Goal: Obtain resource: Download file/media

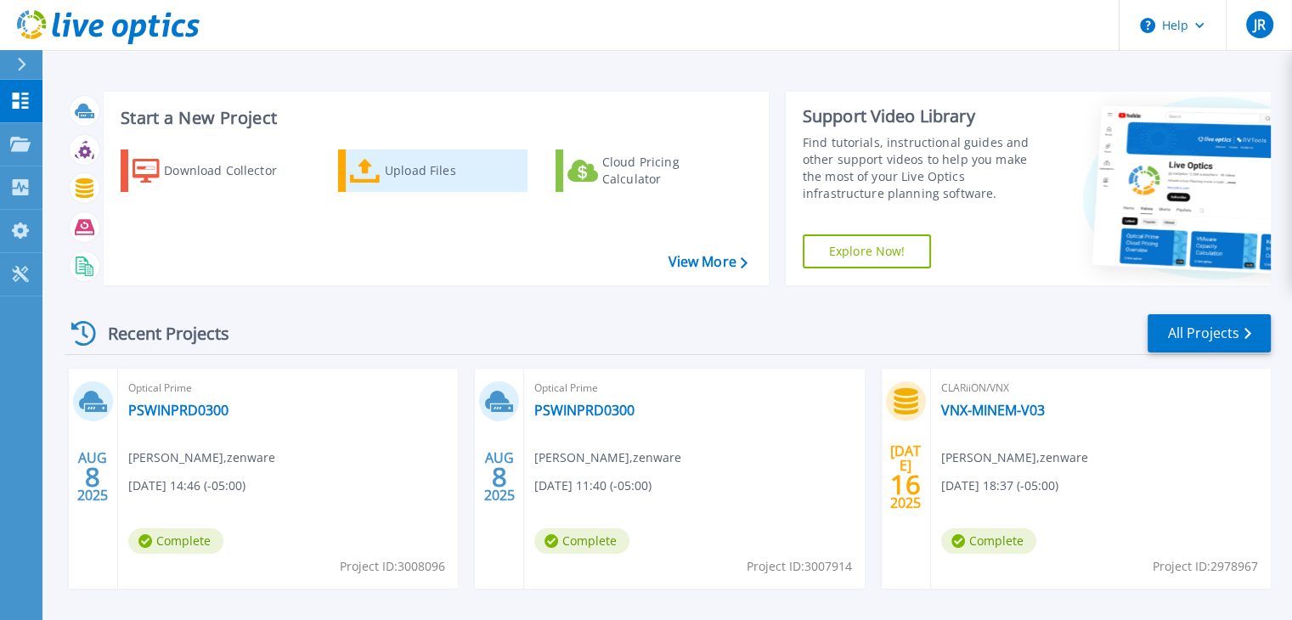
click at [392, 173] on div "Upload Files" at bounding box center [453, 171] width 136 height 34
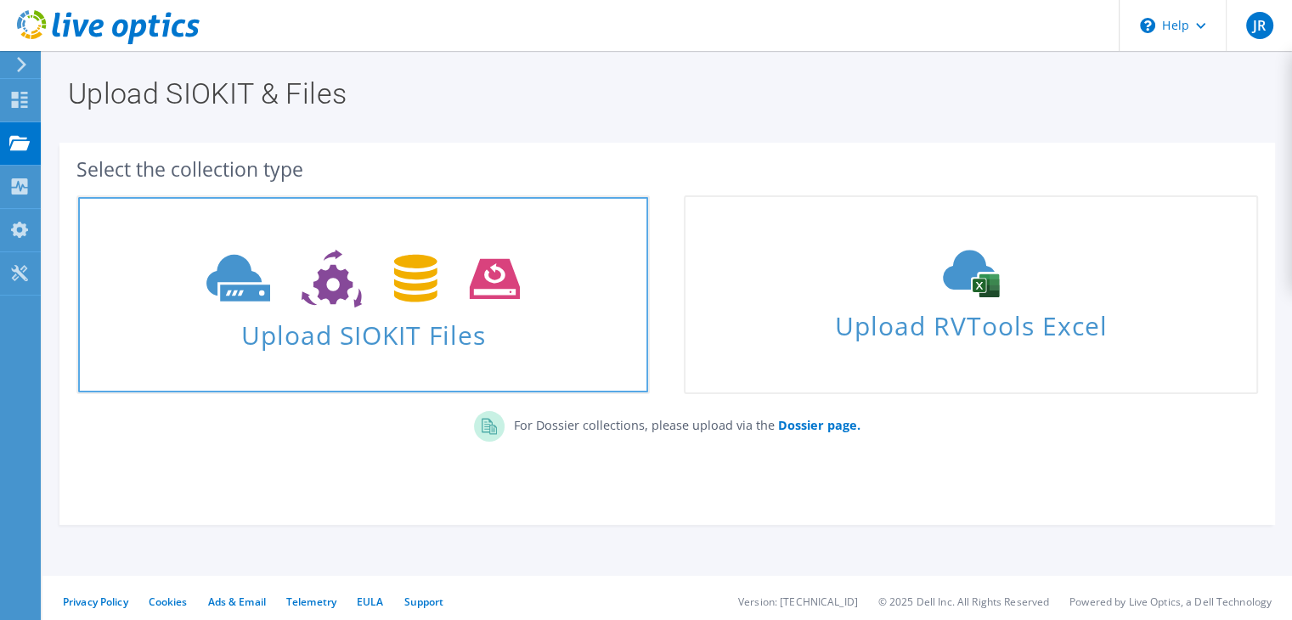
click at [459, 285] on icon at bounding box center [362, 279] width 313 height 59
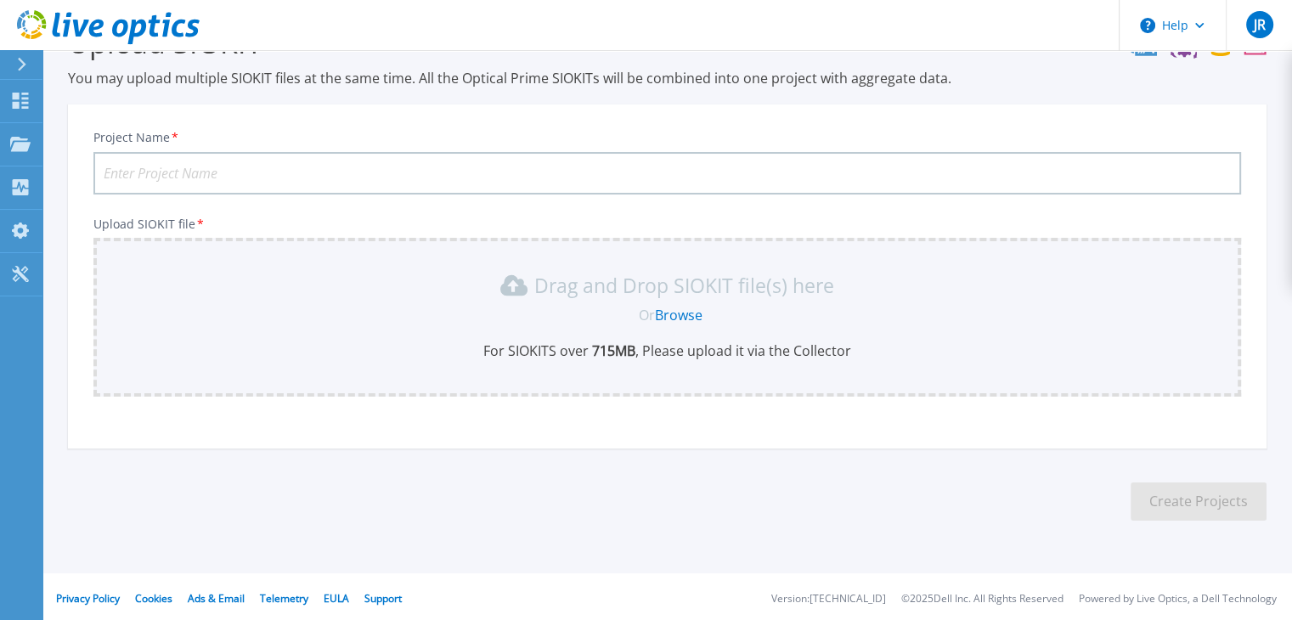
scroll to position [55, 0]
click at [242, 172] on input "Project Name *" at bounding box center [667, 171] width 1148 height 42
type input "ProyectoPacificoRenovacion"
click at [576, 310] on div "Or Browse" at bounding box center [670, 312] width 1121 height 19
click at [697, 313] on link "Browse" at bounding box center [679, 312] width 48 height 19
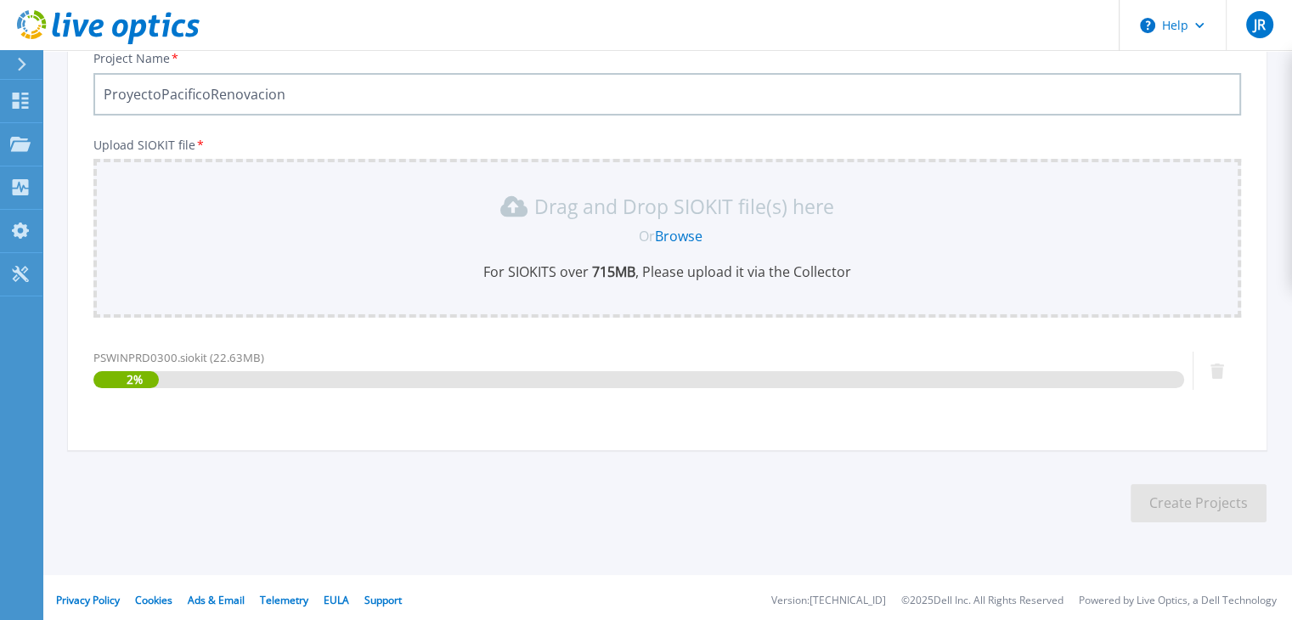
scroll to position [136, 0]
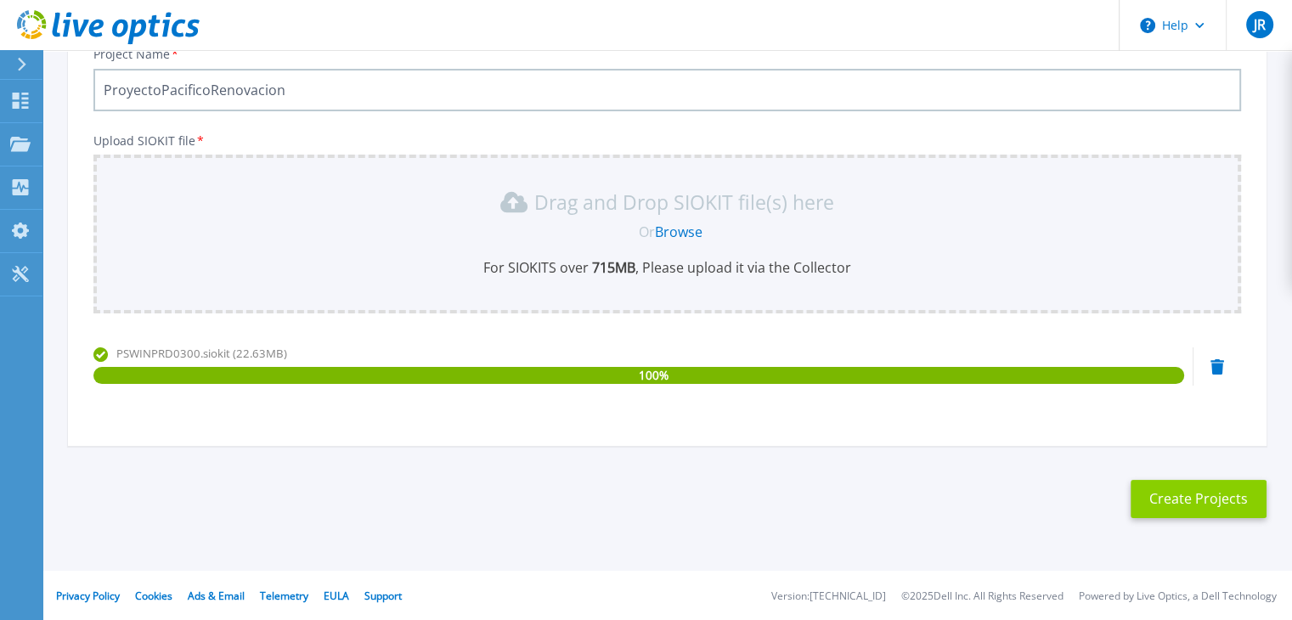
click at [1183, 497] on button "Create Projects" at bounding box center [1199, 499] width 136 height 38
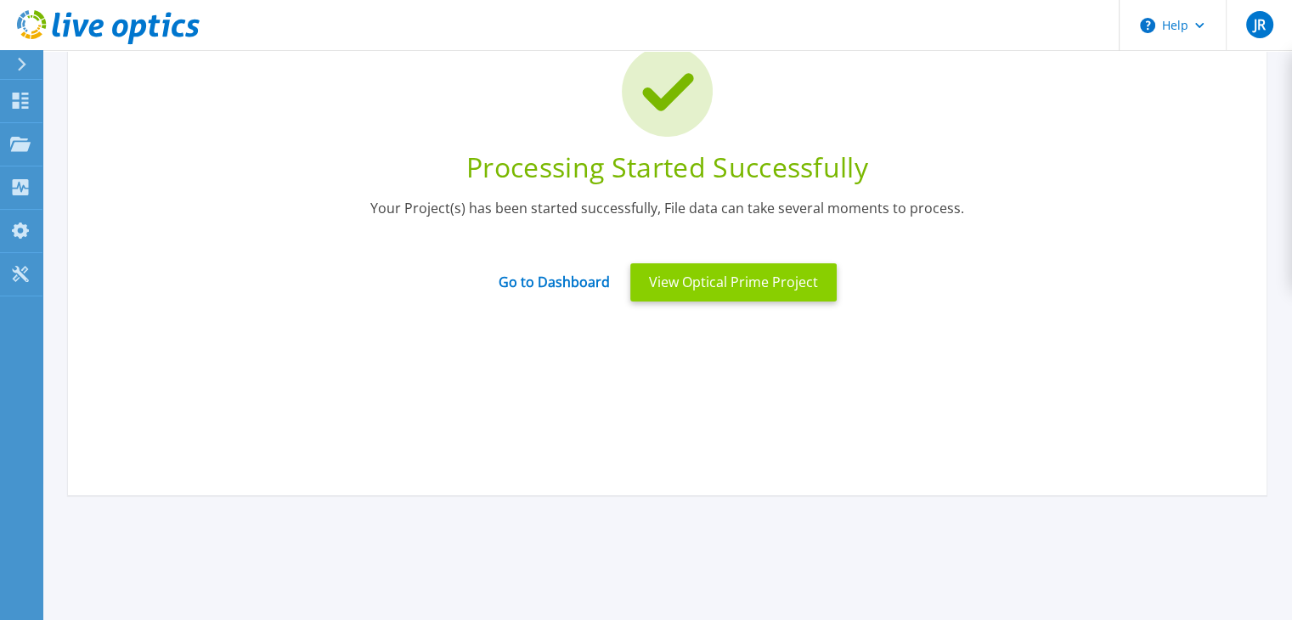
click at [758, 283] on button "View Optical Prime Project" at bounding box center [733, 282] width 206 height 38
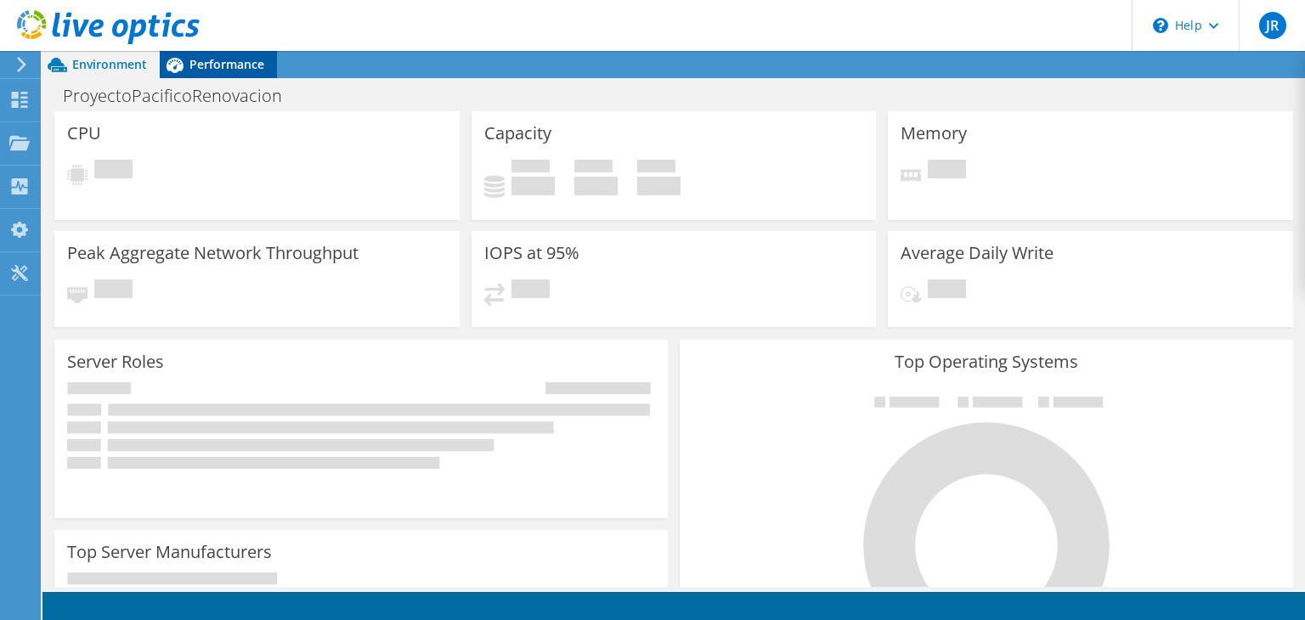
click at [215, 60] on span "Performance" at bounding box center [226, 64] width 75 height 16
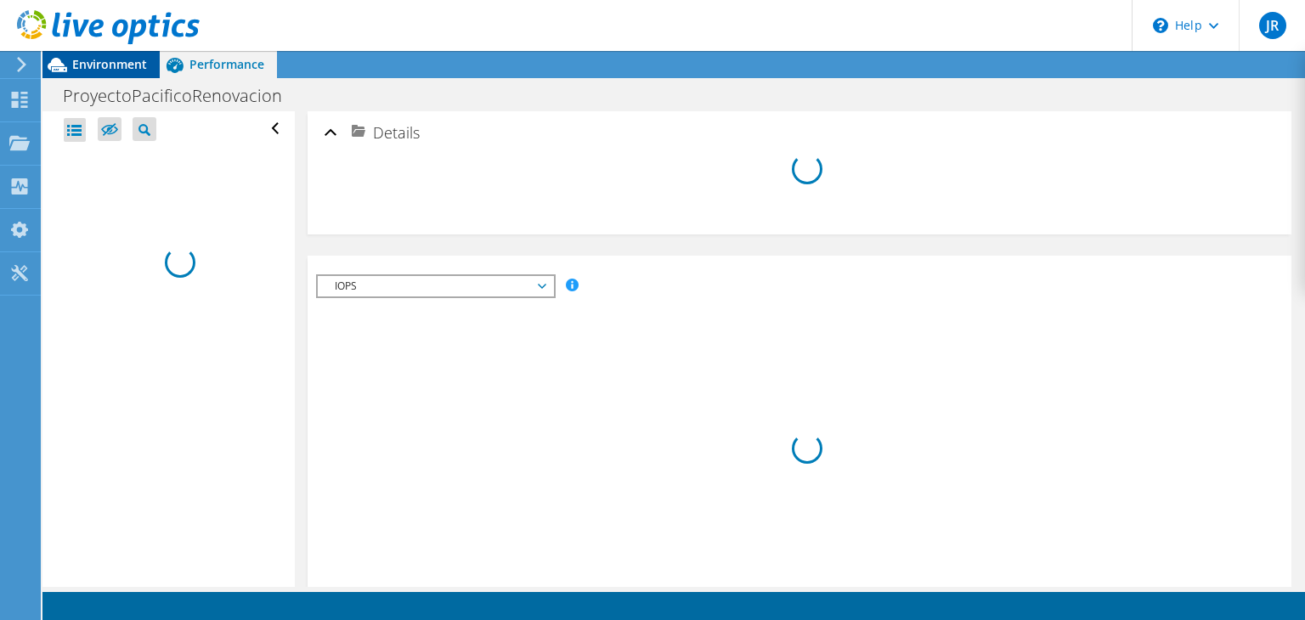
click at [121, 59] on span "Environment" at bounding box center [109, 64] width 75 height 16
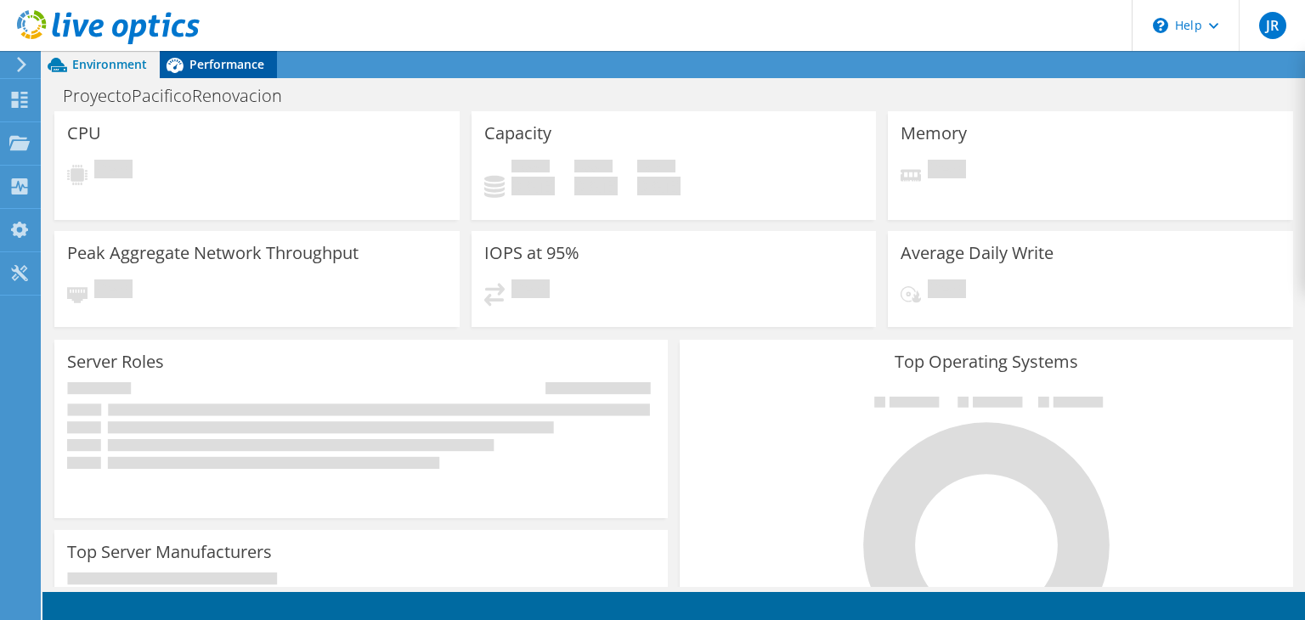
click at [225, 67] on span "Performance" at bounding box center [226, 64] width 75 height 16
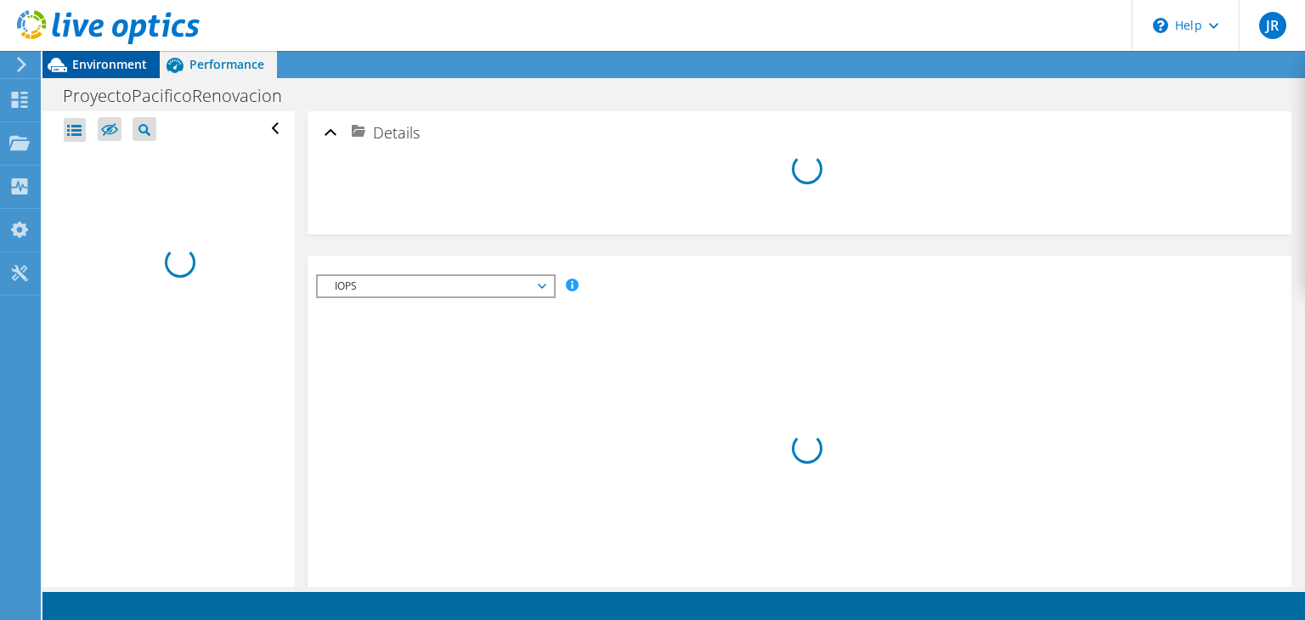
click at [108, 61] on span "Environment" at bounding box center [109, 64] width 75 height 16
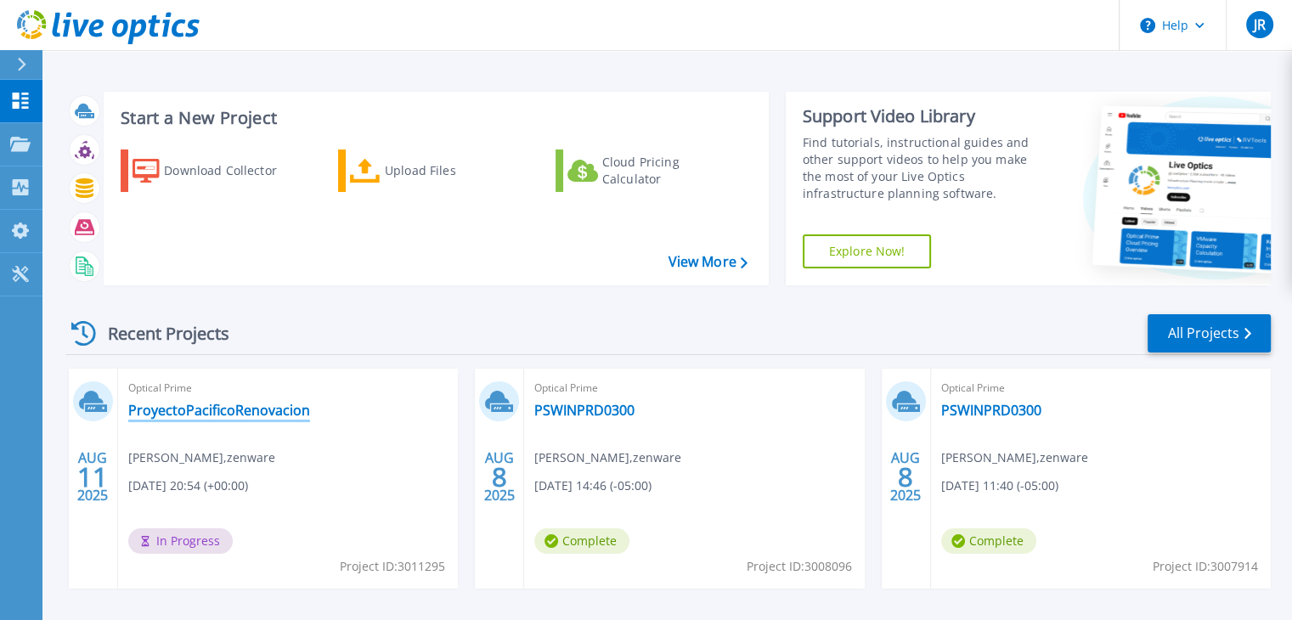
click at [187, 408] on link "ProyectoPacificoRenovacion" at bounding box center [219, 410] width 182 height 17
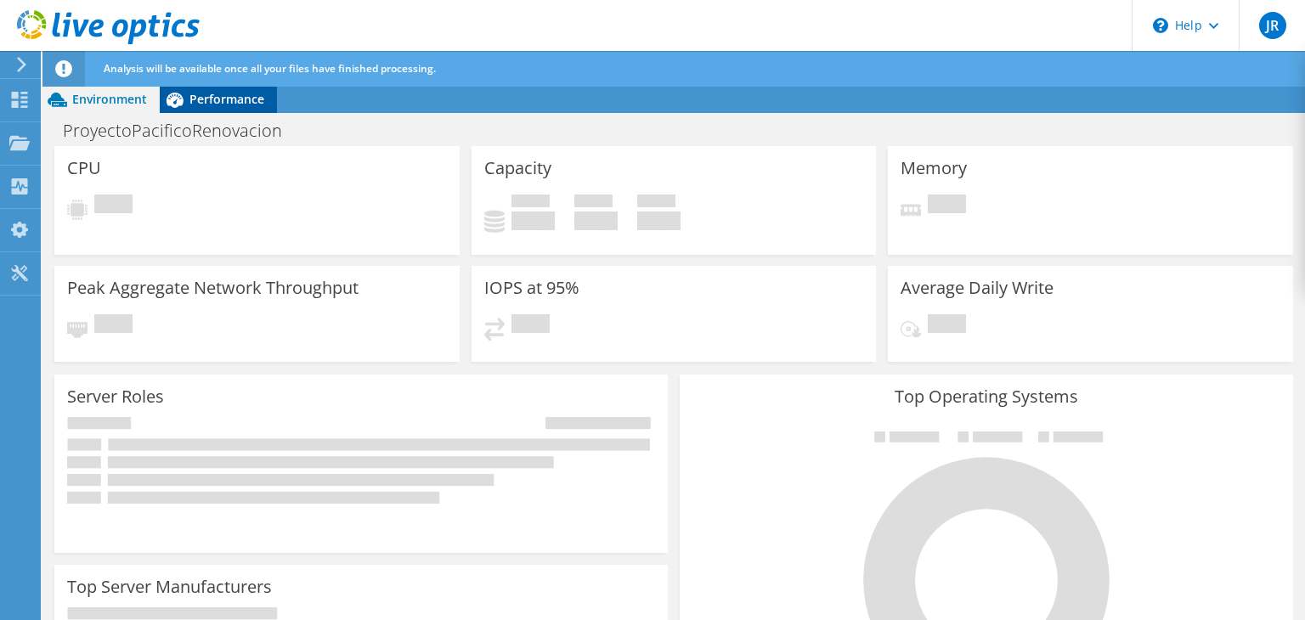
click at [223, 98] on span "Performance" at bounding box center [226, 99] width 75 height 16
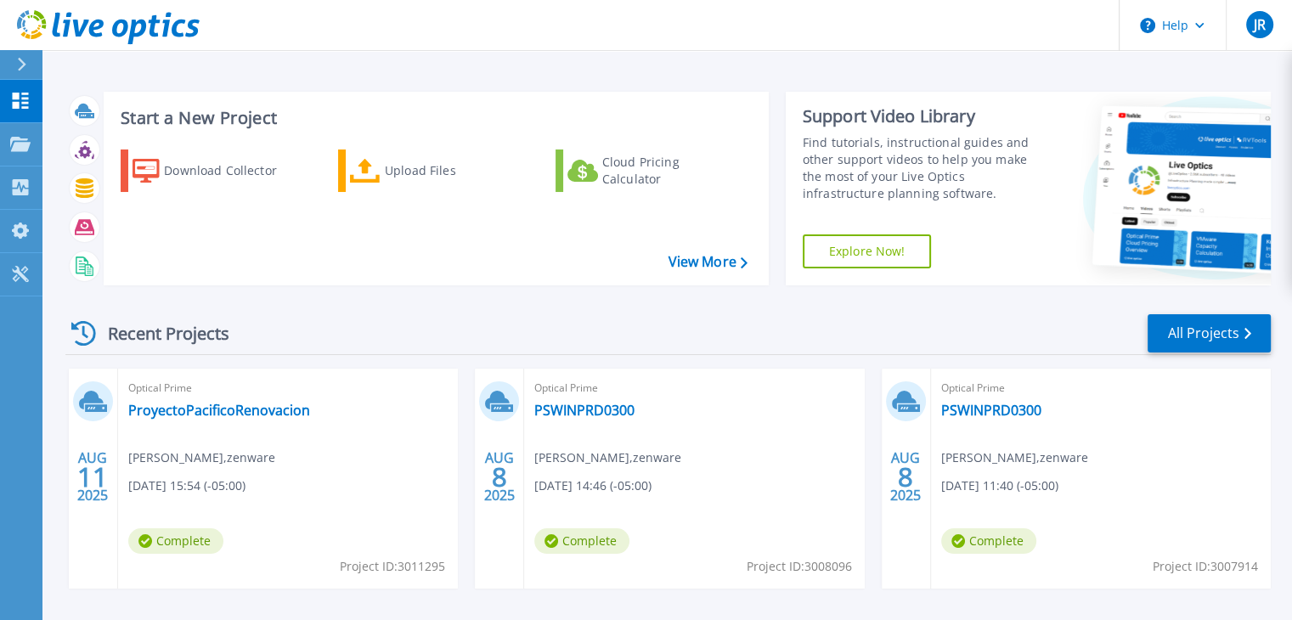
scroll to position [85, 0]
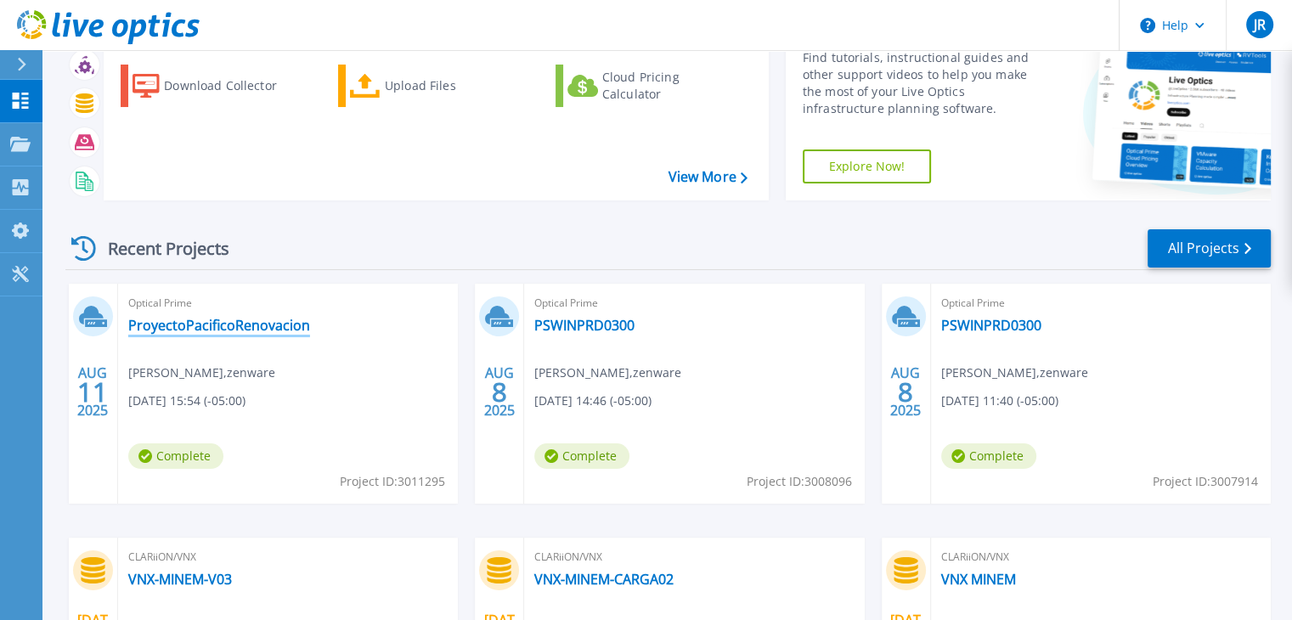
click at [183, 325] on link "ProyectoPacificoRenovacion" at bounding box center [219, 325] width 182 height 17
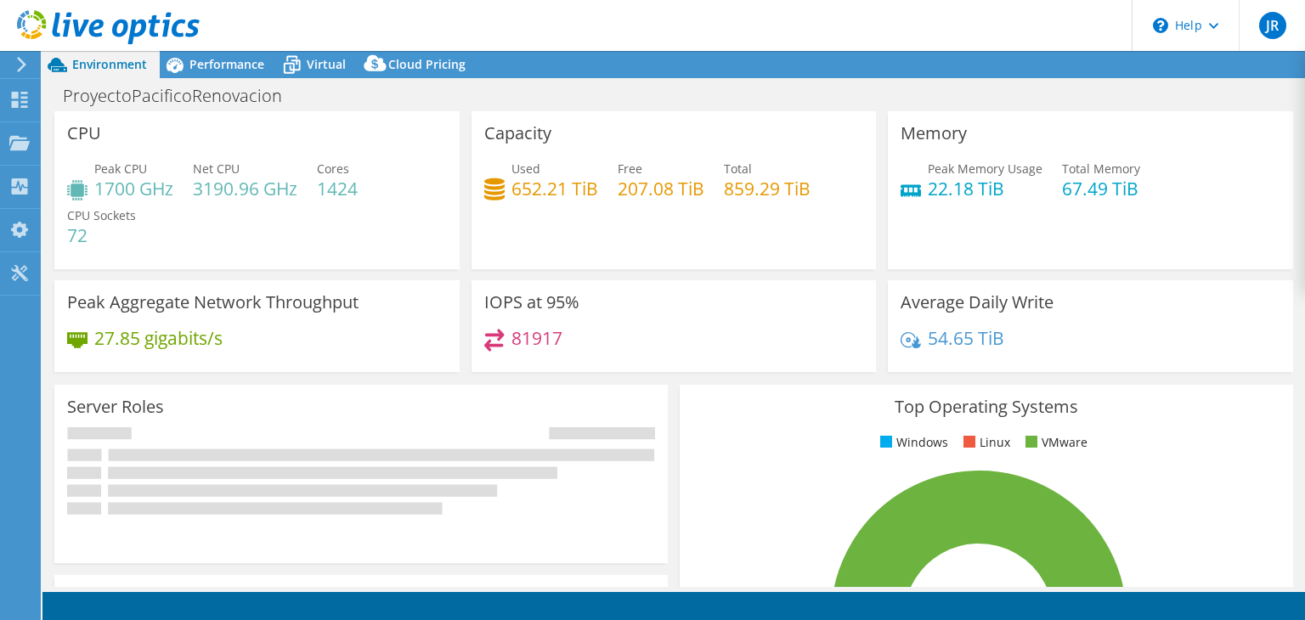
select select "USD"
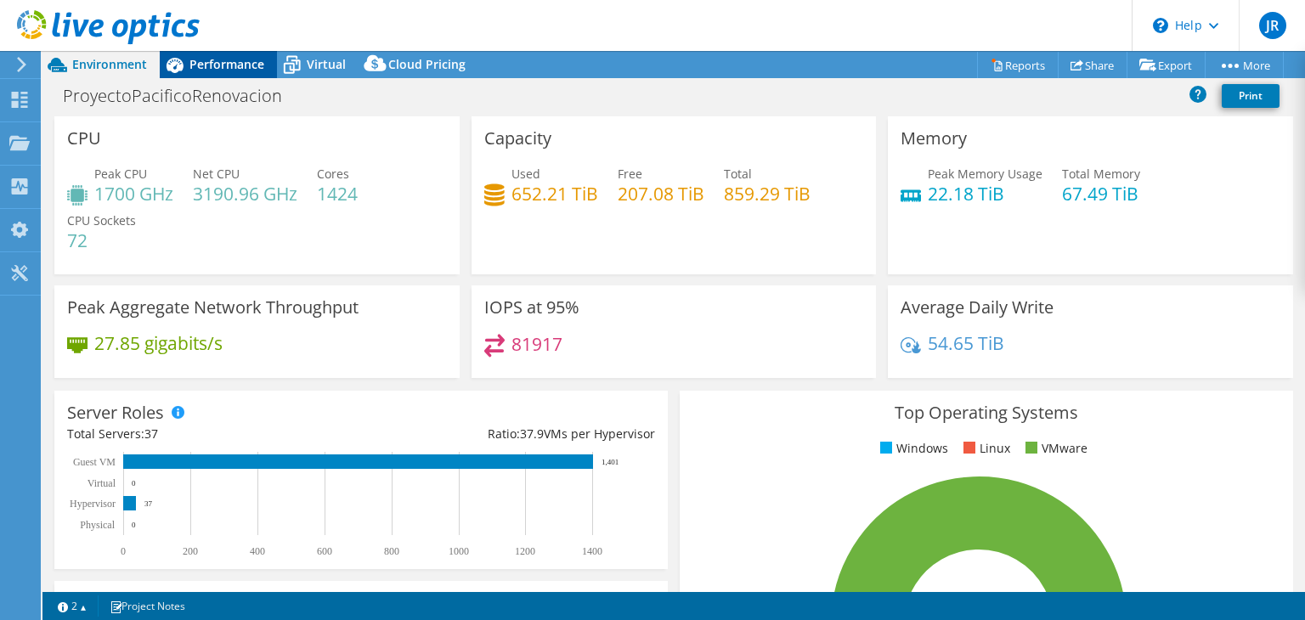
click at [204, 63] on span "Performance" at bounding box center [226, 64] width 75 height 16
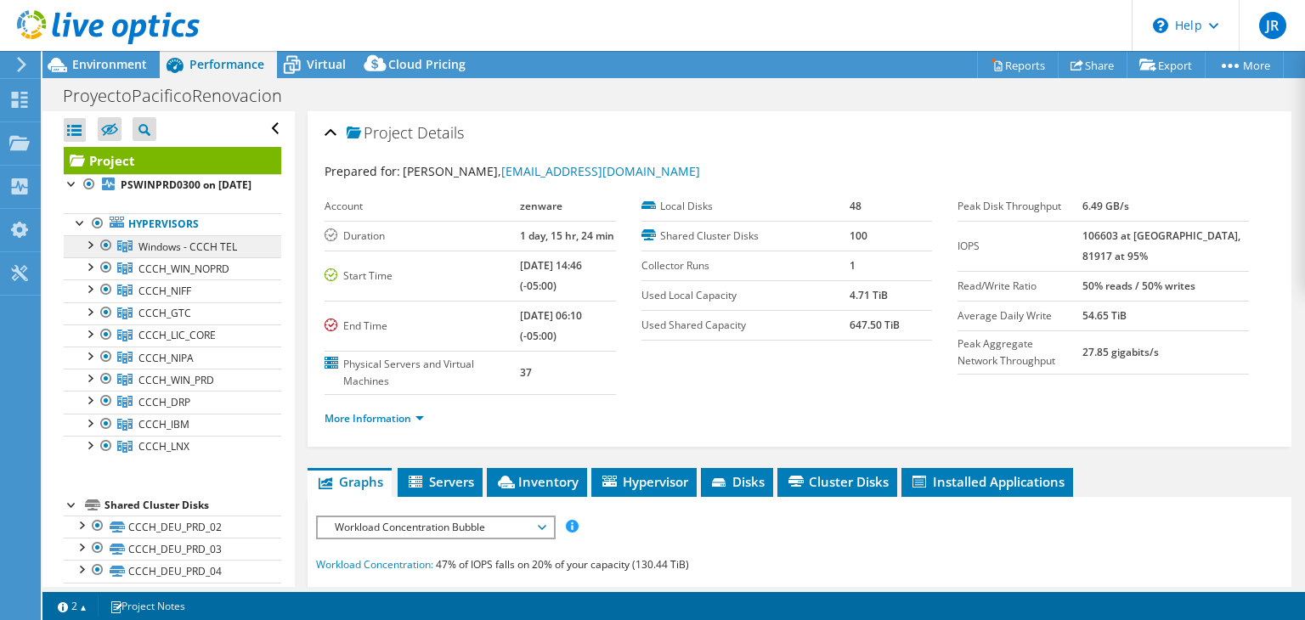
click at [195, 254] on span "Windows - CCCH TEL" at bounding box center [187, 247] width 99 height 14
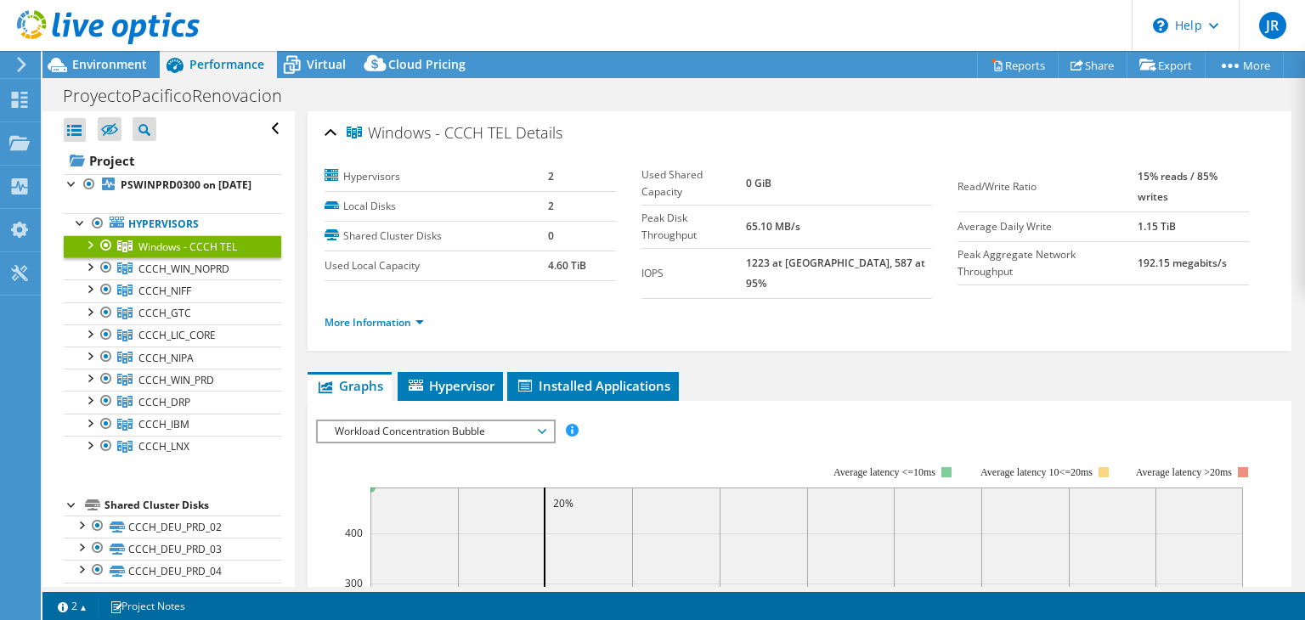
click at [89, 252] on div at bounding box center [89, 243] width 17 height 17
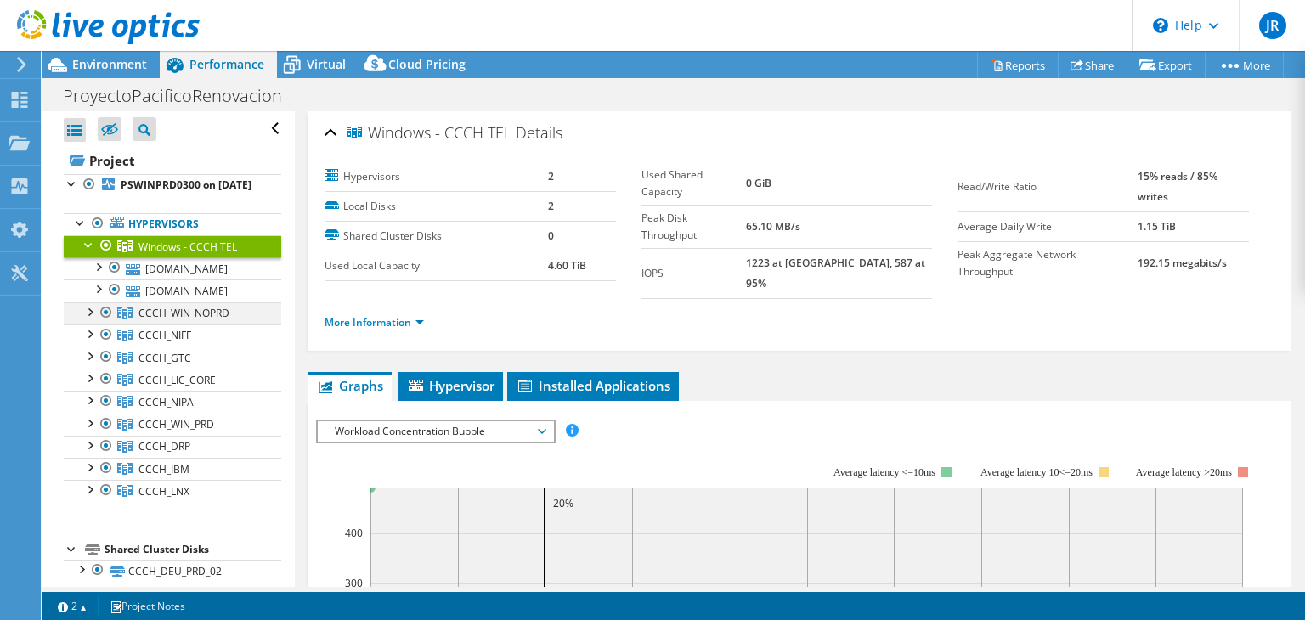
click at [88, 319] on div at bounding box center [89, 310] width 17 height 17
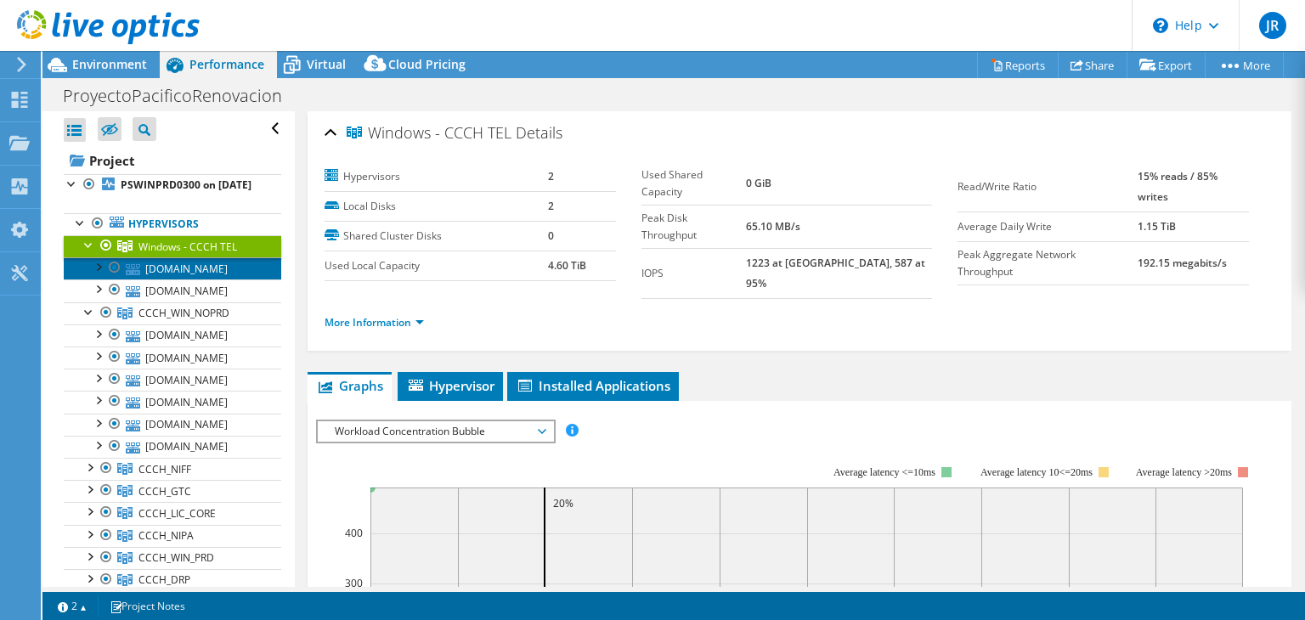
click at [189, 280] on link "[DOMAIN_NAME]" at bounding box center [172, 268] width 217 height 22
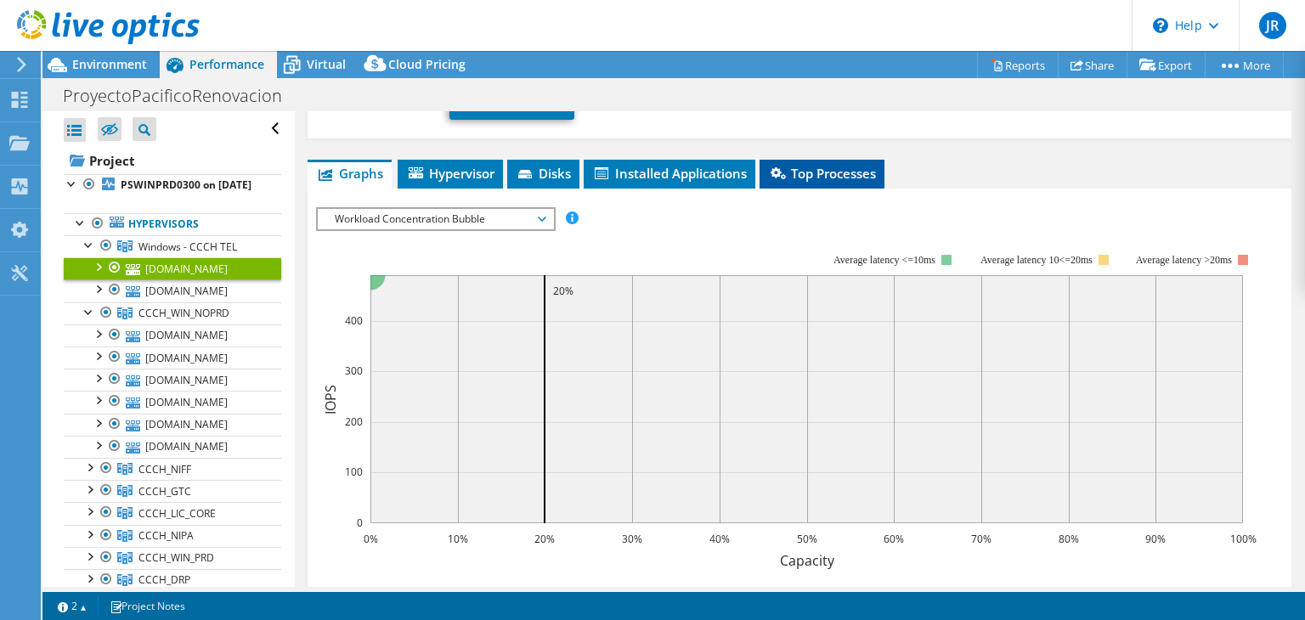
scroll to position [255, 0]
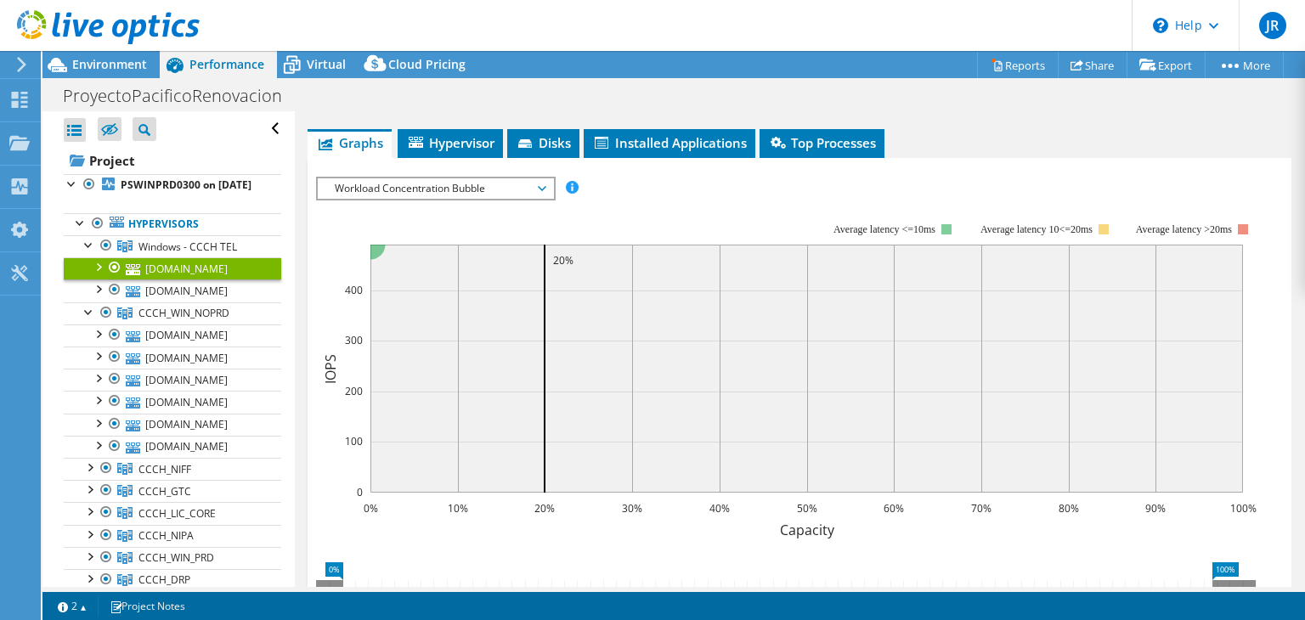
click at [545, 186] on icon at bounding box center [542, 188] width 8 height 5
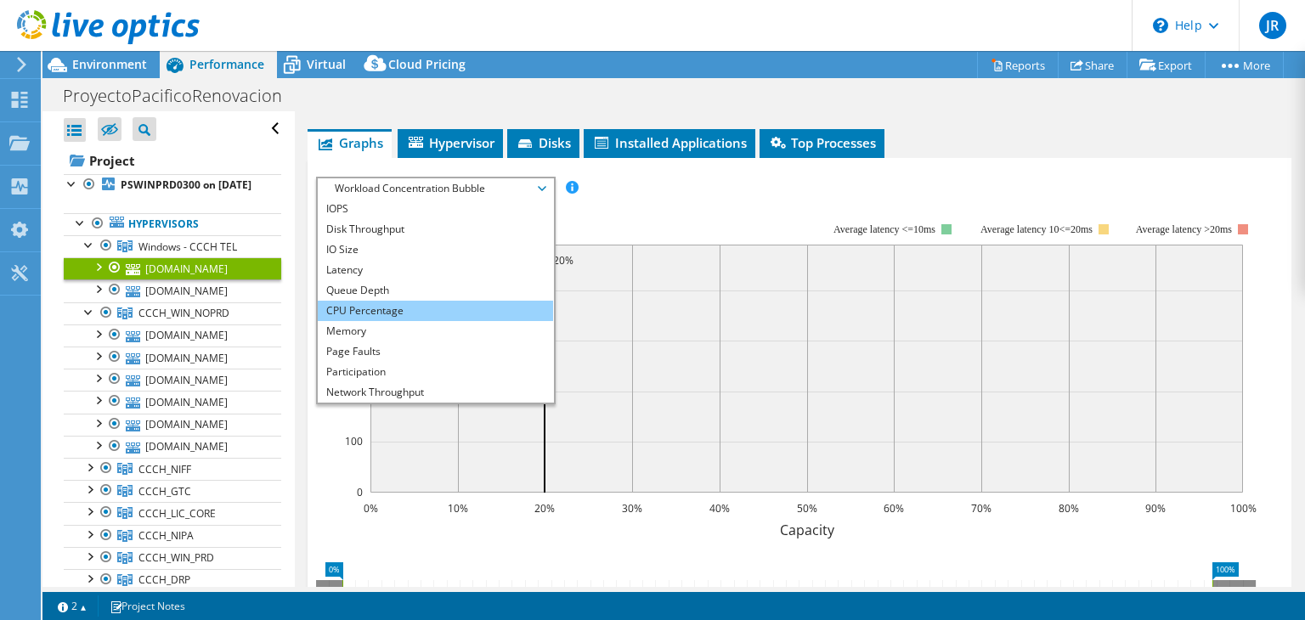
click at [374, 301] on li "CPU Percentage" at bounding box center [435, 311] width 235 height 20
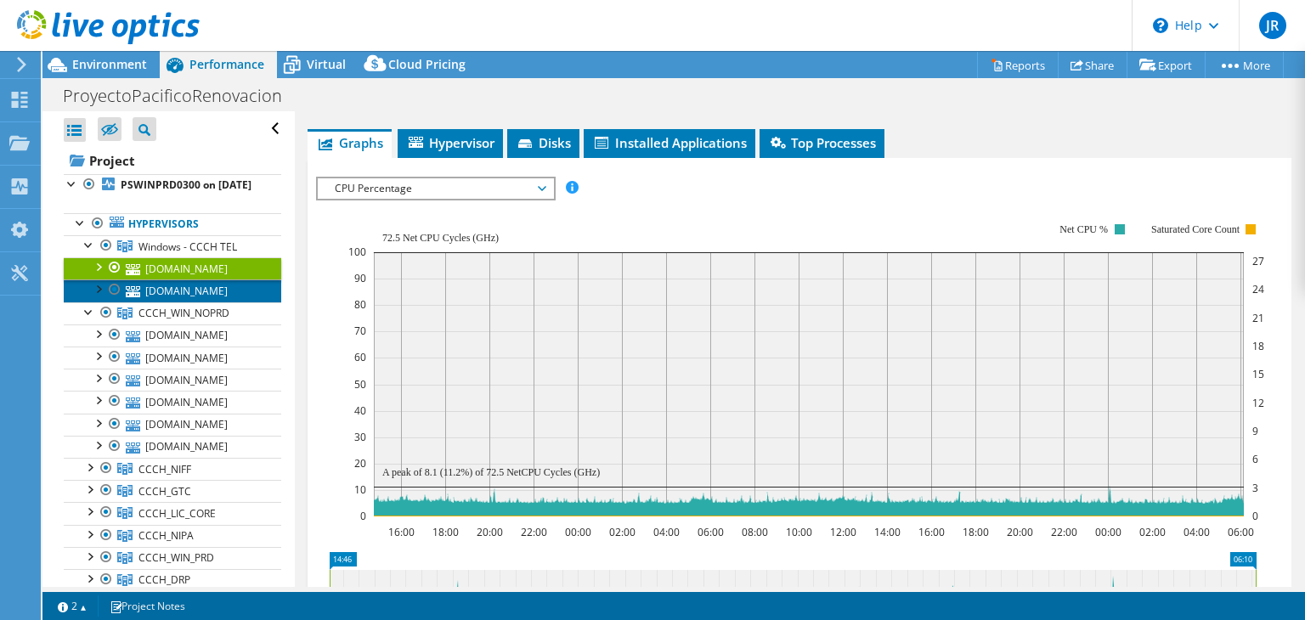
click at [208, 302] on link "[DOMAIN_NAME]" at bounding box center [172, 291] width 217 height 22
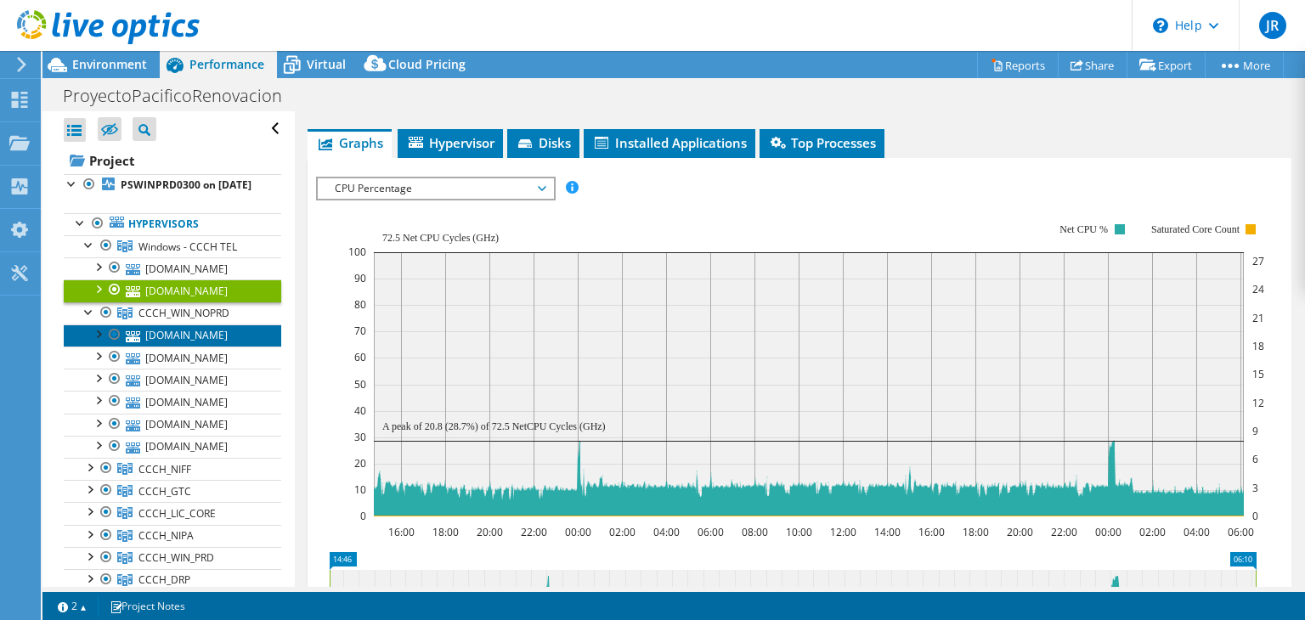
click at [204, 347] on link "[DOMAIN_NAME]" at bounding box center [172, 336] width 217 height 22
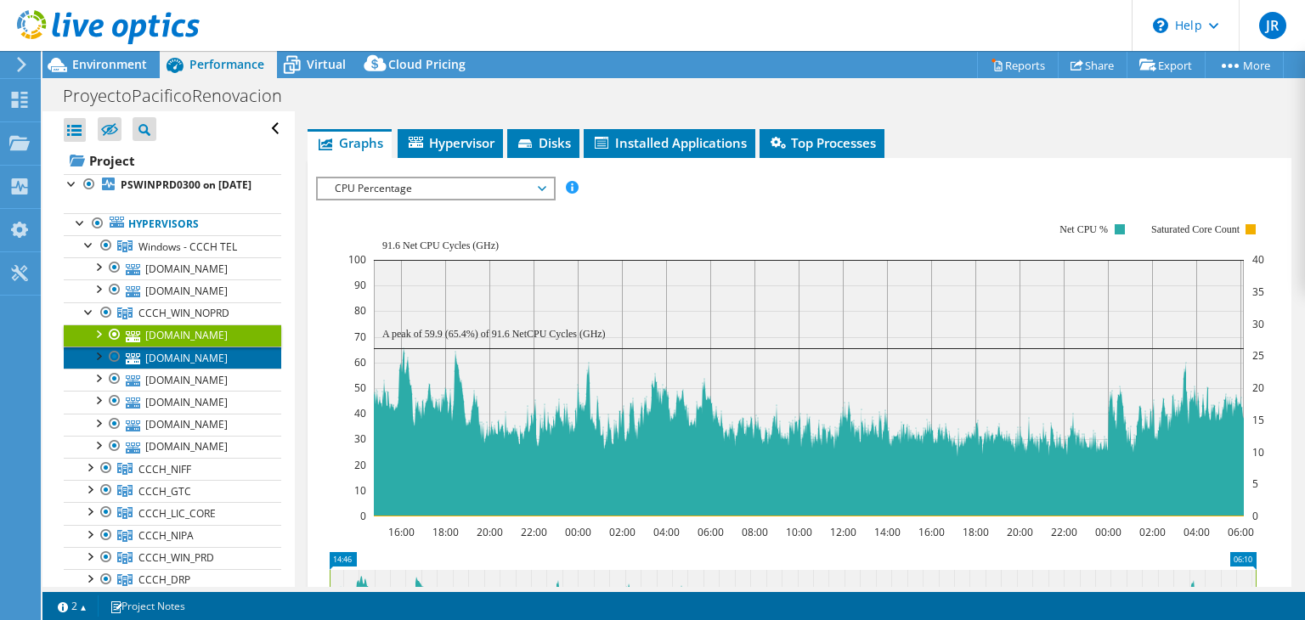
click at [203, 368] on link "[DOMAIN_NAME]" at bounding box center [172, 358] width 217 height 22
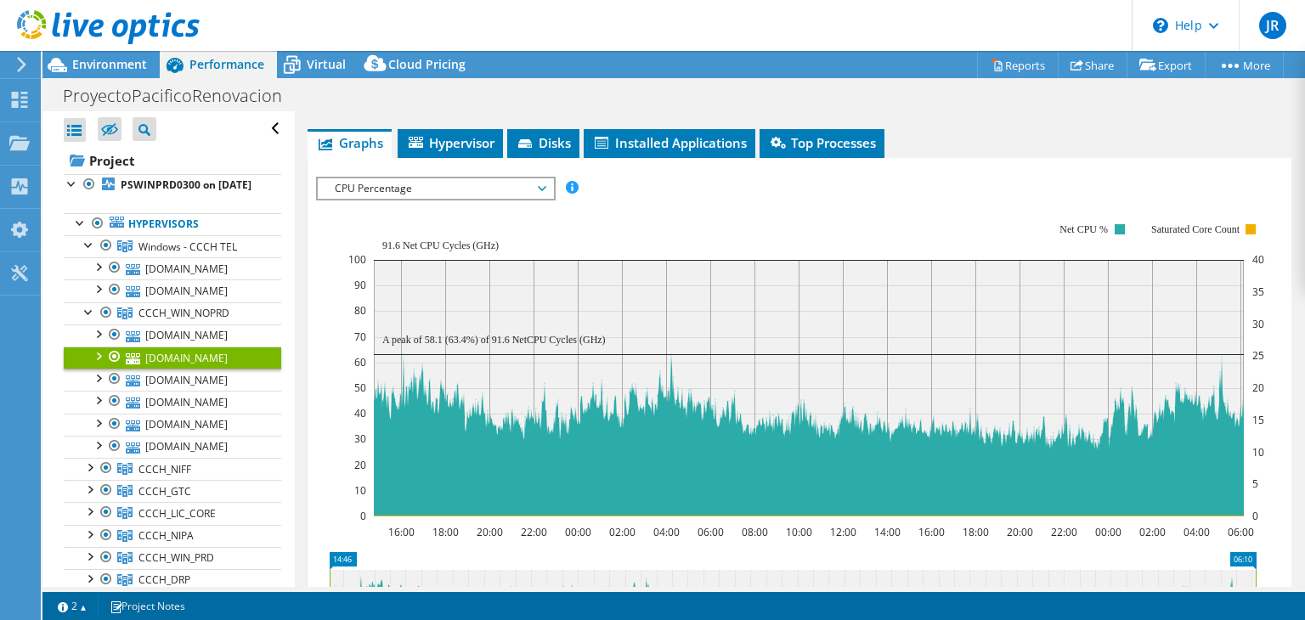
scroll to position [268, 0]
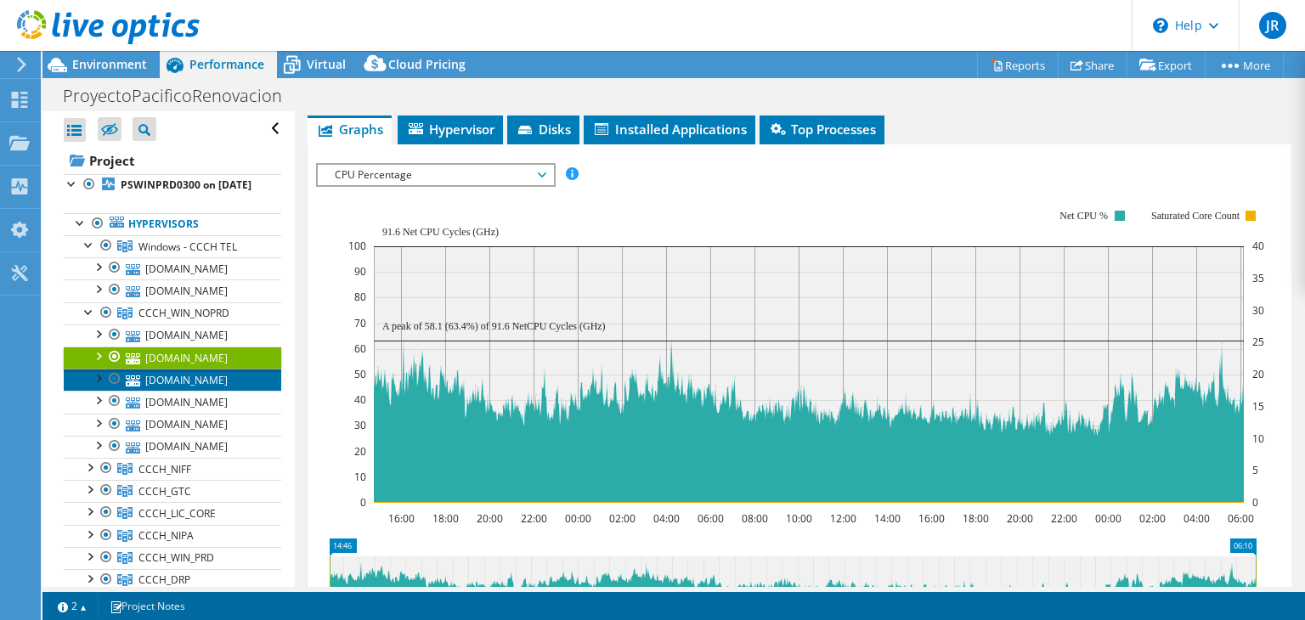
click at [208, 389] on link "[DOMAIN_NAME]" at bounding box center [172, 380] width 217 height 22
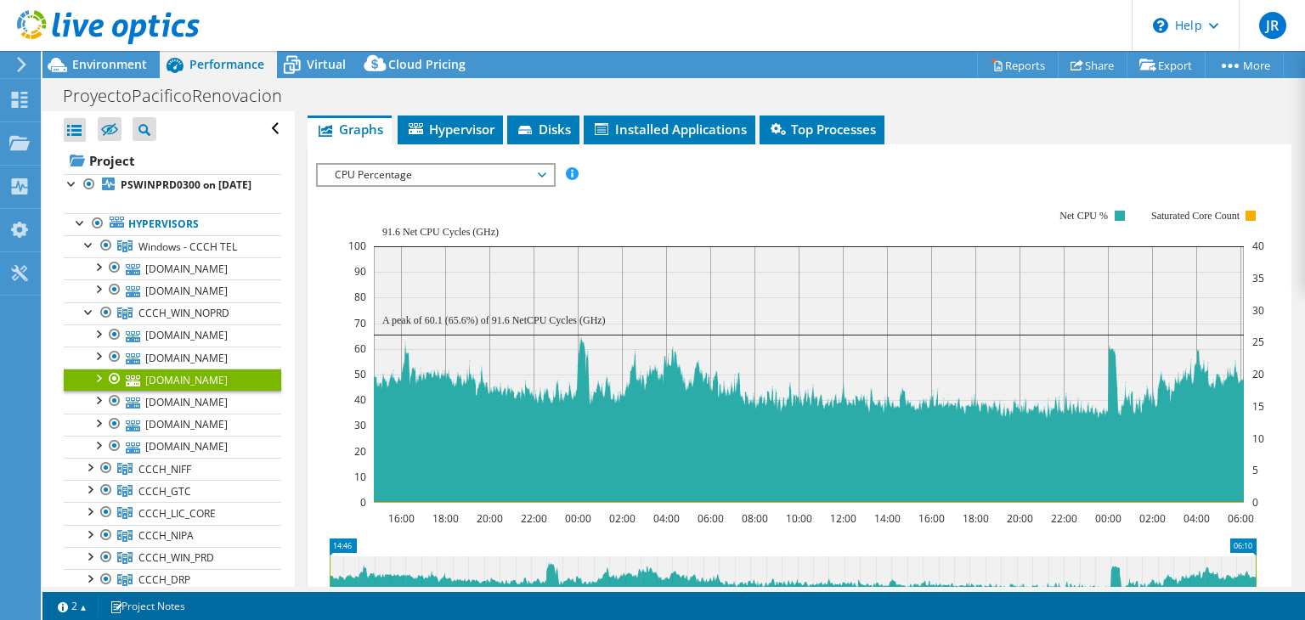
scroll to position [255, 0]
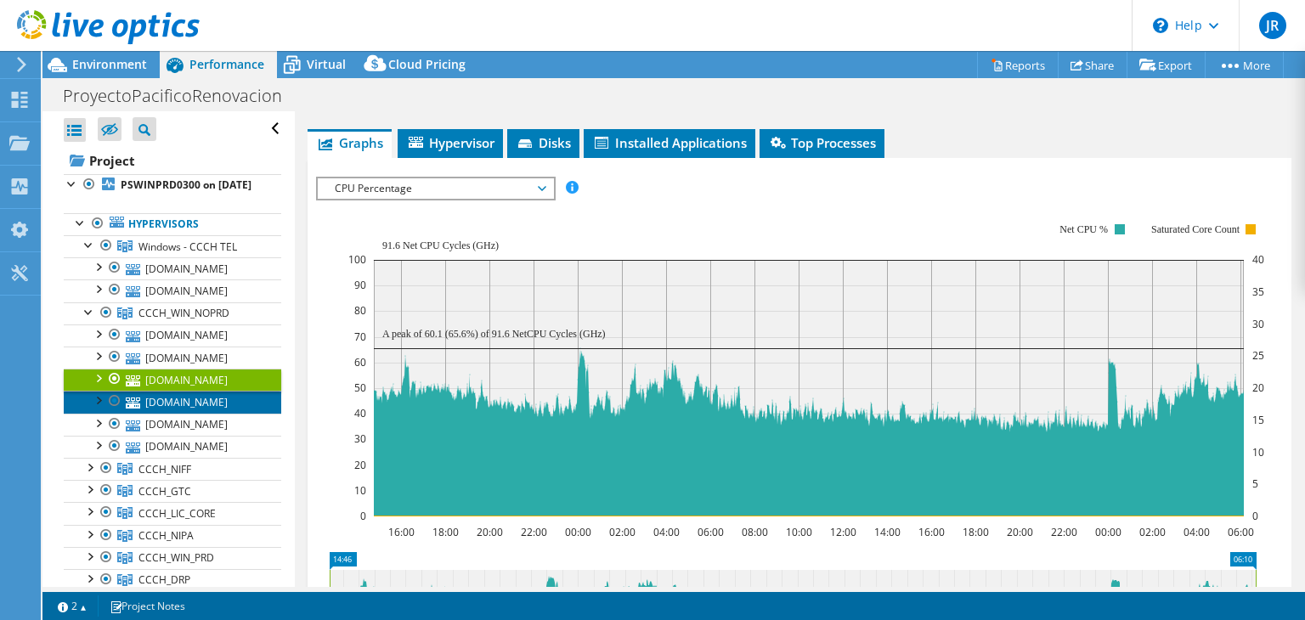
click at [212, 413] on link "[DOMAIN_NAME]" at bounding box center [172, 402] width 217 height 22
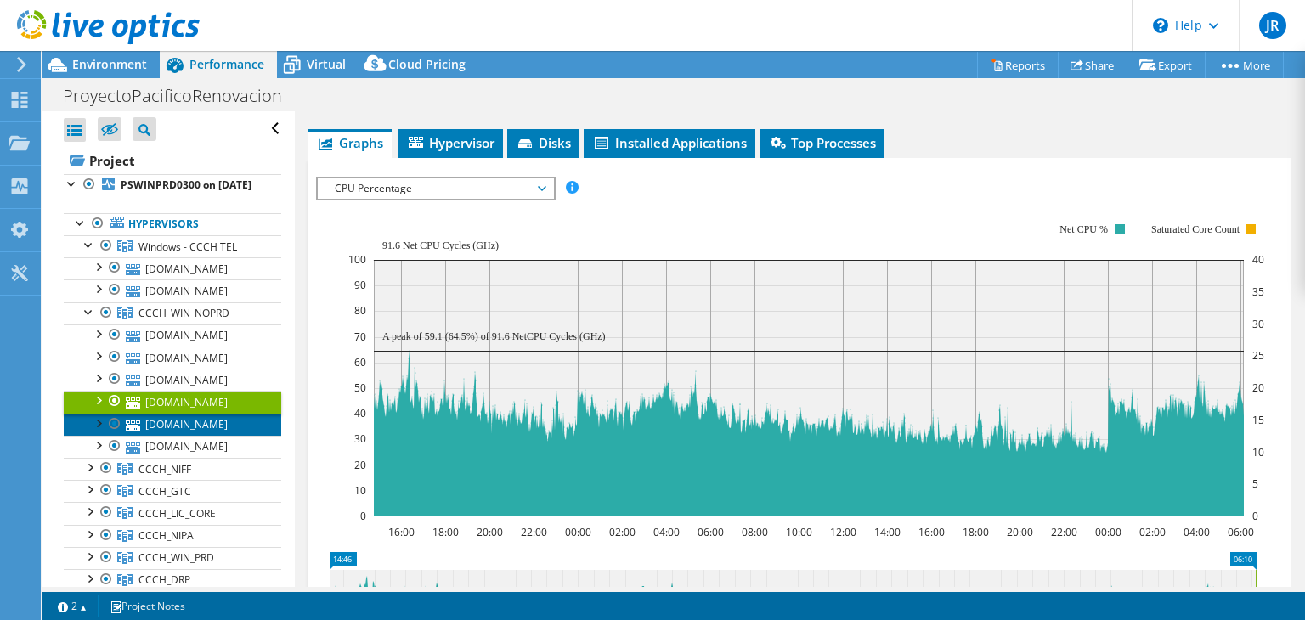
click at [214, 436] on link "[DOMAIN_NAME]" at bounding box center [172, 425] width 217 height 22
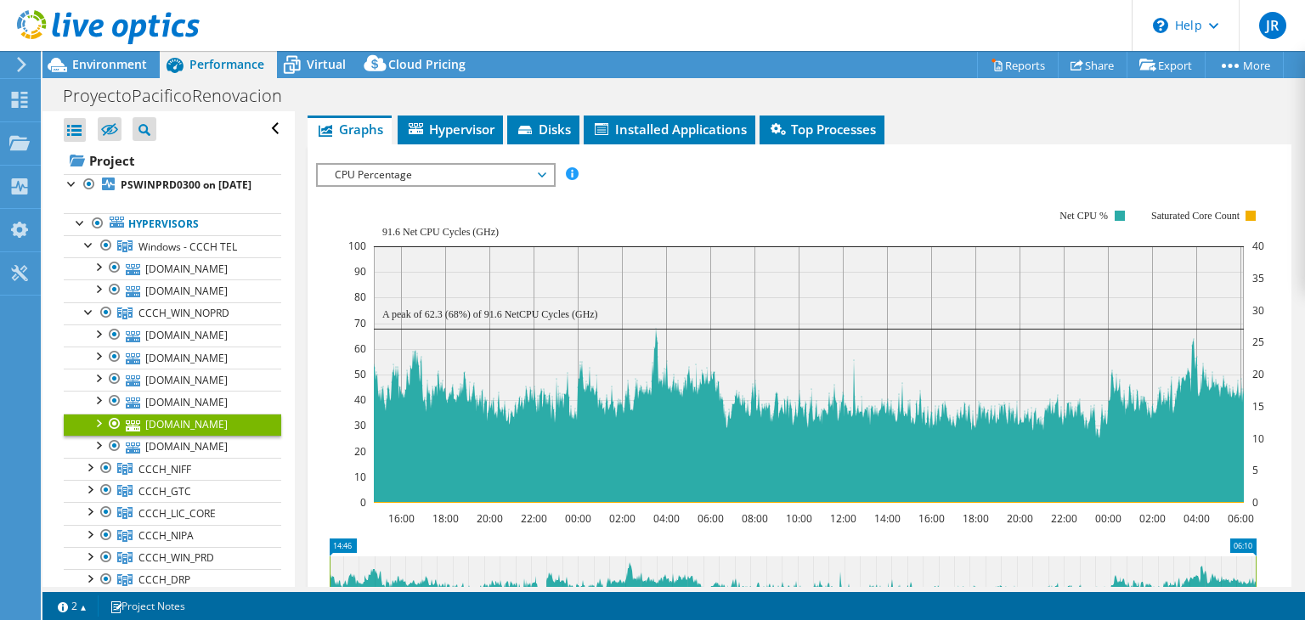
scroll to position [85, 0]
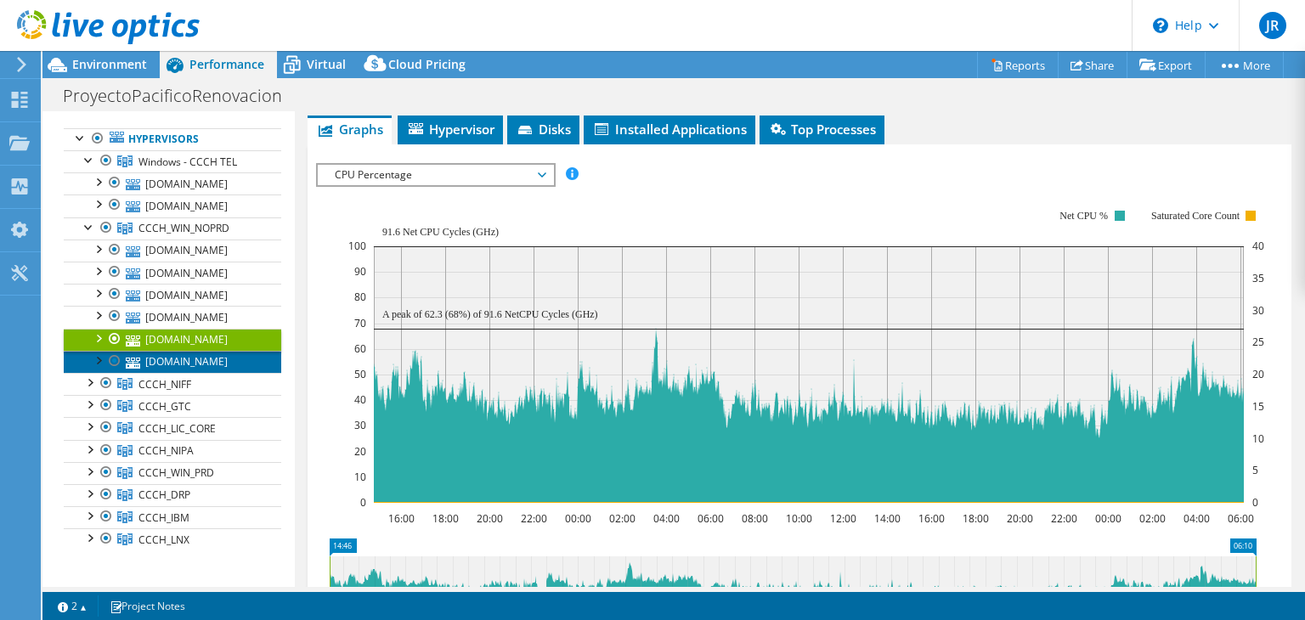
click at [220, 373] on link "[DOMAIN_NAME]" at bounding box center [172, 362] width 217 height 22
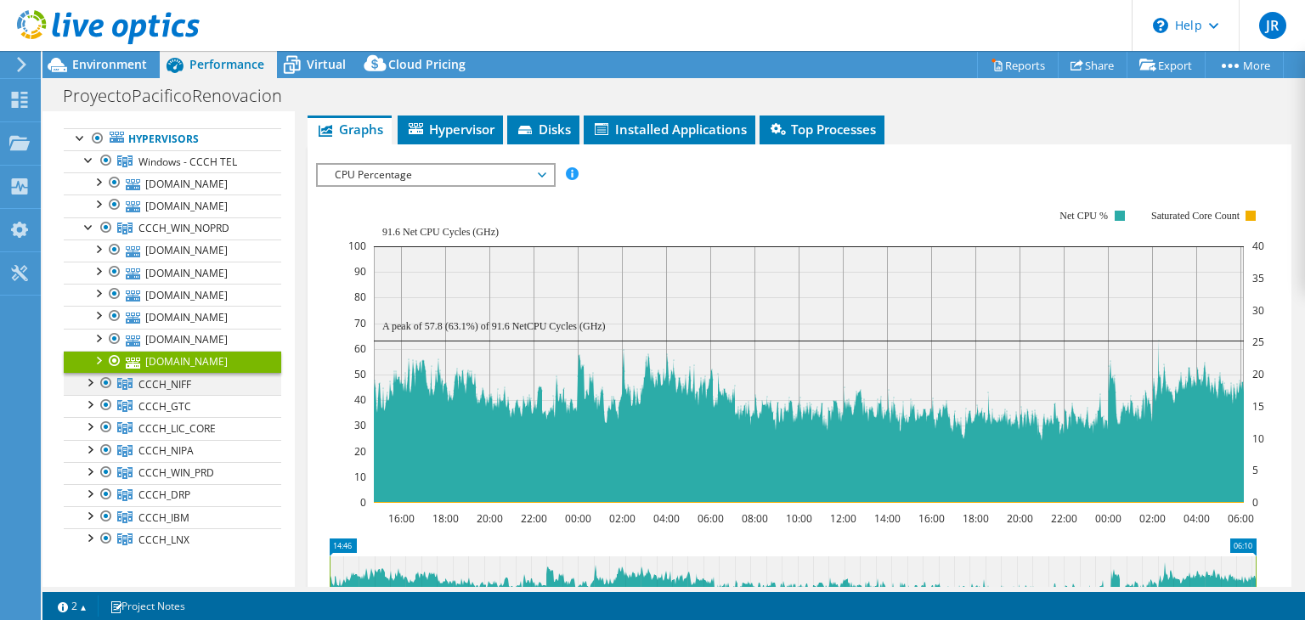
click at [88, 390] on div at bounding box center [89, 381] width 17 height 17
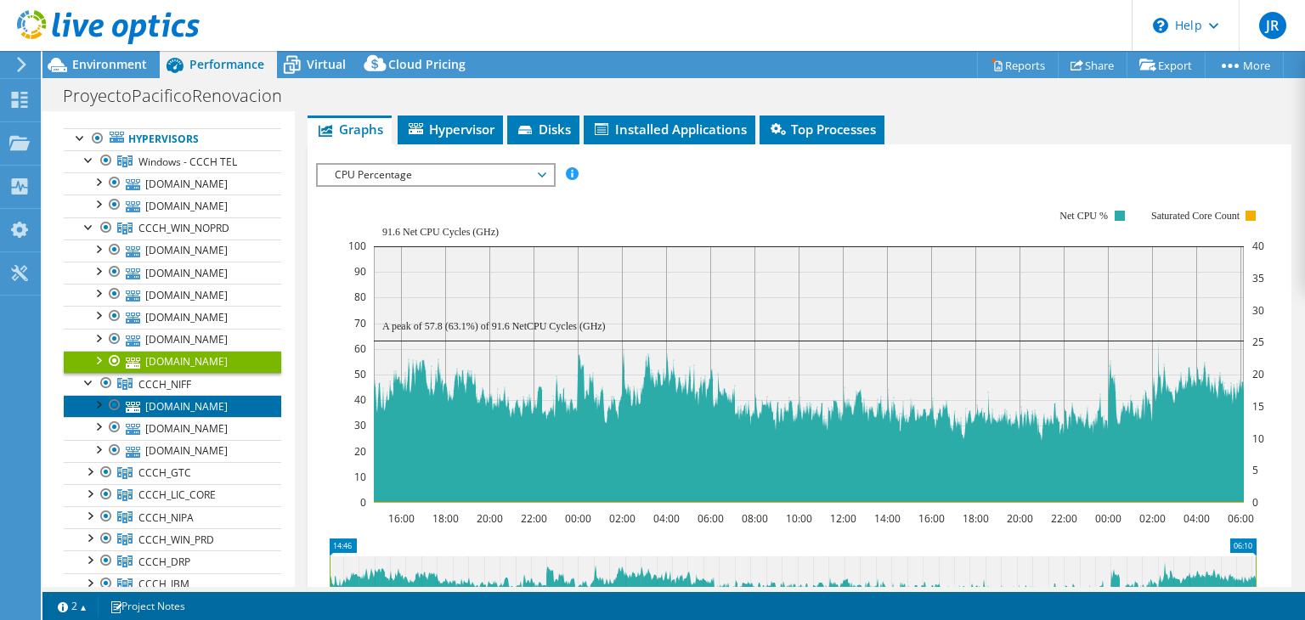
click at [190, 417] on link "[DOMAIN_NAME]" at bounding box center [172, 406] width 217 height 22
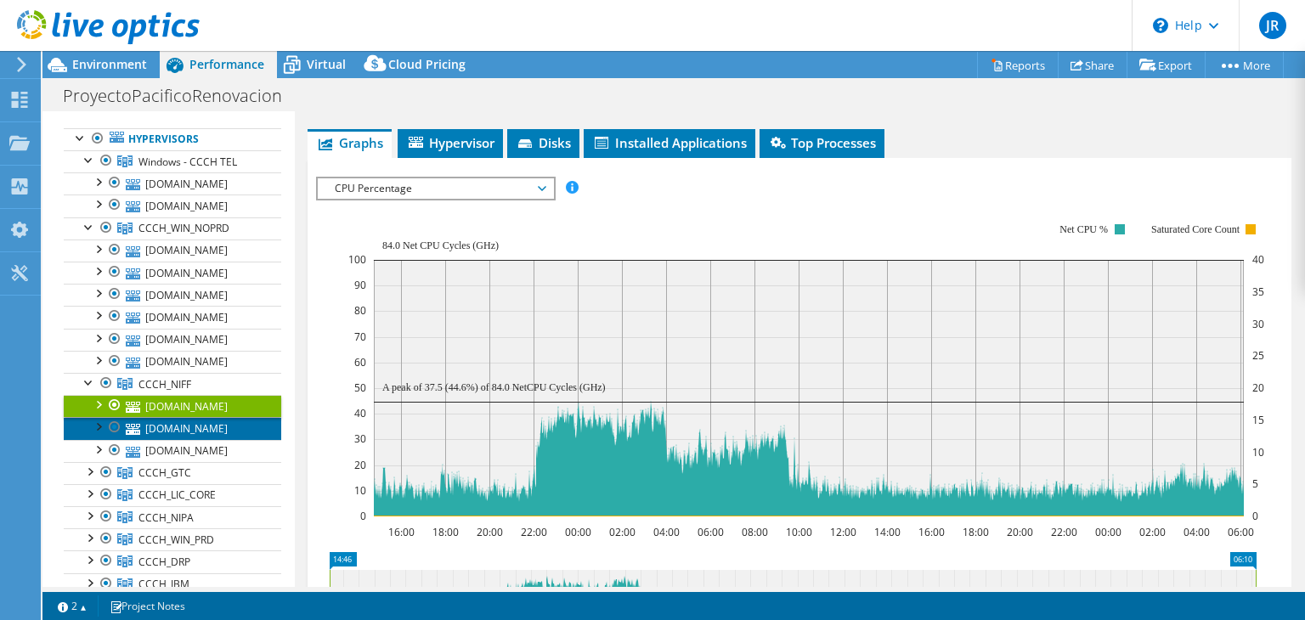
click at [192, 438] on link "[DOMAIN_NAME]" at bounding box center [172, 428] width 217 height 22
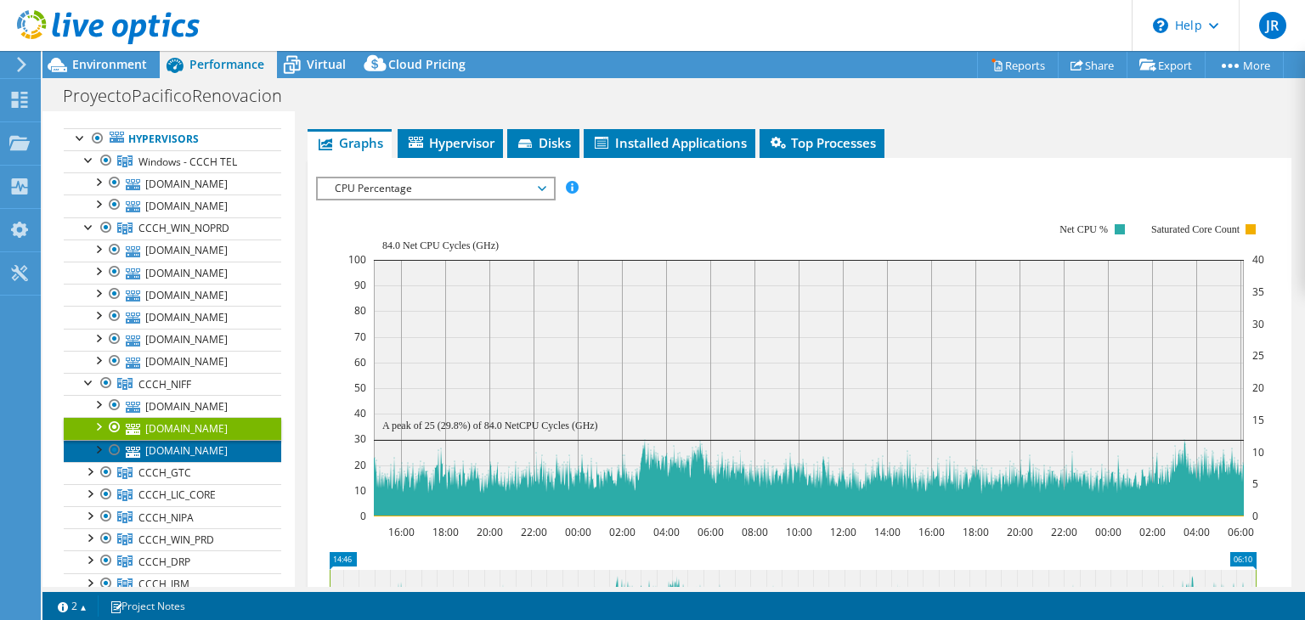
click at [199, 460] on link "[DOMAIN_NAME]" at bounding box center [172, 451] width 217 height 22
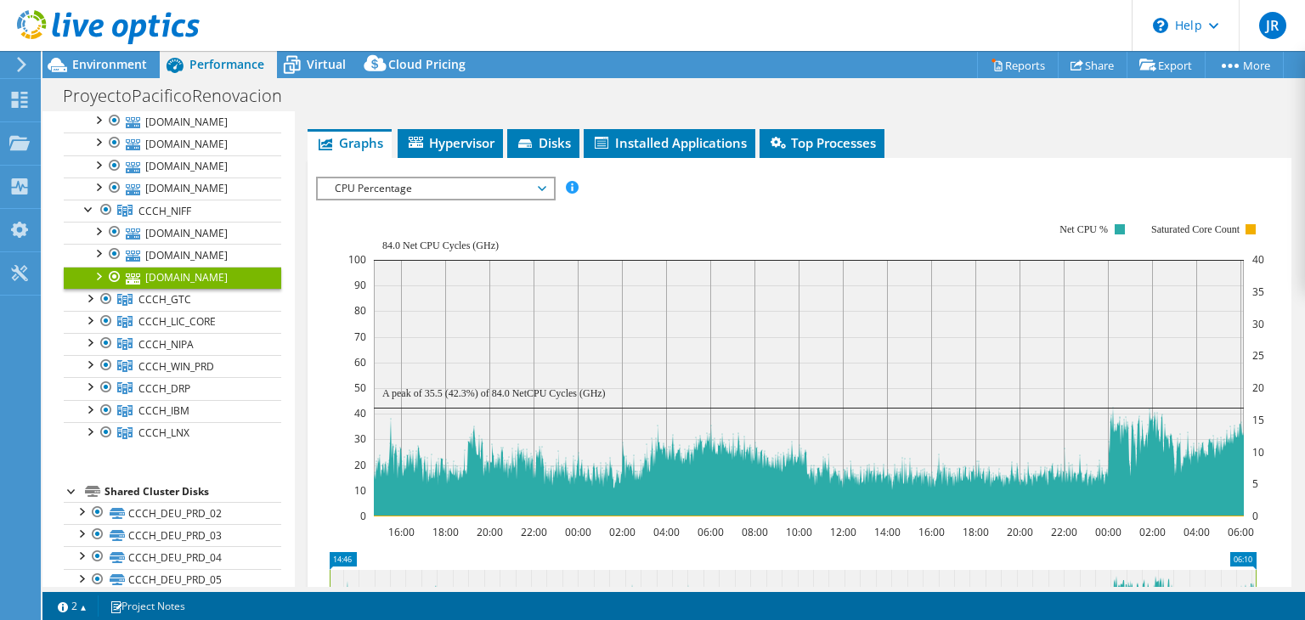
scroll to position [340, 0]
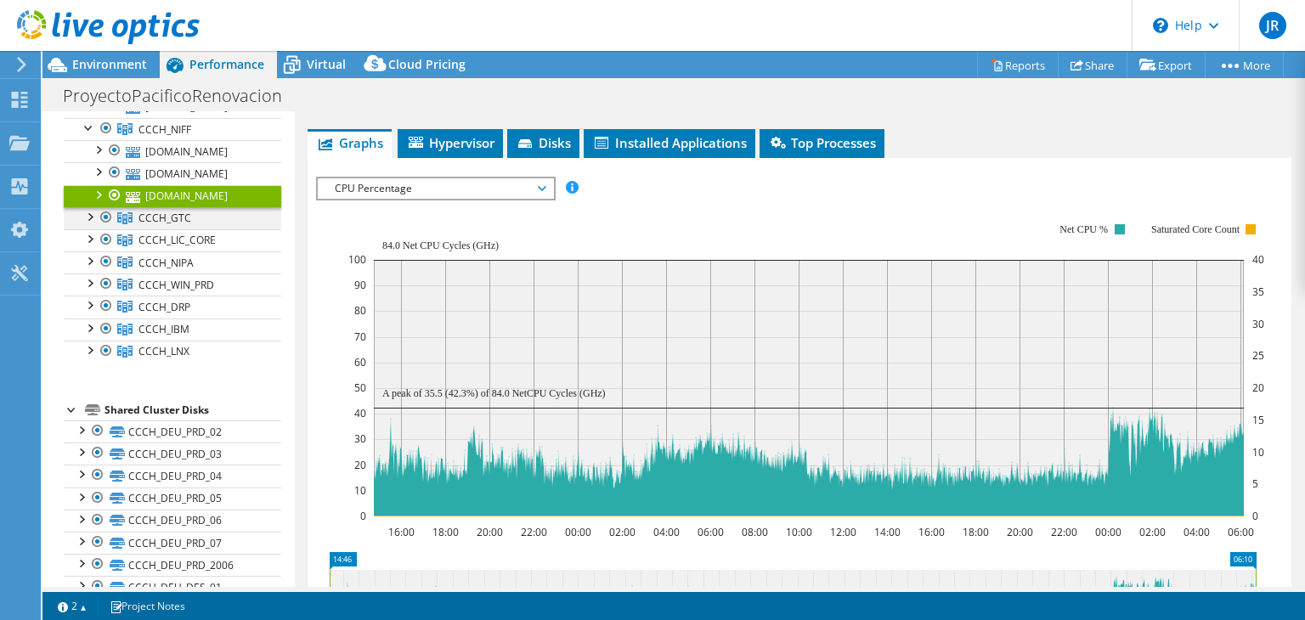
click at [88, 224] on div at bounding box center [89, 215] width 17 height 17
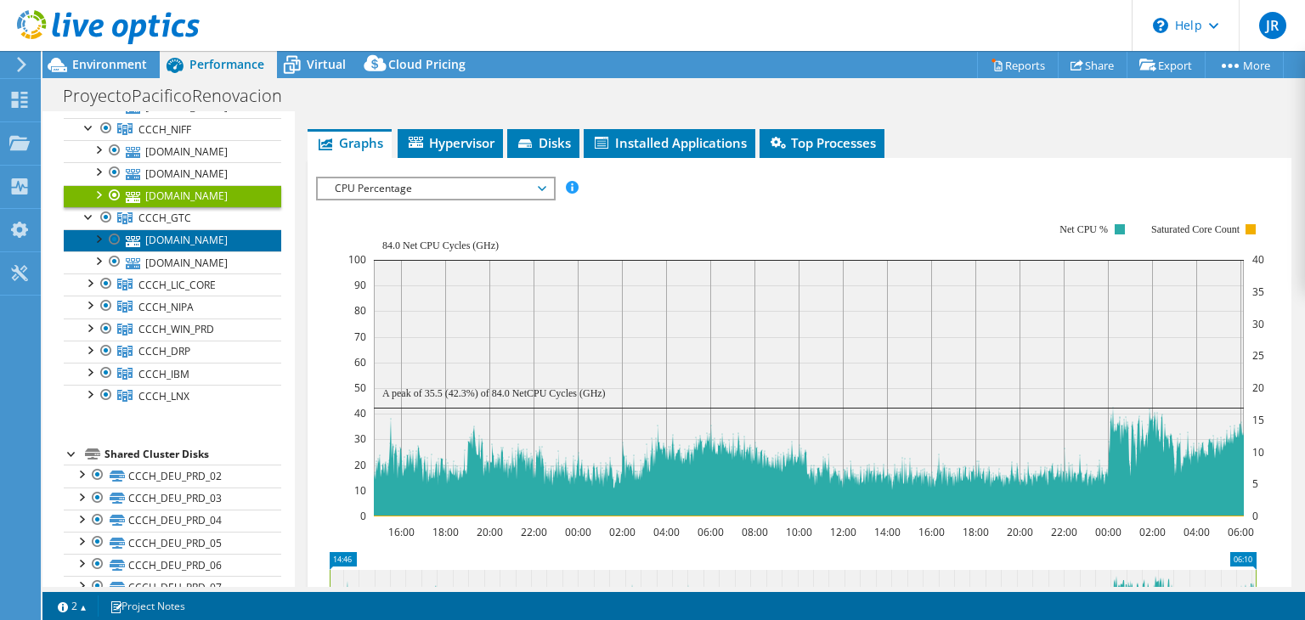
click at [184, 251] on link "[DOMAIN_NAME]" at bounding box center [172, 240] width 217 height 22
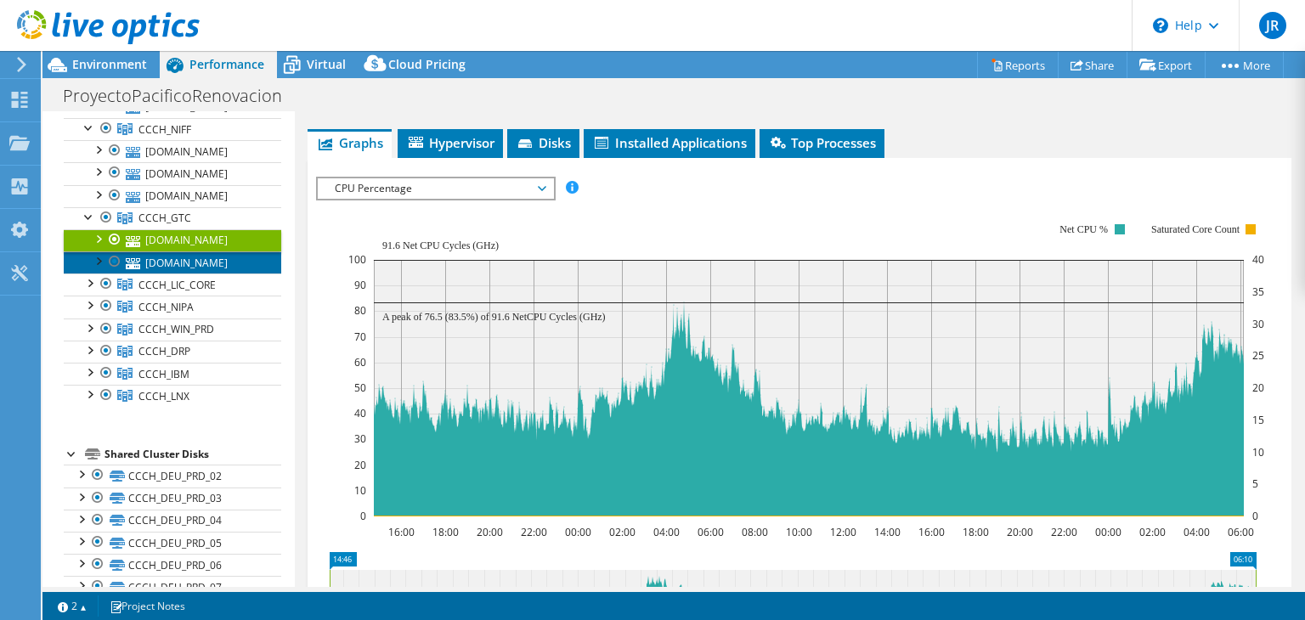
click at [194, 274] on link "[DOMAIN_NAME]" at bounding box center [172, 262] width 217 height 22
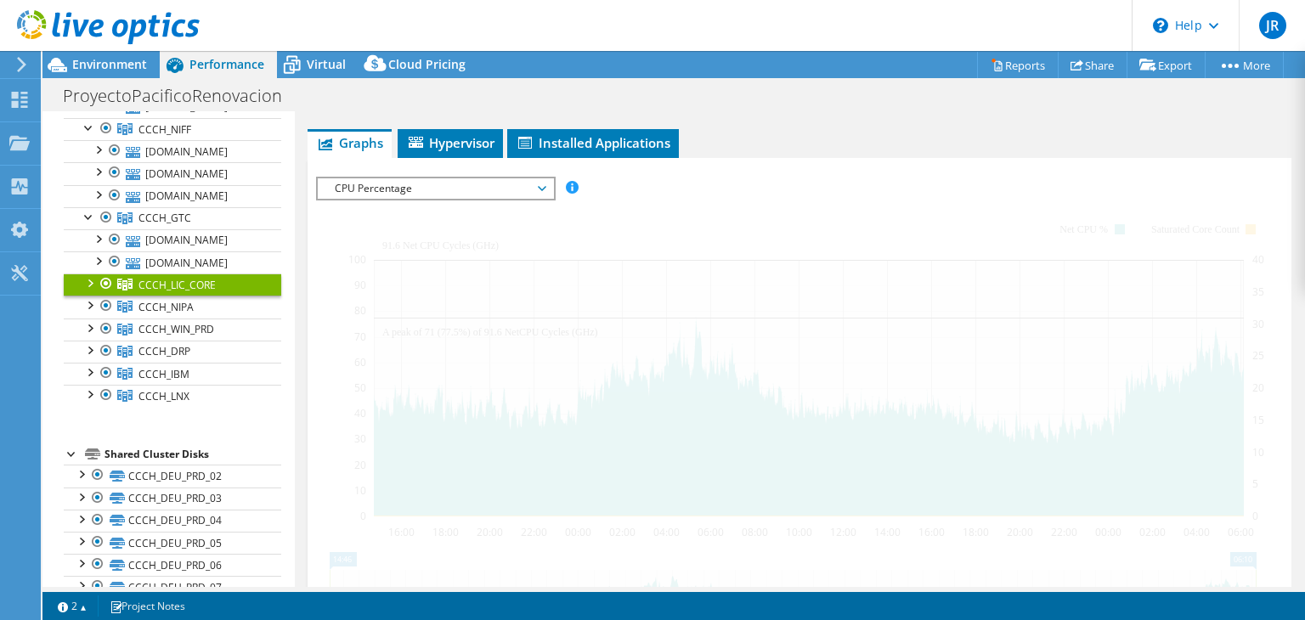
scroll to position [242, 0]
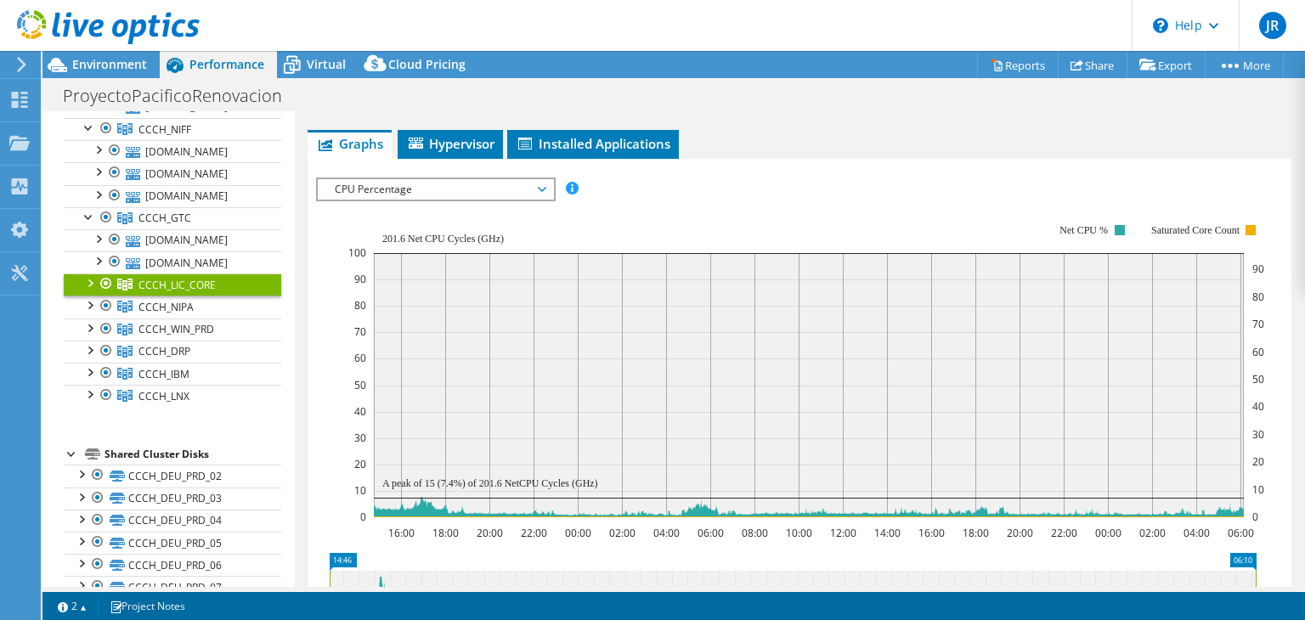
click at [93, 291] on div at bounding box center [89, 282] width 17 height 17
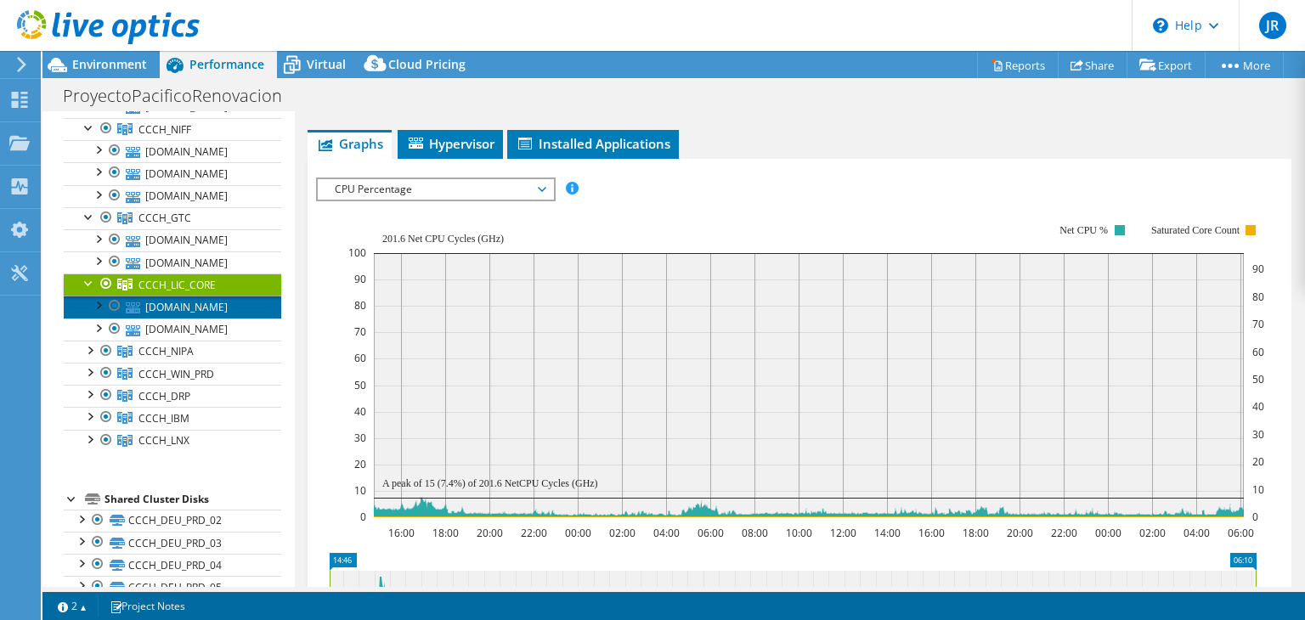
click at [140, 314] on link "[DOMAIN_NAME]" at bounding box center [172, 307] width 217 height 22
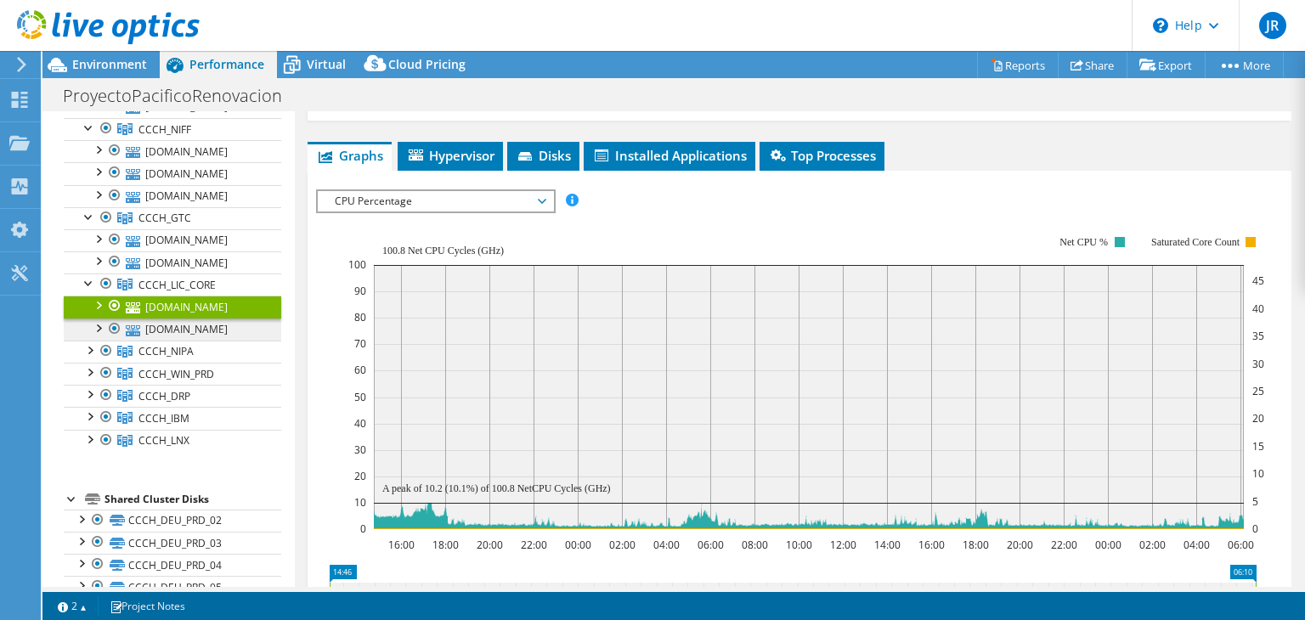
scroll to position [255, 0]
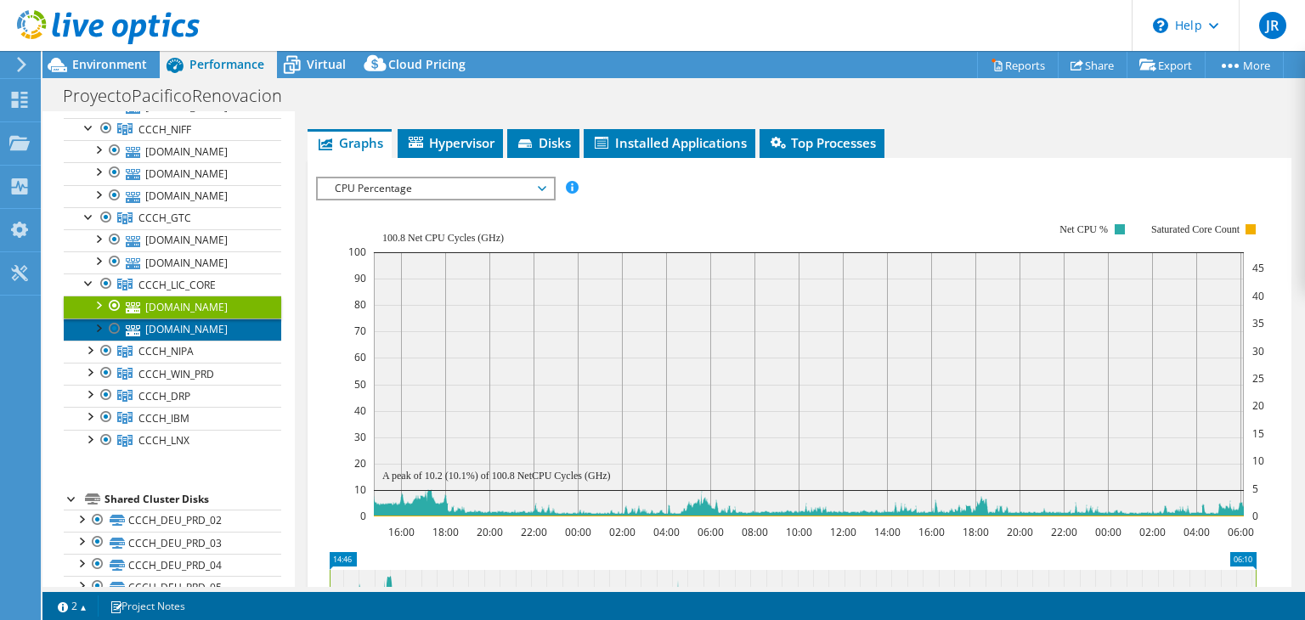
click at [196, 341] on link "[DOMAIN_NAME]" at bounding box center [172, 330] width 217 height 22
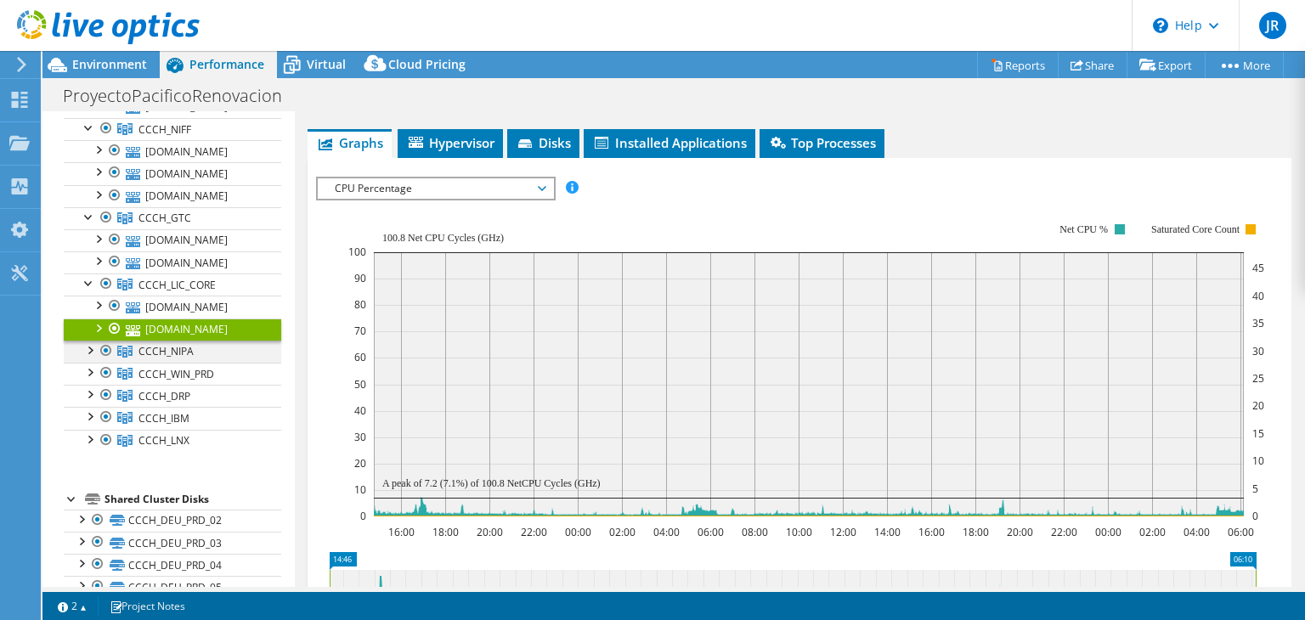
click at [92, 358] on div at bounding box center [89, 349] width 17 height 17
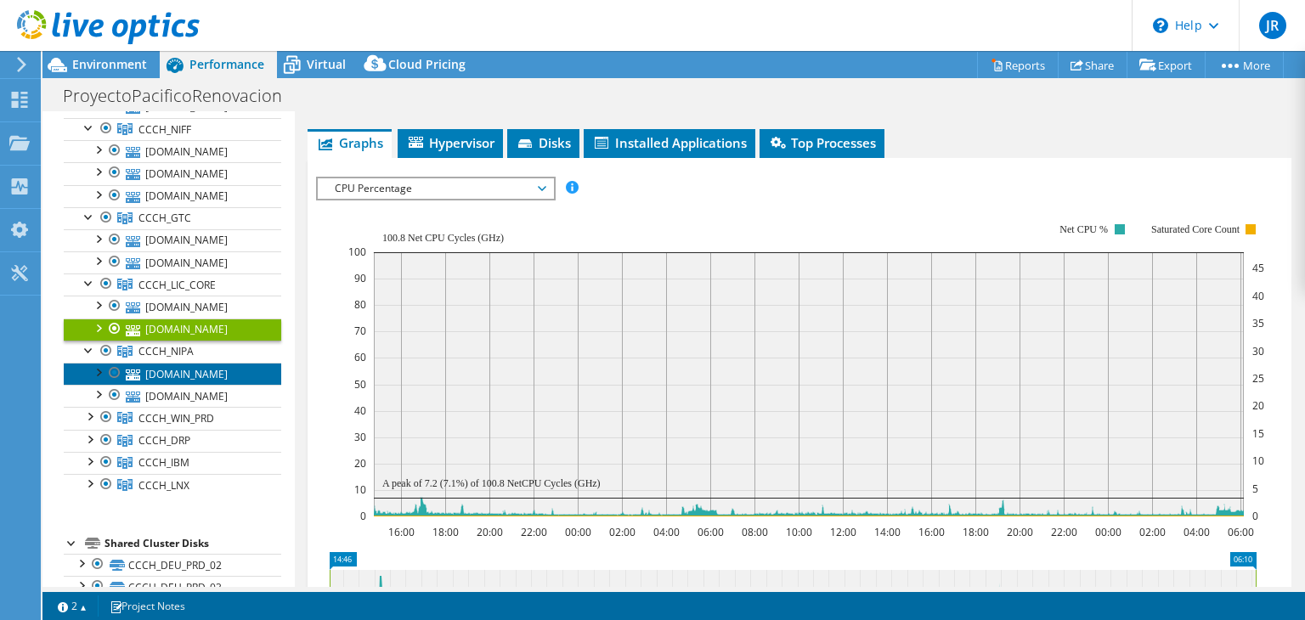
click at [202, 385] on link "[DOMAIN_NAME]" at bounding box center [172, 374] width 217 height 22
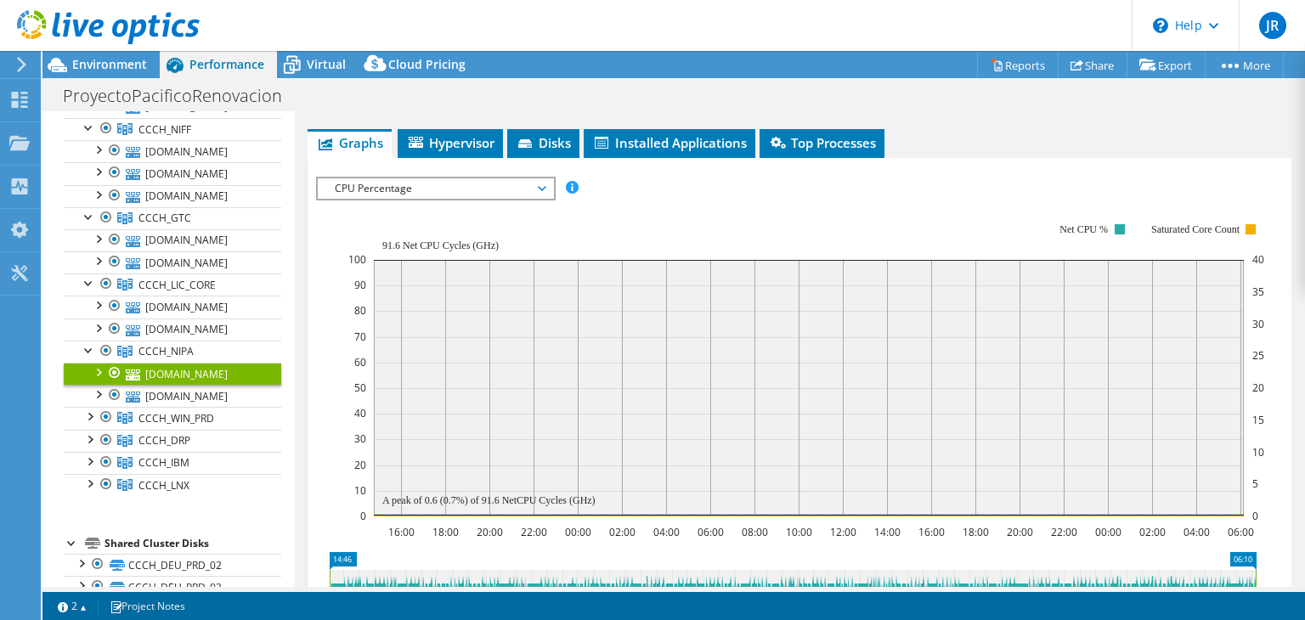
scroll to position [425, 0]
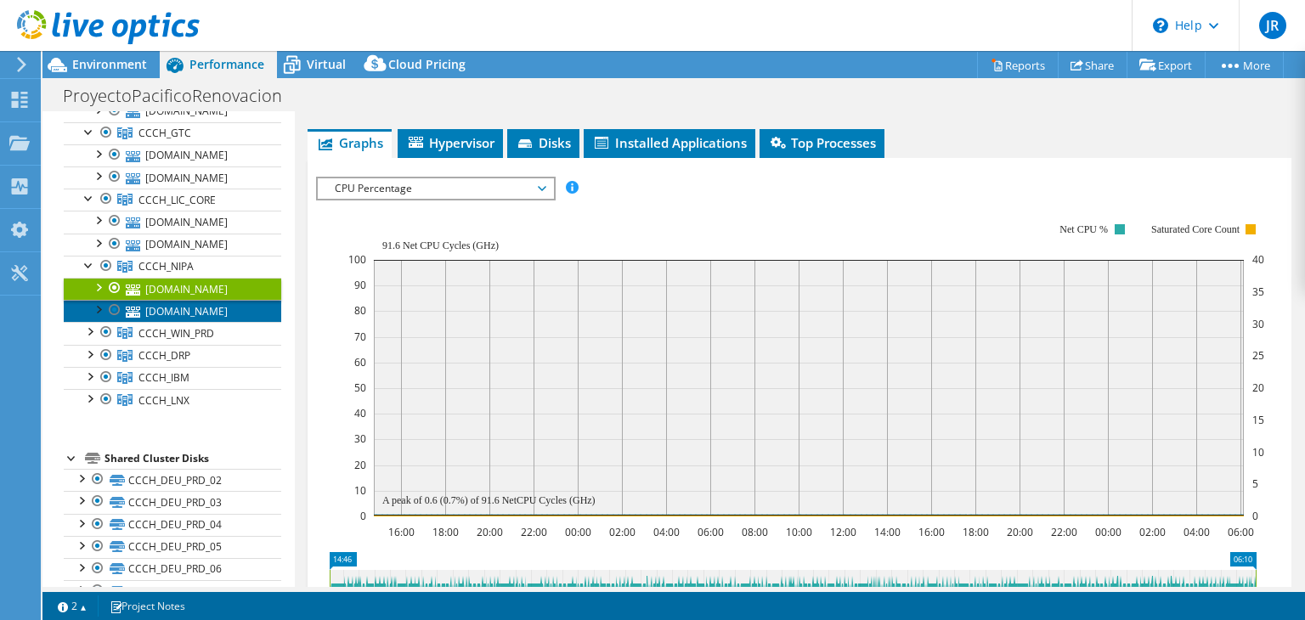
click at [212, 322] on link "[DOMAIN_NAME]" at bounding box center [172, 311] width 217 height 22
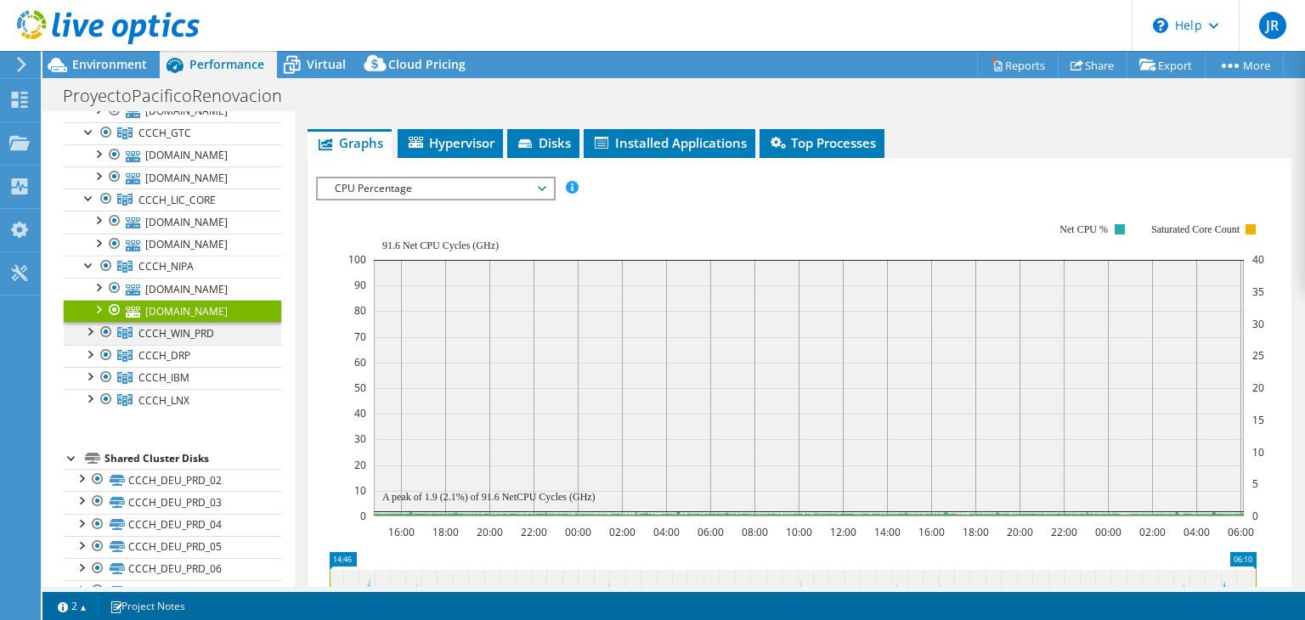
click at [92, 339] on div at bounding box center [89, 330] width 17 height 17
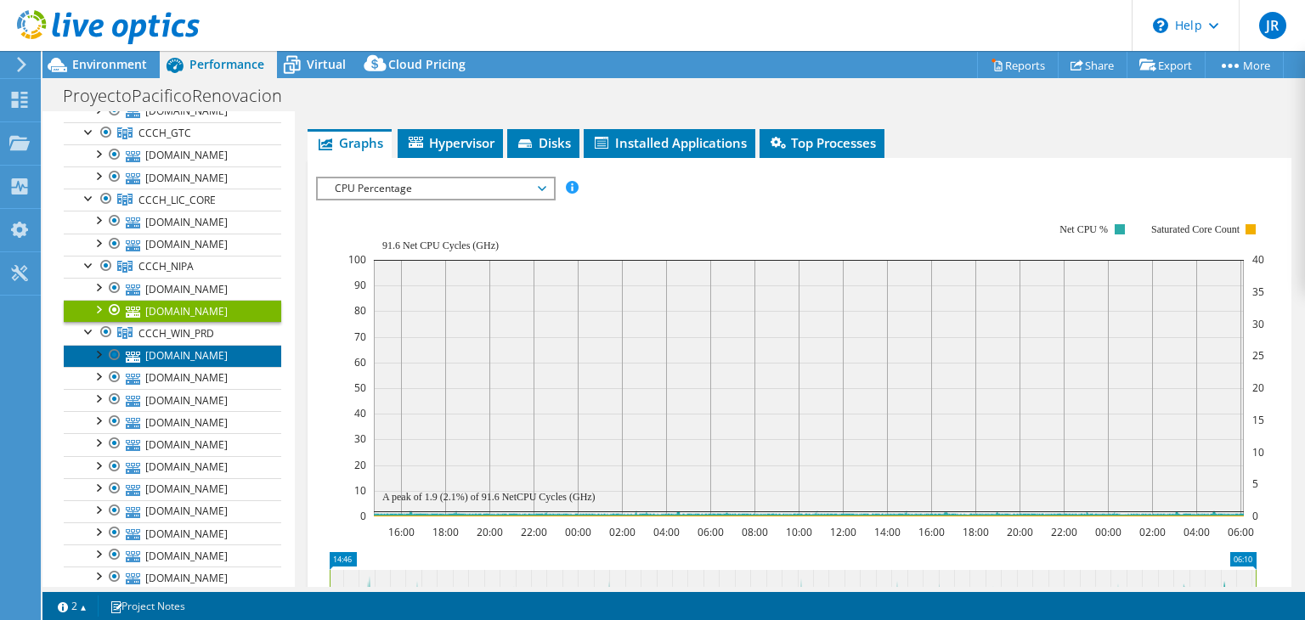
click at [197, 367] on link "[DOMAIN_NAME]" at bounding box center [172, 356] width 217 height 22
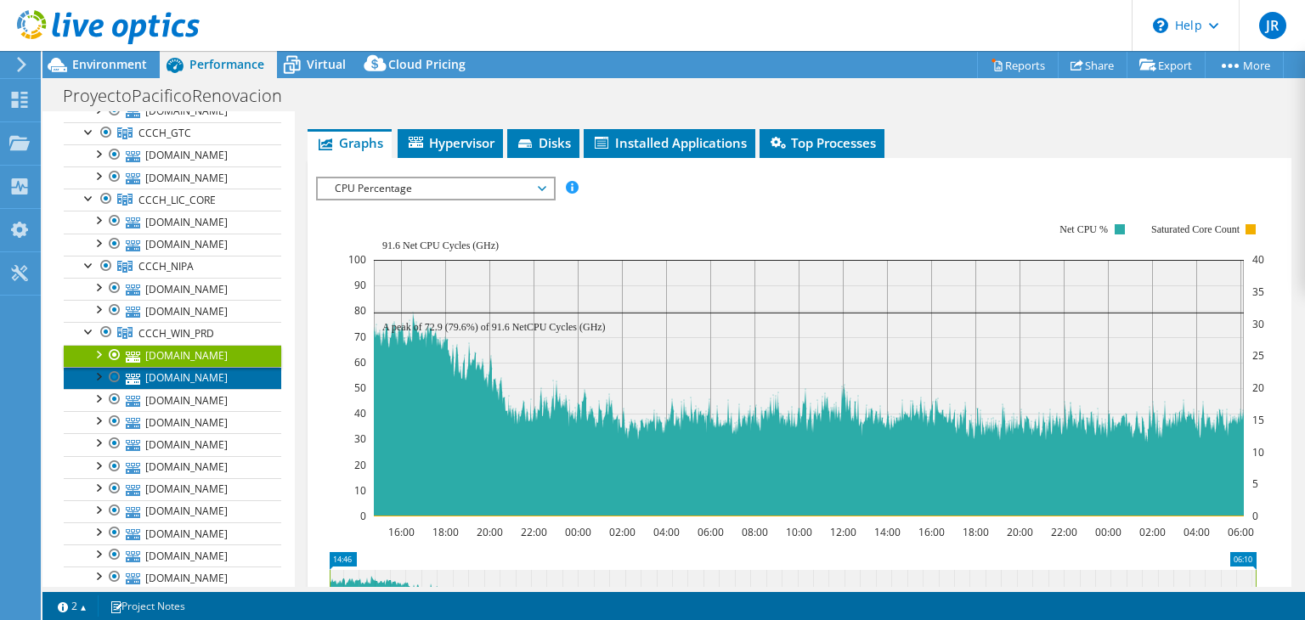
click at [200, 388] on link "[DOMAIN_NAME]" at bounding box center [172, 378] width 217 height 22
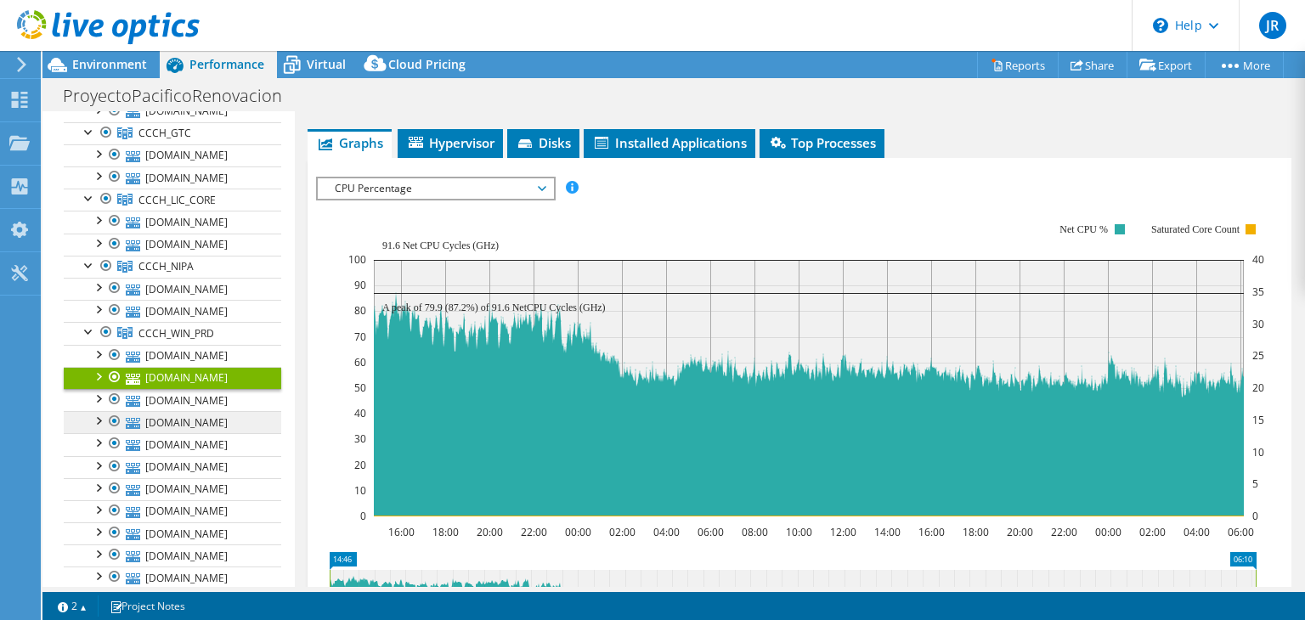
scroll to position [268, 0]
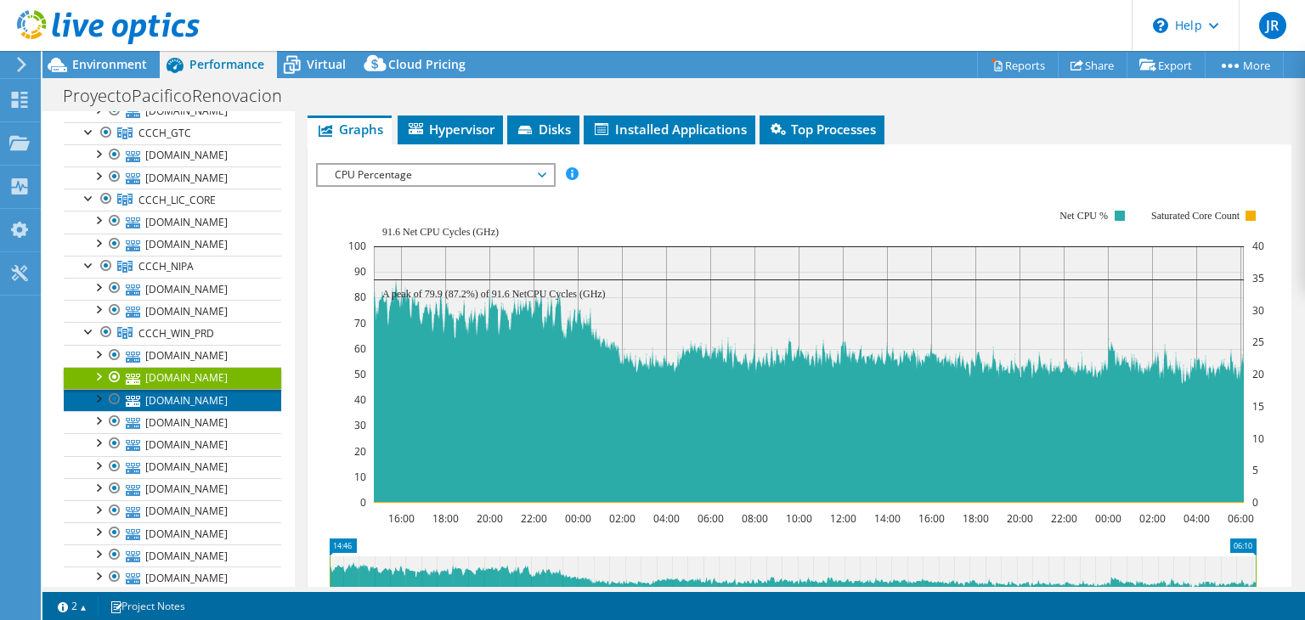
click at [211, 405] on link "[DOMAIN_NAME]" at bounding box center [172, 400] width 217 height 22
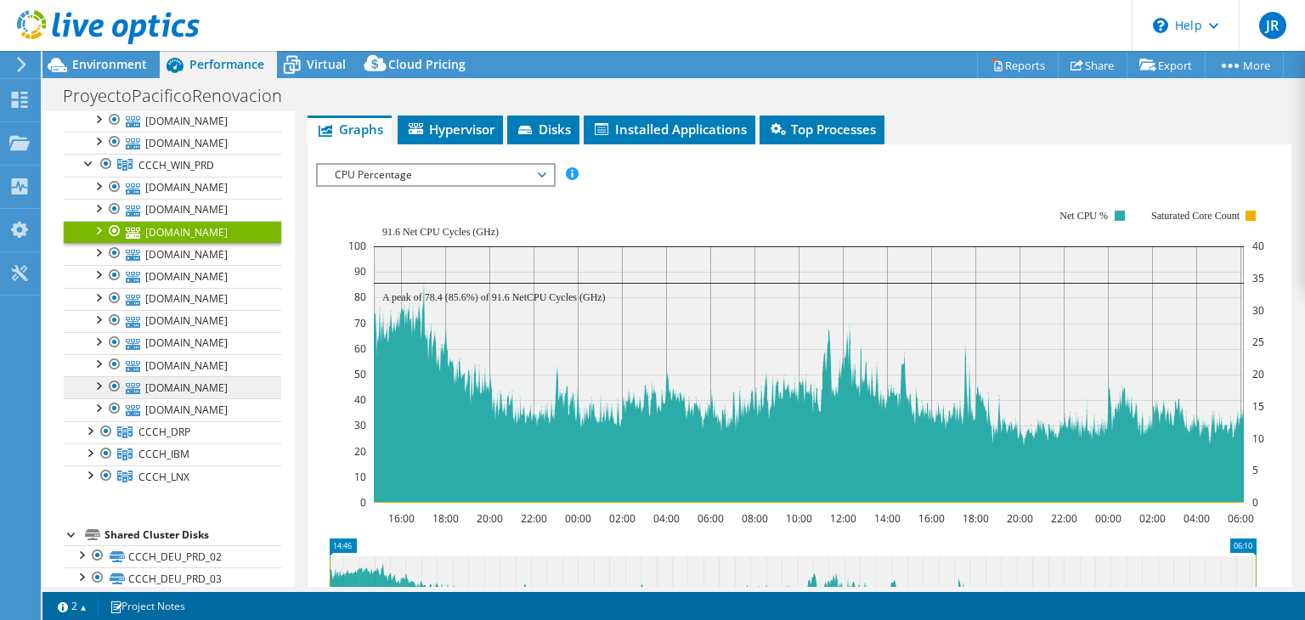
scroll to position [595, 0]
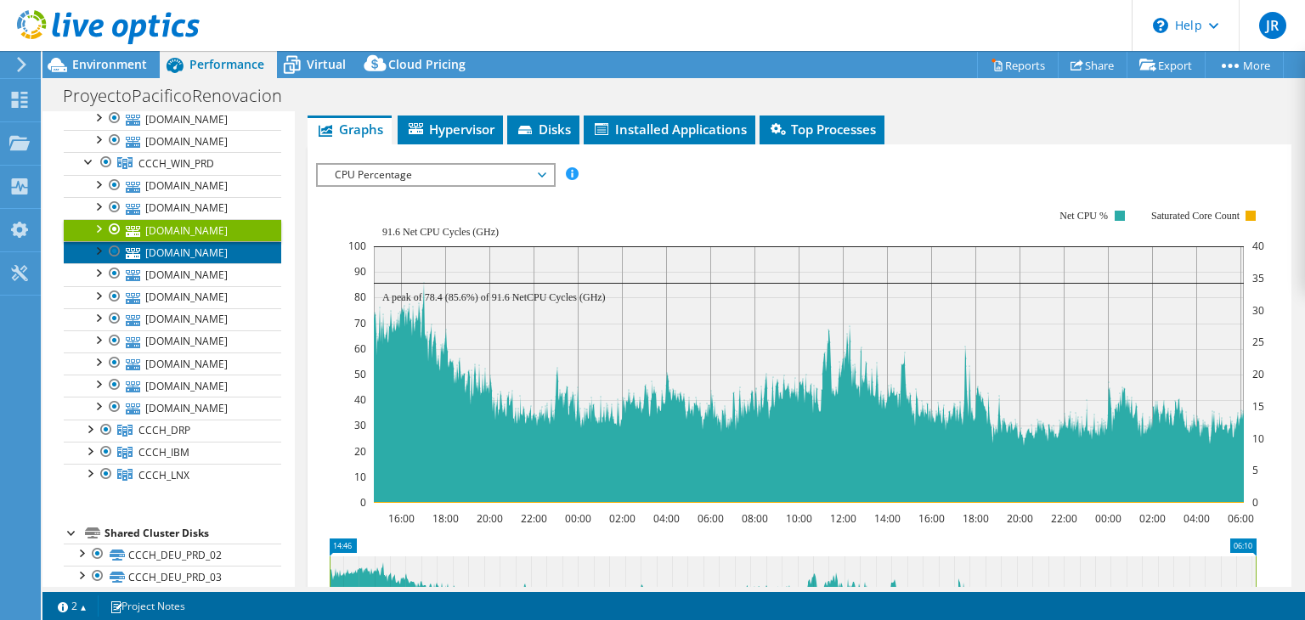
click at [229, 263] on link "[DOMAIN_NAME]" at bounding box center [172, 252] width 217 height 22
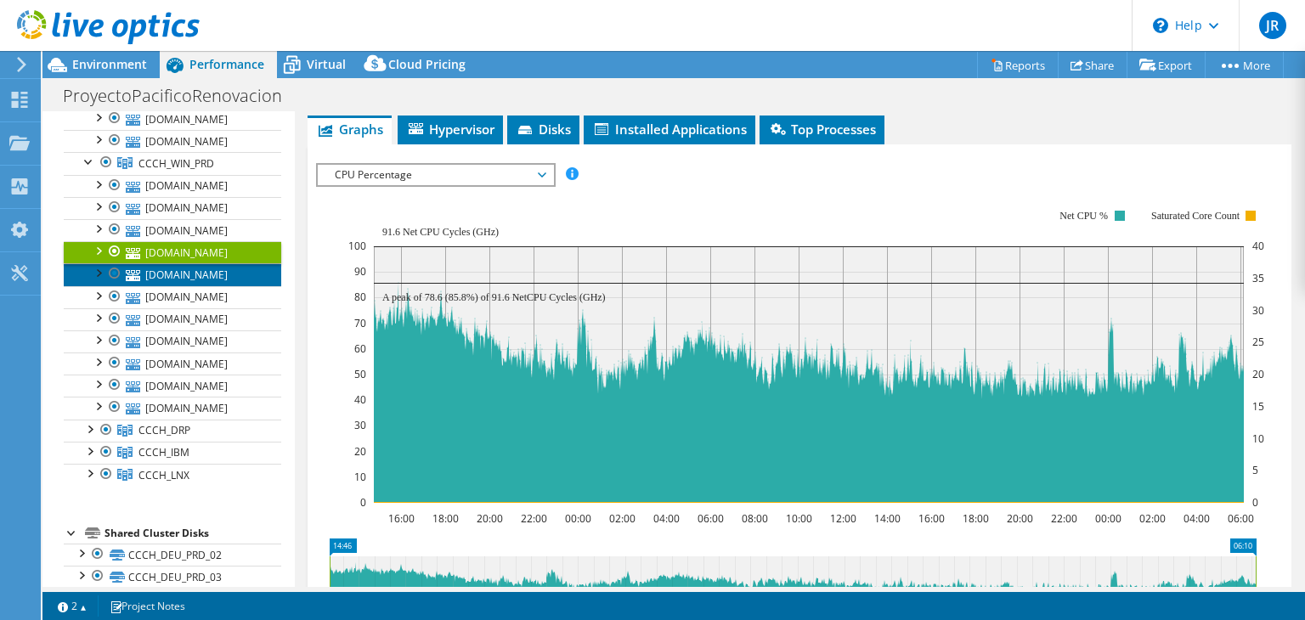
click at [223, 285] on link "[DOMAIN_NAME]" at bounding box center [172, 274] width 217 height 22
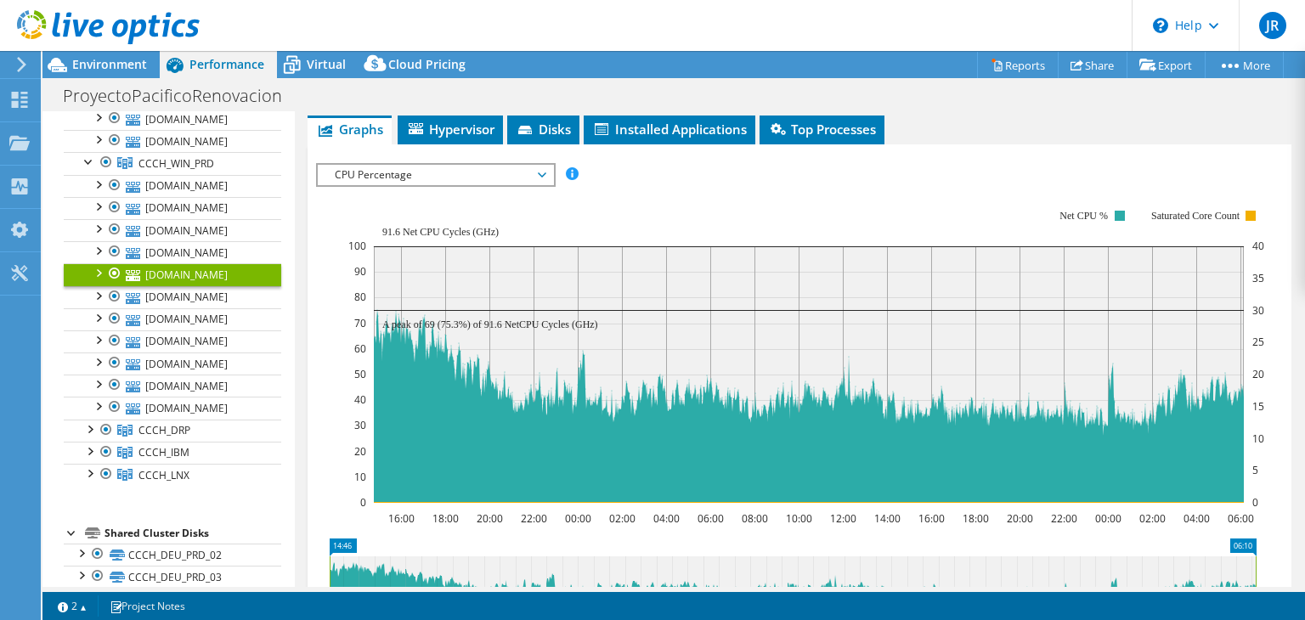
scroll to position [255, 0]
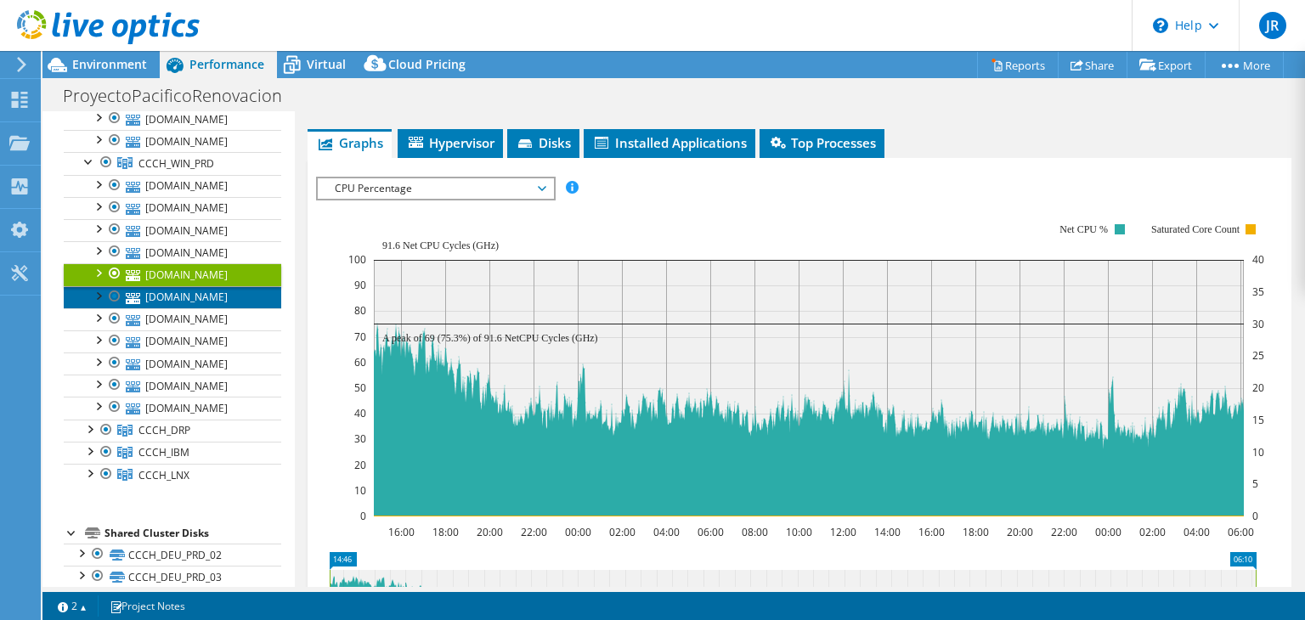
click at [223, 308] on link "[DOMAIN_NAME]" at bounding box center [172, 297] width 217 height 22
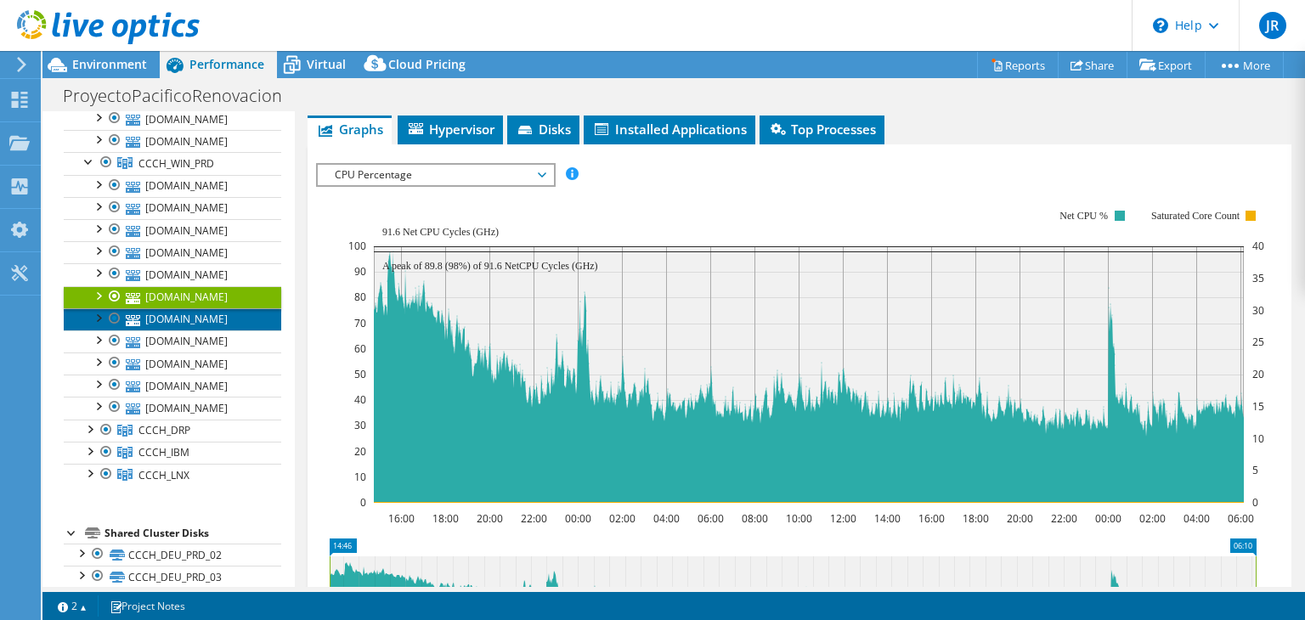
click at [224, 330] on link "[DOMAIN_NAME]" at bounding box center [172, 319] width 217 height 22
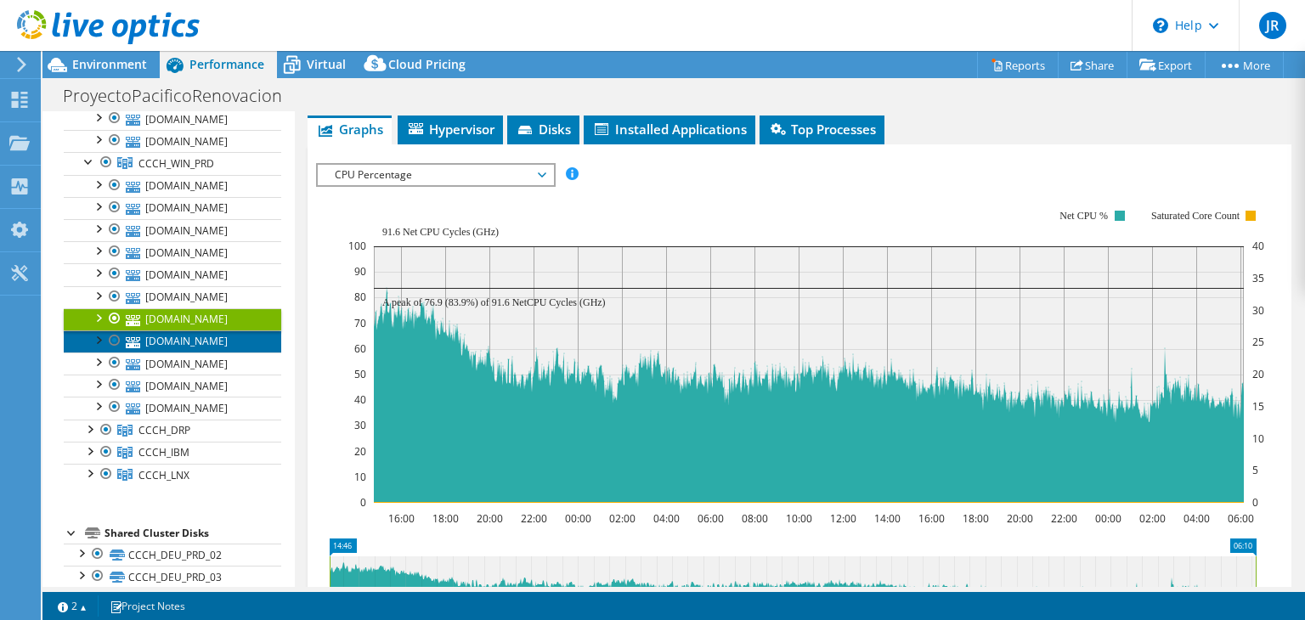
click at [227, 352] on link "[DOMAIN_NAME]" at bounding box center [172, 341] width 217 height 22
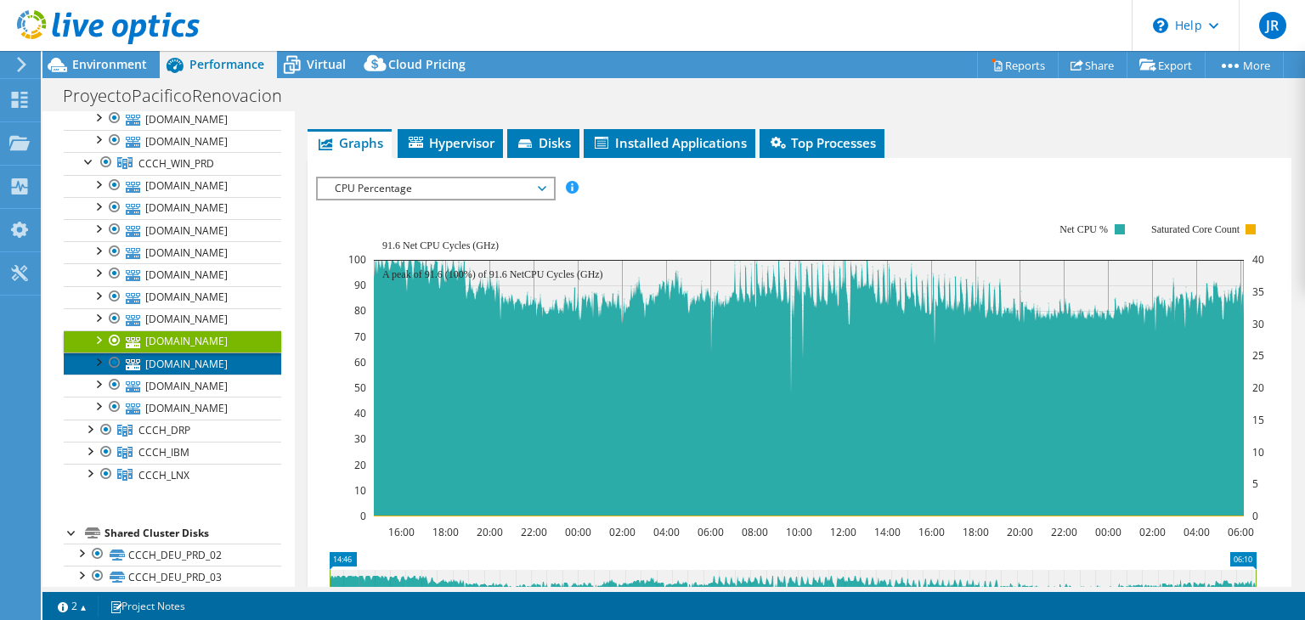
click at [228, 375] on link "[DOMAIN_NAME]" at bounding box center [172, 364] width 217 height 22
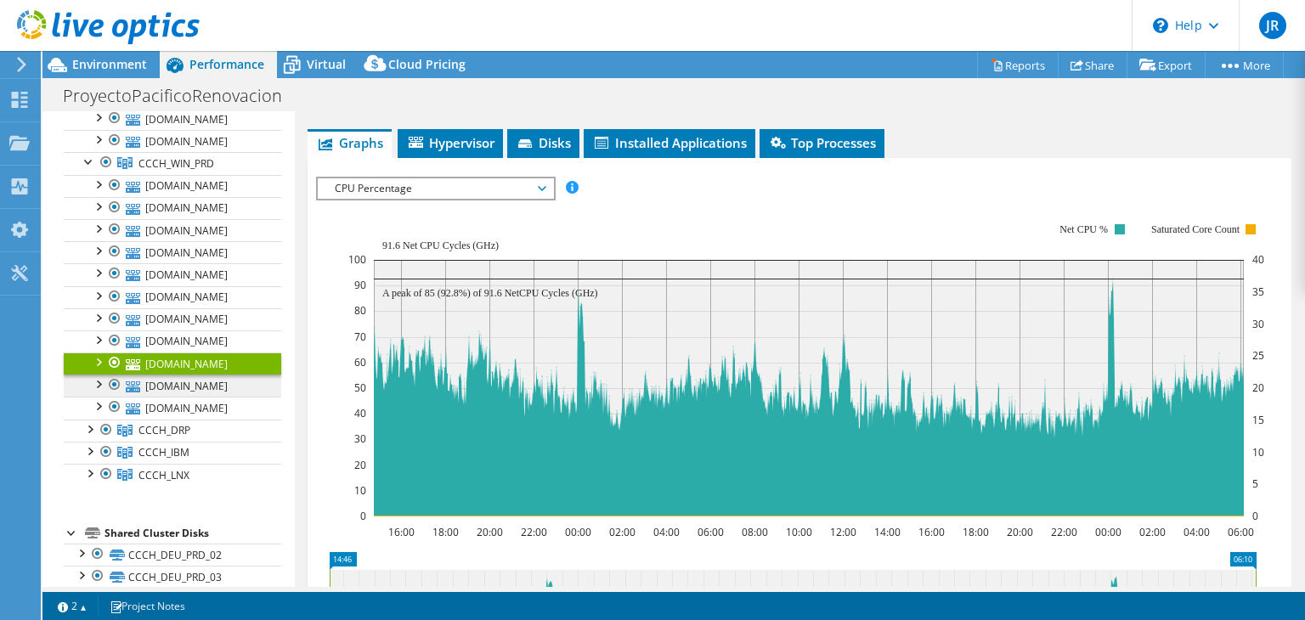
scroll to position [268, 0]
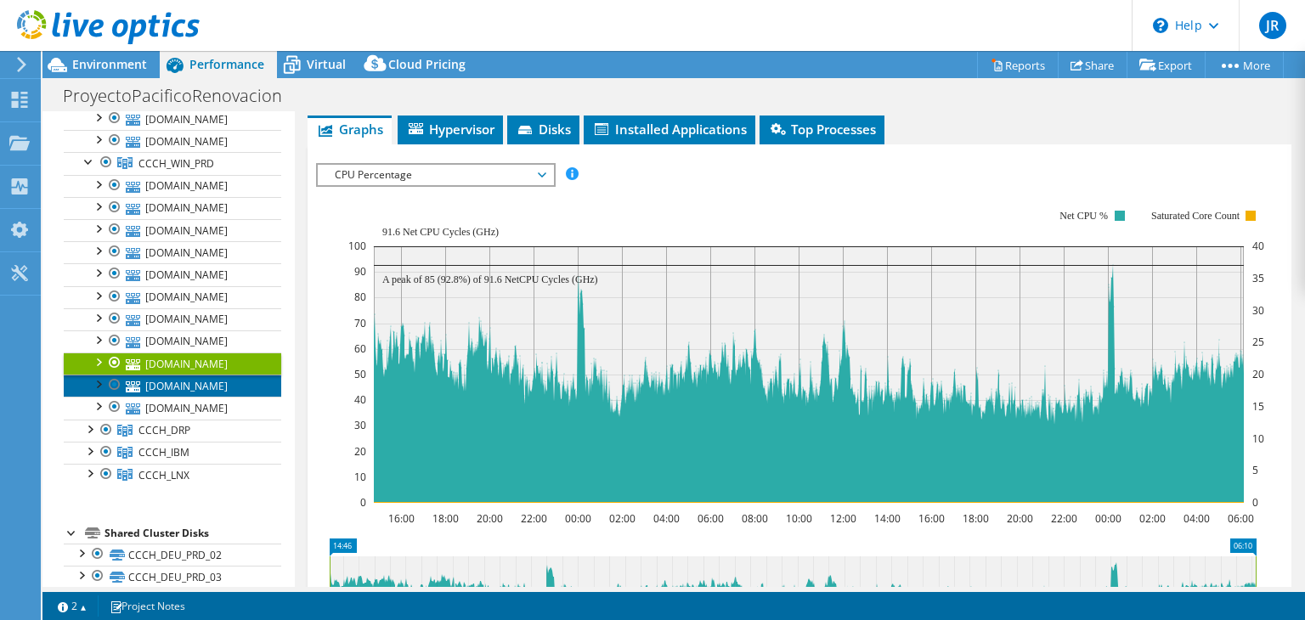
click at [229, 397] on link "[DOMAIN_NAME]" at bounding box center [172, 386] width 217 height 22
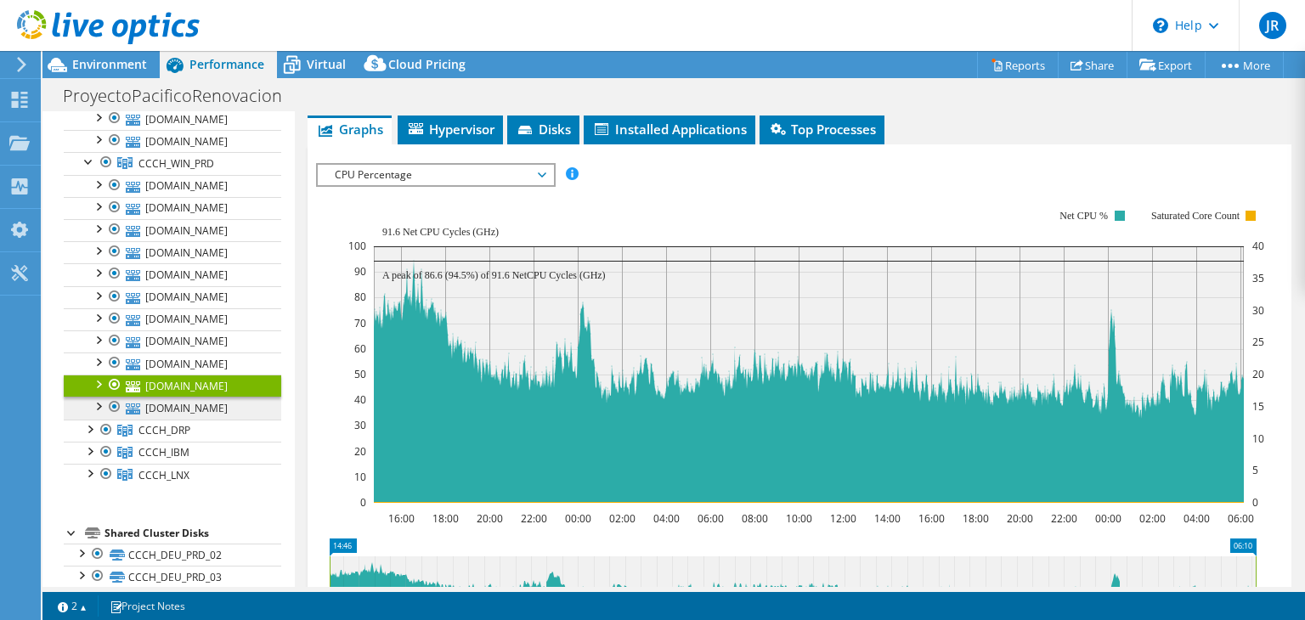
scroll to position [255, 0]
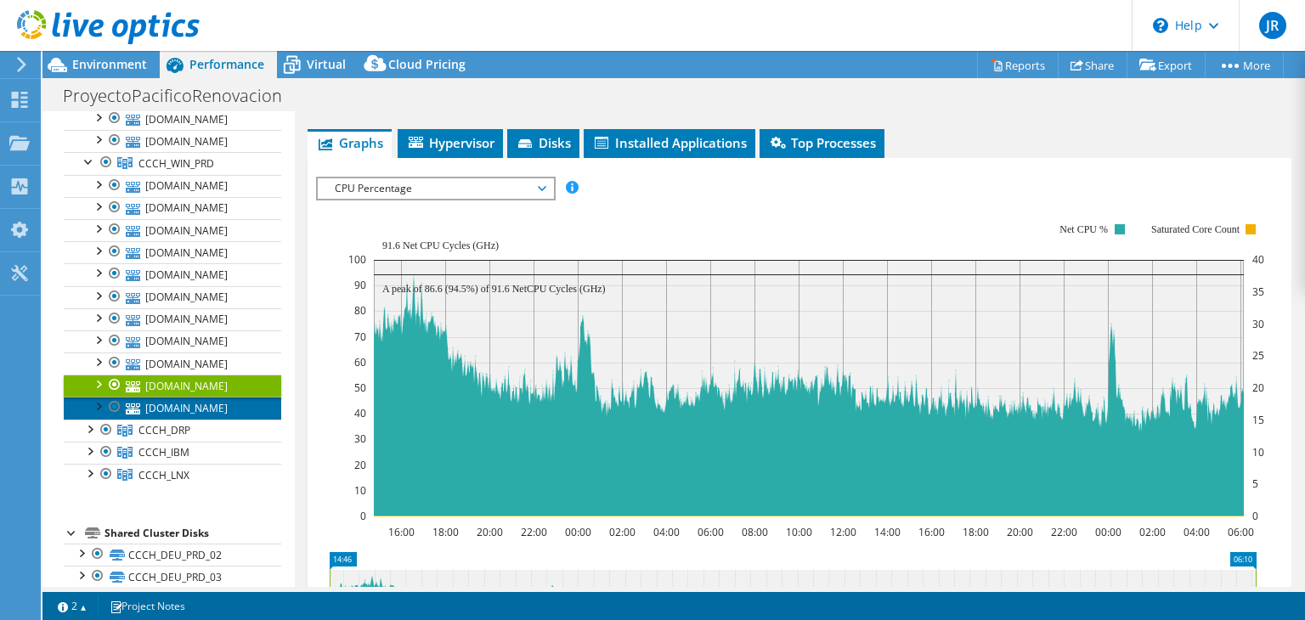
click at [228, 416] on link "[DOMAIN_NAME]" at bounding box center [172, 408] width 217 height 22
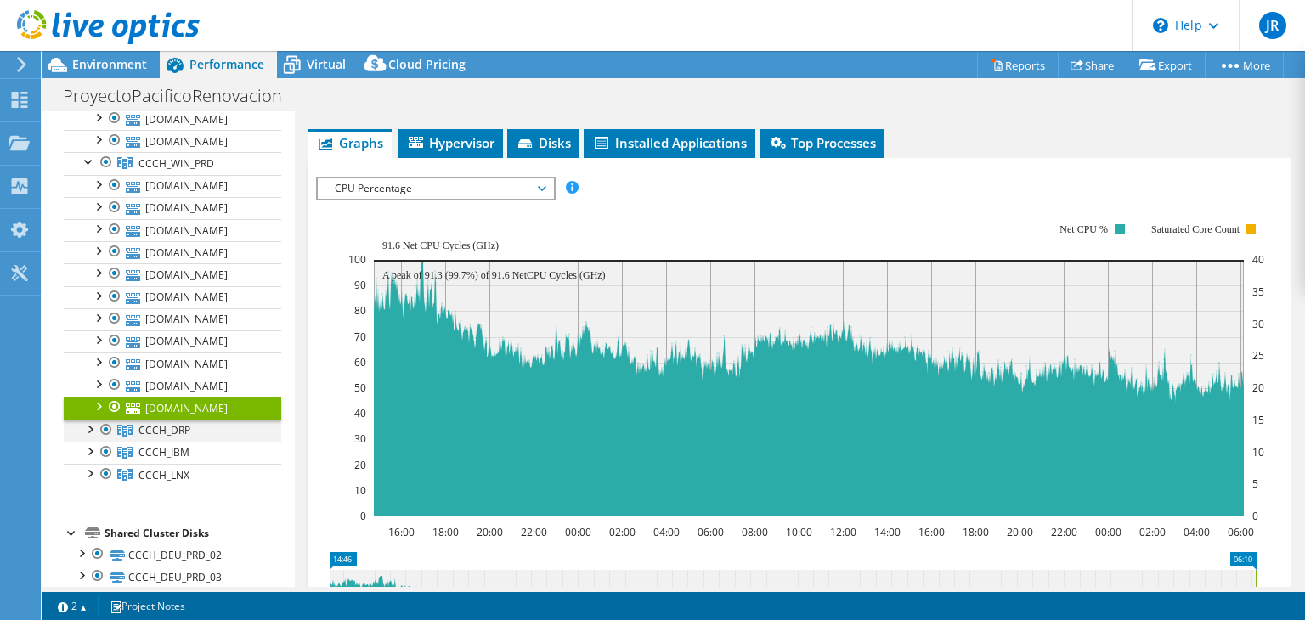
drag, startPoint x: 88, startPoint y: 436, endPoint x: 98, endPoint y: 437, distance: 10.2
click at [88, 436] on div at bounding box center [89, 428] width 17 height 17
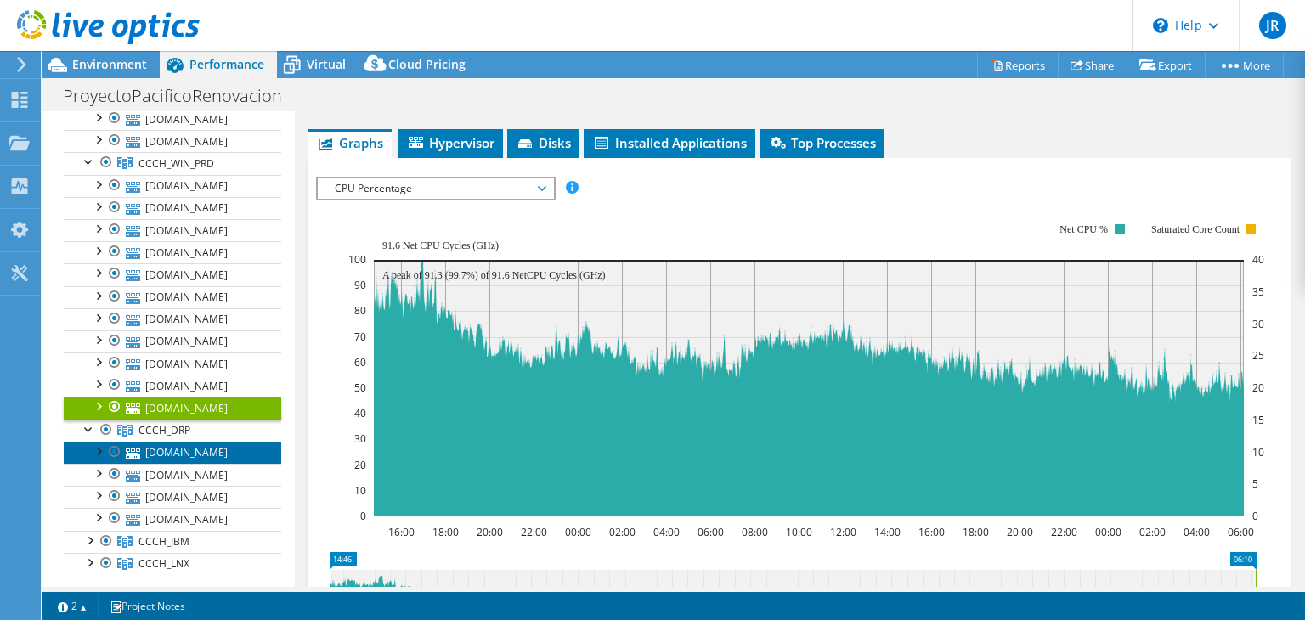
click at [179, 460] on link "[DOMAIN_NAME]" at bounding box center [172, 453] width 217 height 22
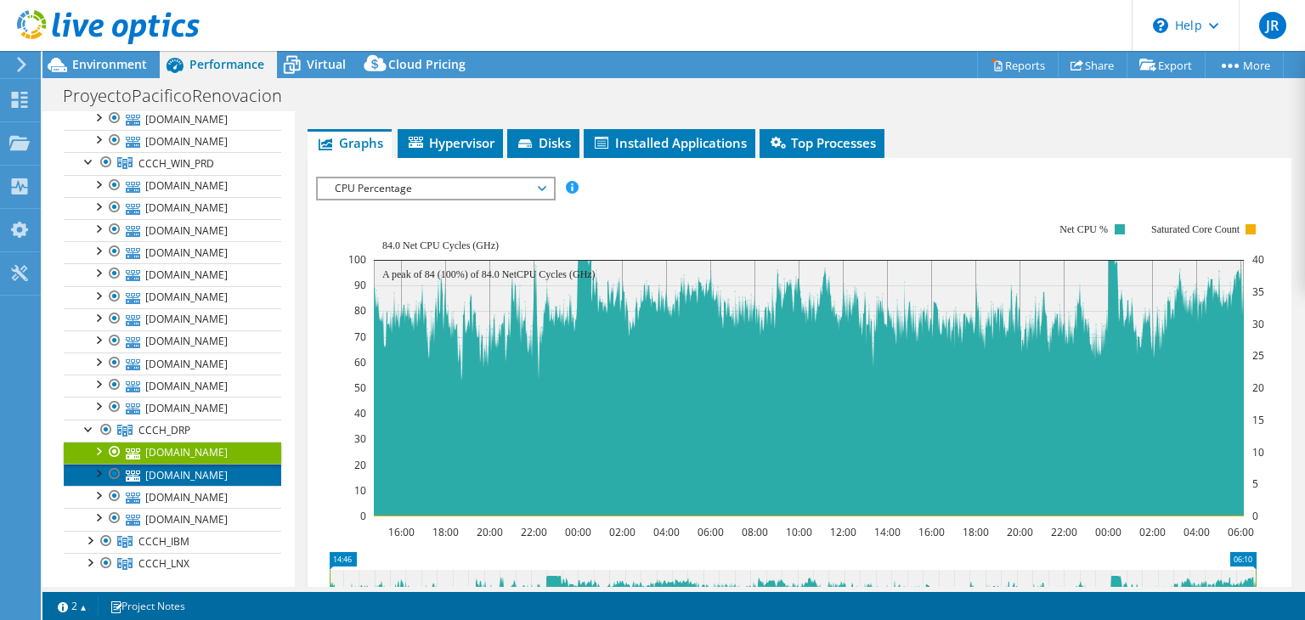
click at [195, 478] on link "[DOMAIN_NAME]" at bounding box center [172, 475] width 217 height 22
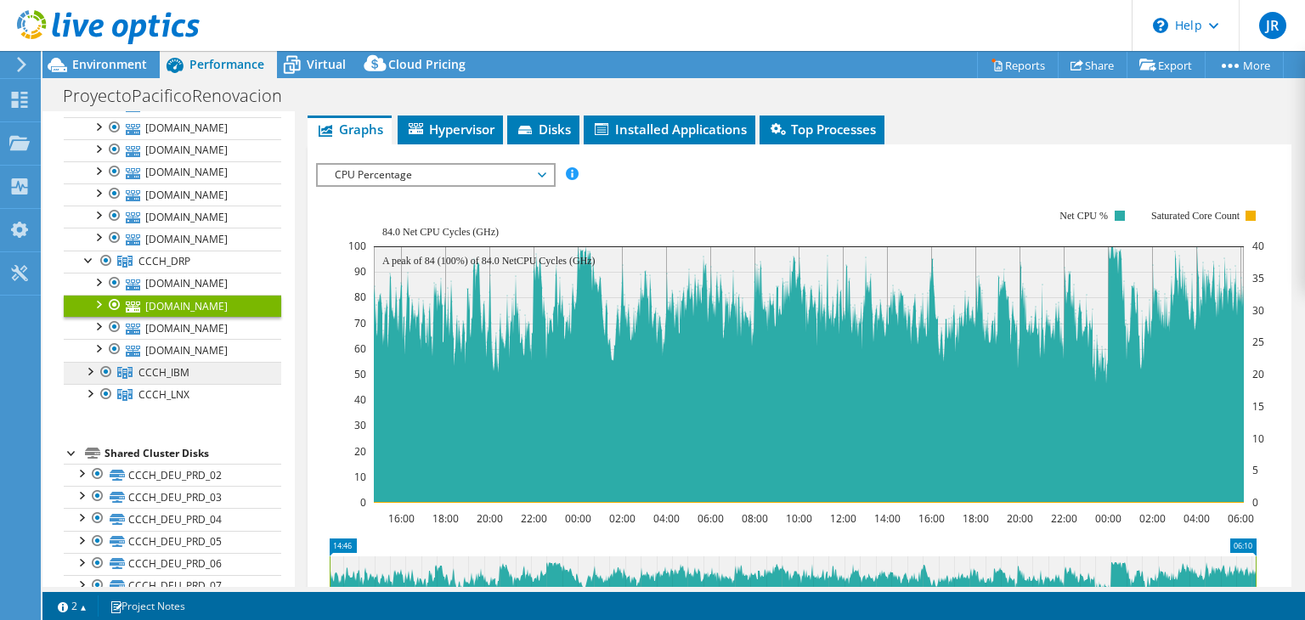
scroll to position [765, 0]
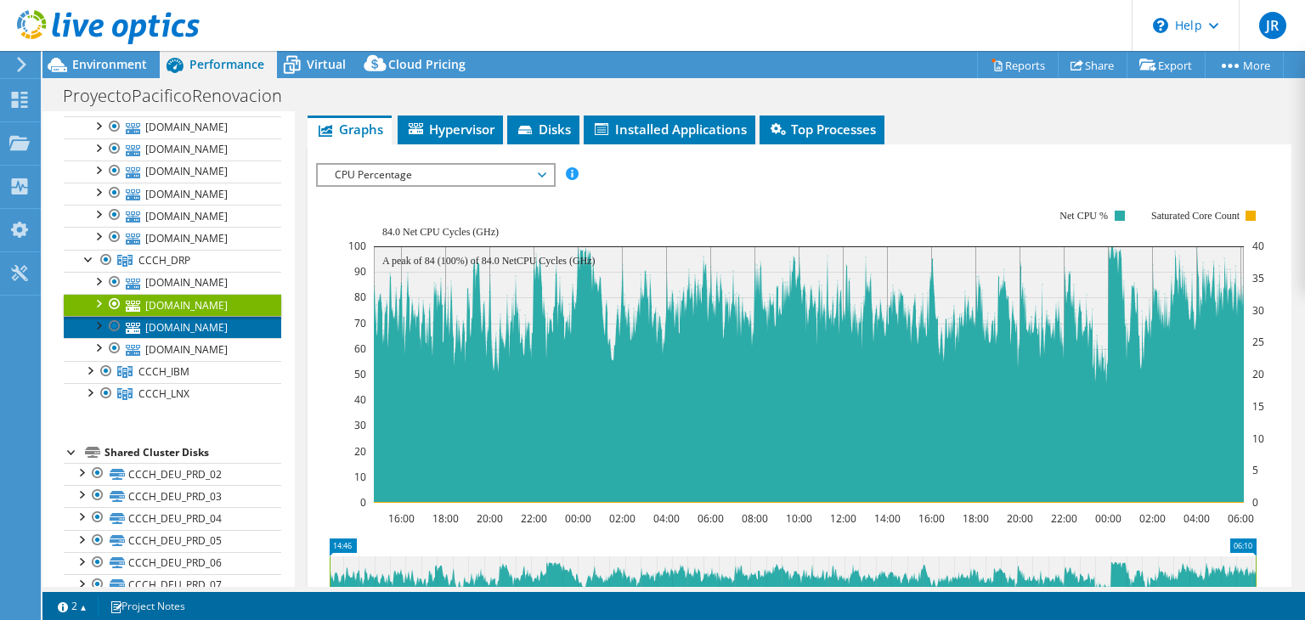
click at [228, 330] on link "[DOMAIN_NAME]" at bounding box center [172, 327] width 217 height 22
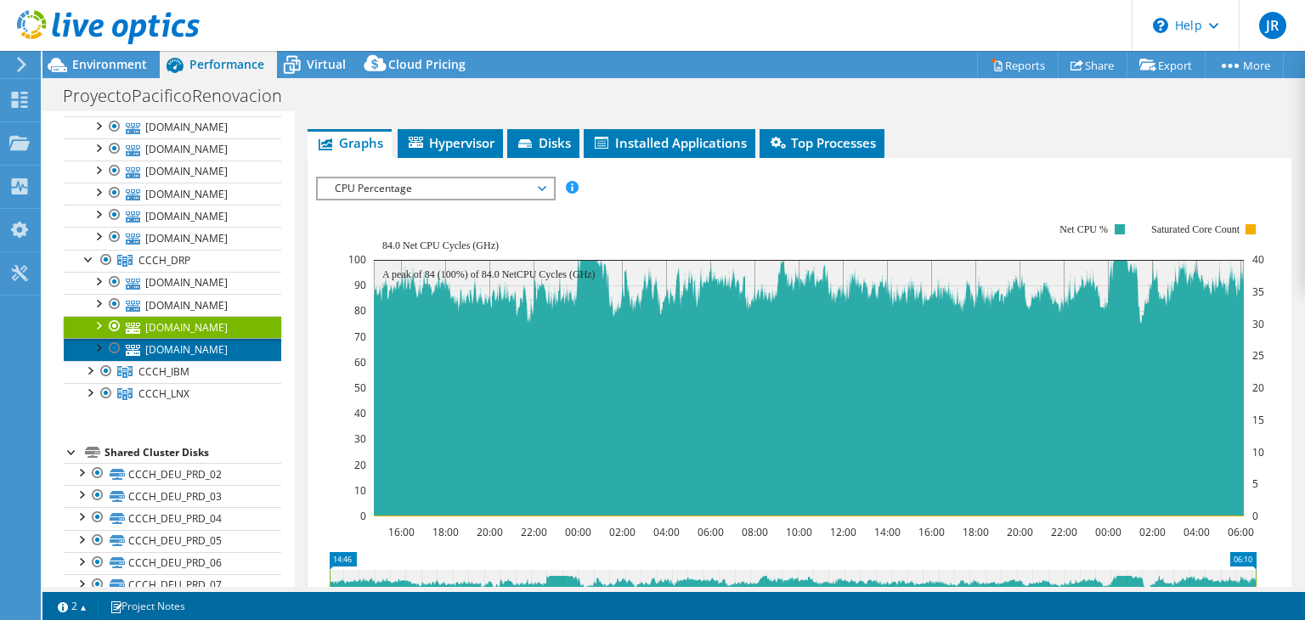
click at [233, 360] on link "[DOMAIN_NAME]" at bounding box center [172, 349] width 217 height 22
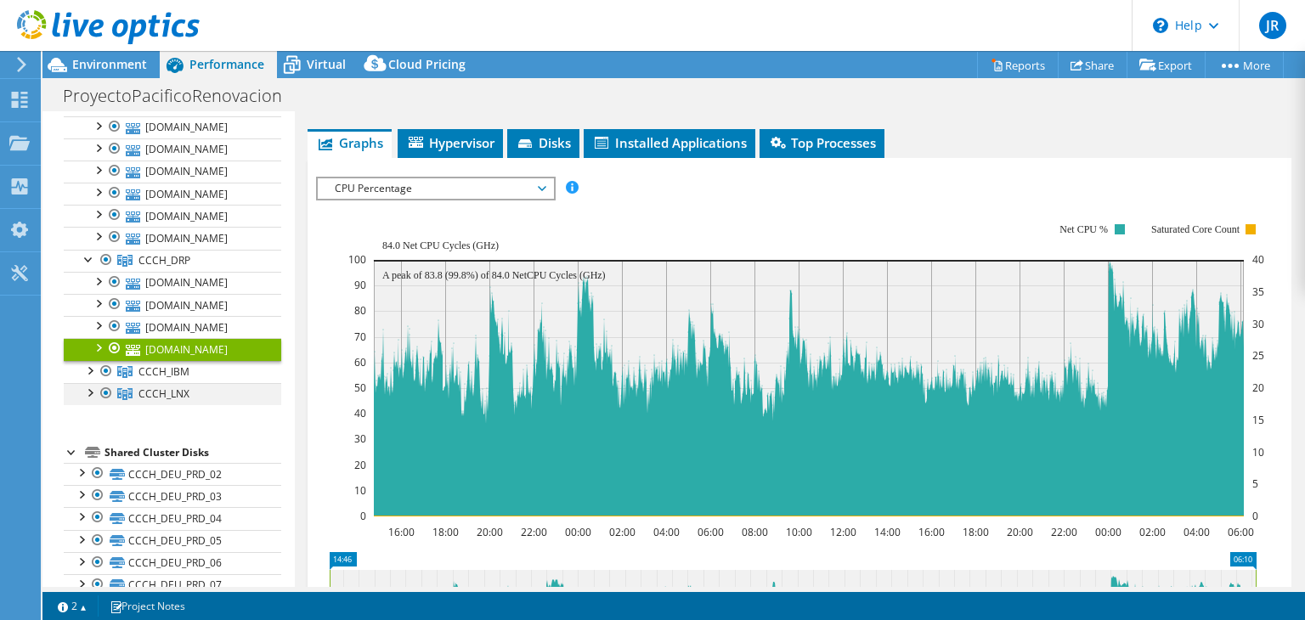
scroll to position [268, 0]
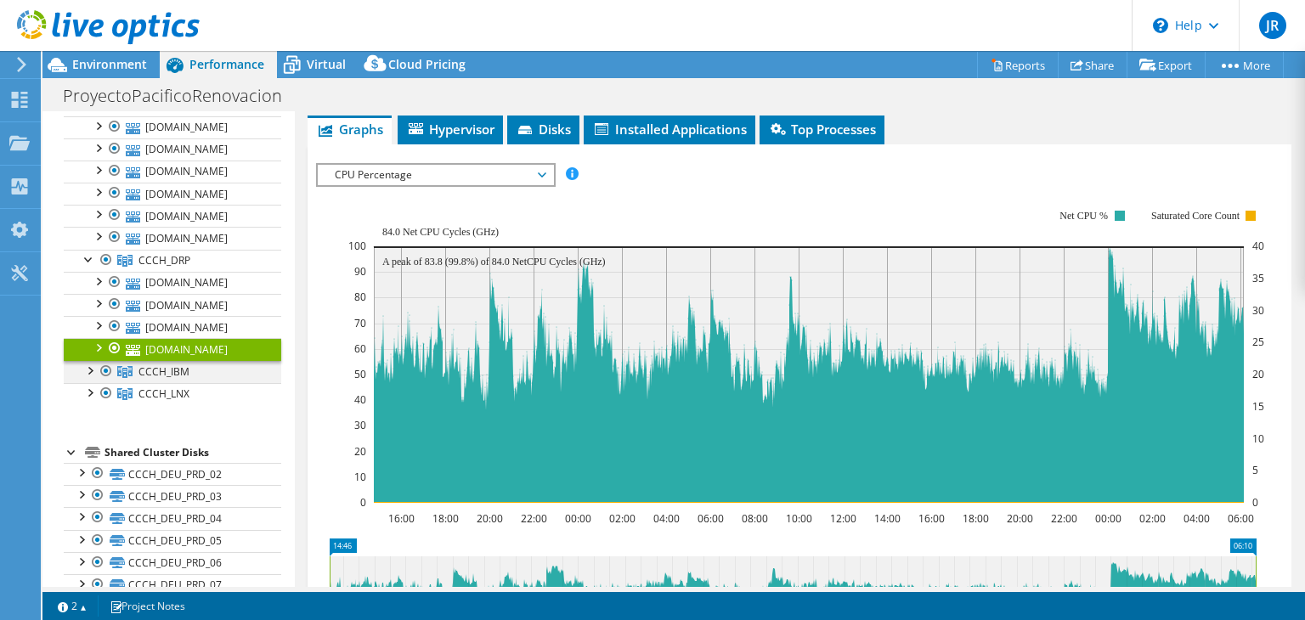
click at [86, 376] on div at bounding box center [89, 369] width 17 height 17
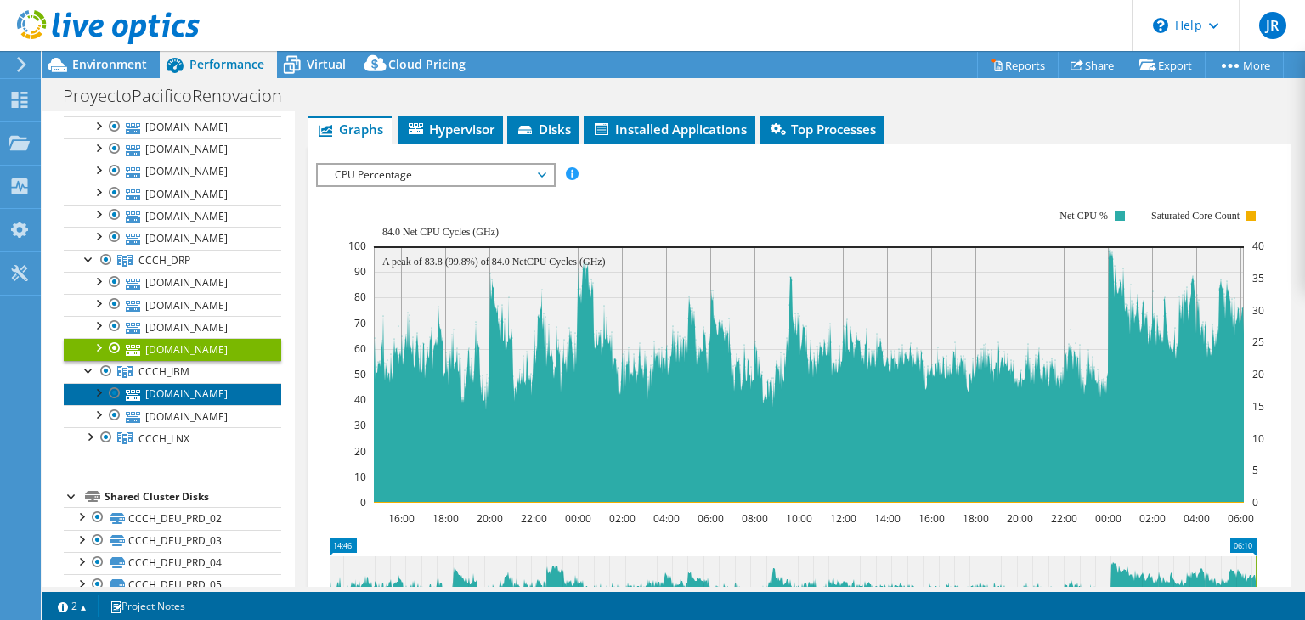
click at [199, 405] on link "[DOMAIN_NAME]" at bounding box center [172, 394] width 217 height 22
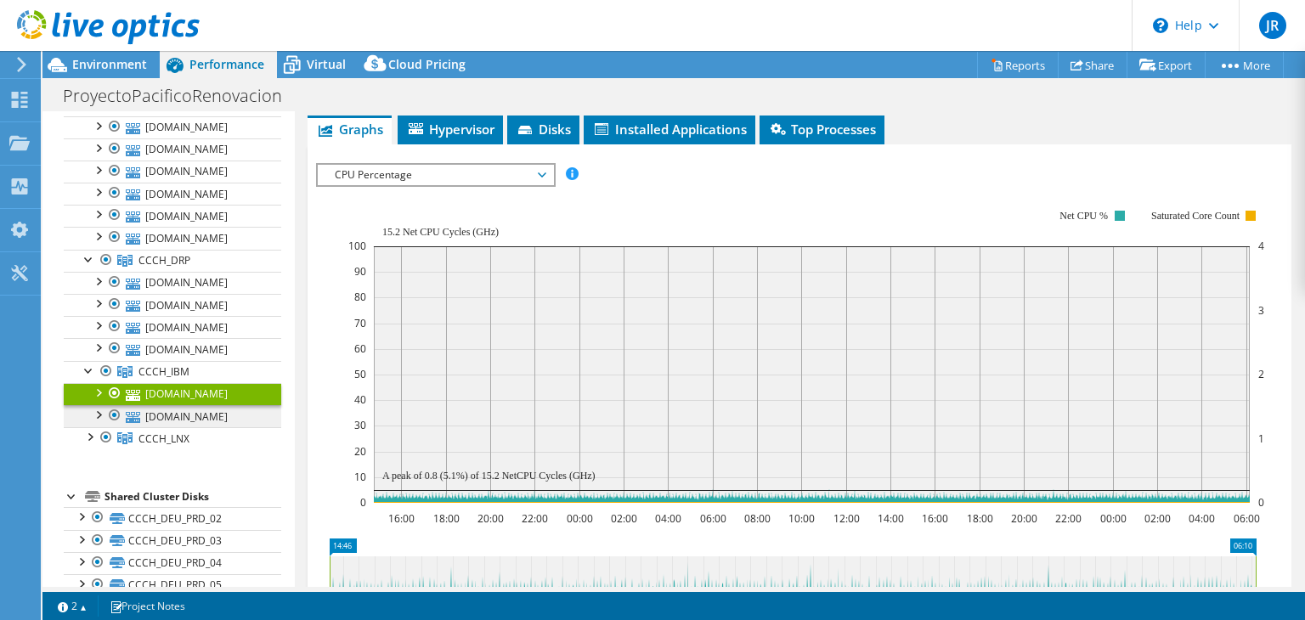
scroll to position [255, 0]
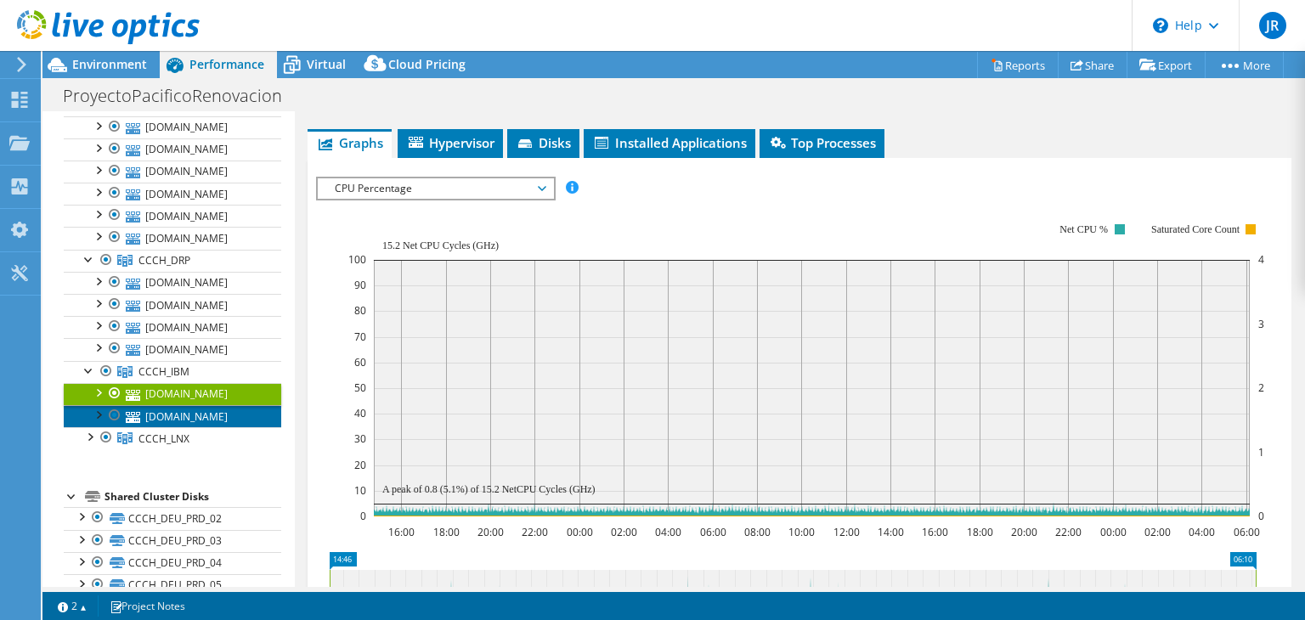
click at [200, 427] on link "[DOMAIN_NAME]" at bounding box center [172, 416] width 217 height 22
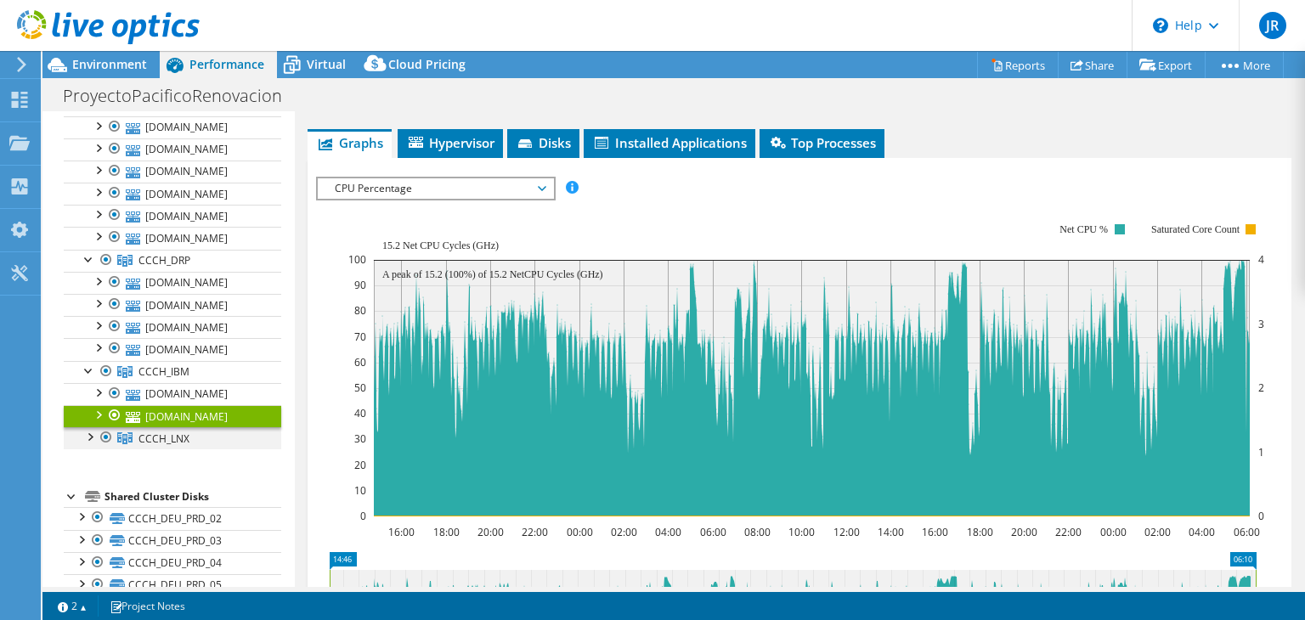
scroll to position [268, 0]
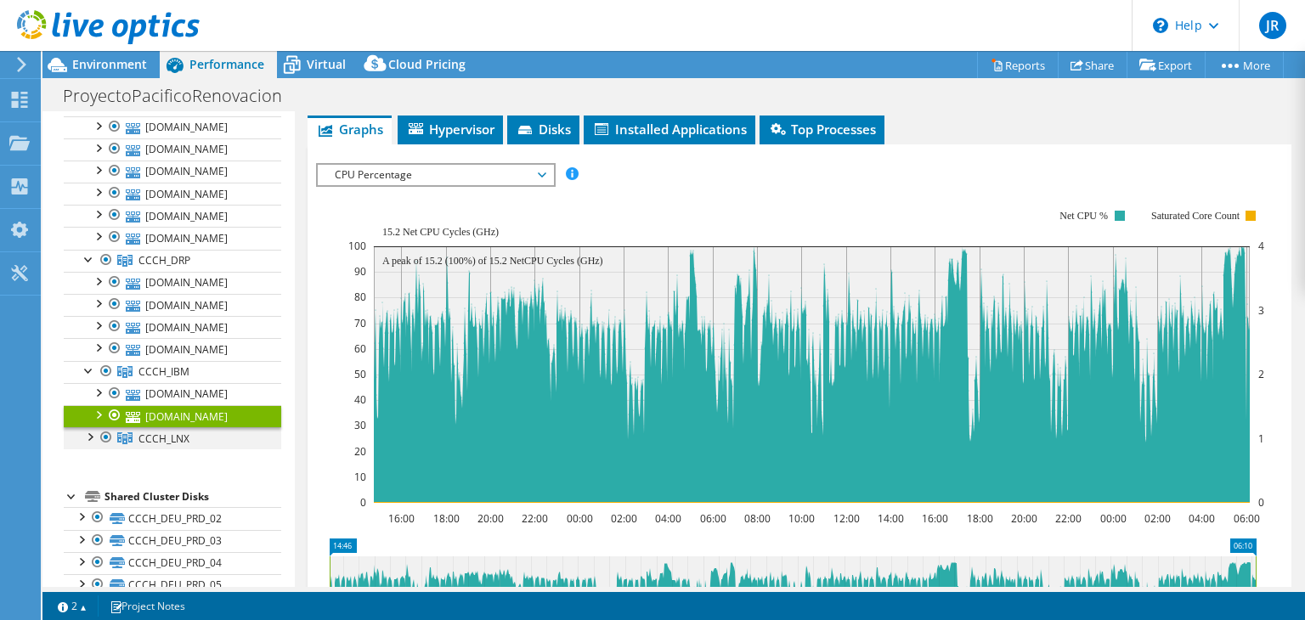
click at [85, 444] on div at bounding box center [89, 435] width 17 height 17
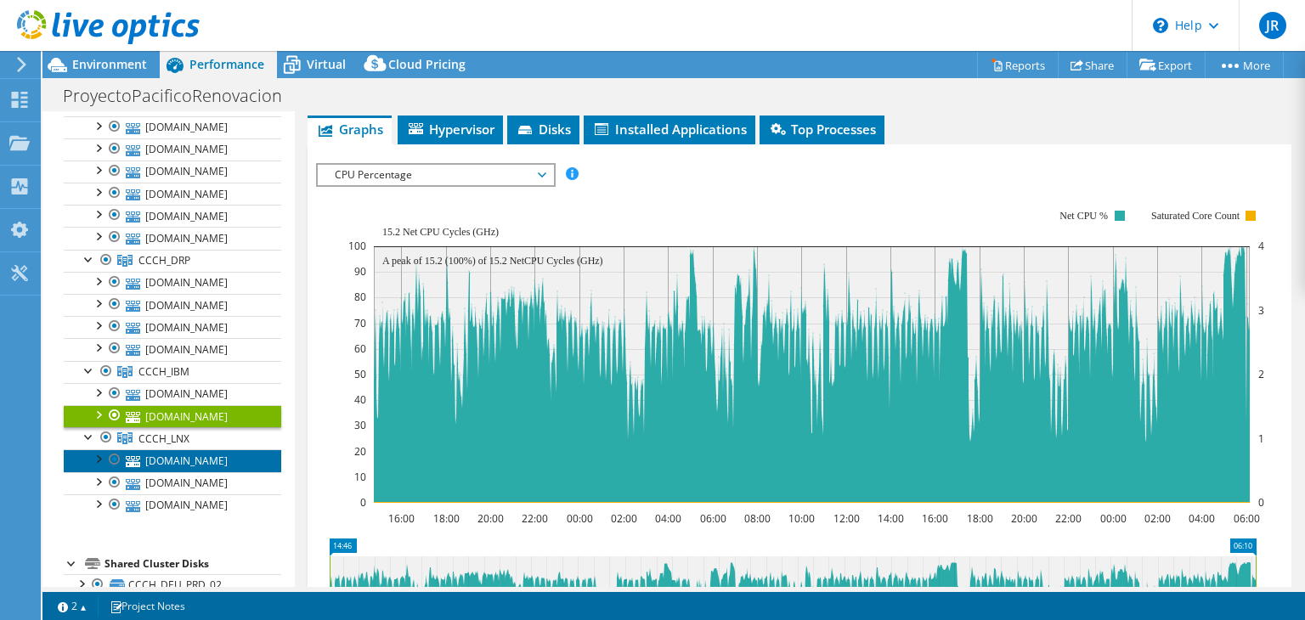
drag, startPoint x: 166, startPoint y: 470, endPoint x: 173, endPoint y: 475, distance: 9.2
click at [167, 470] on link "[DOMAIN_NAME]" at bounding box center [172, 460] width 217 height 22
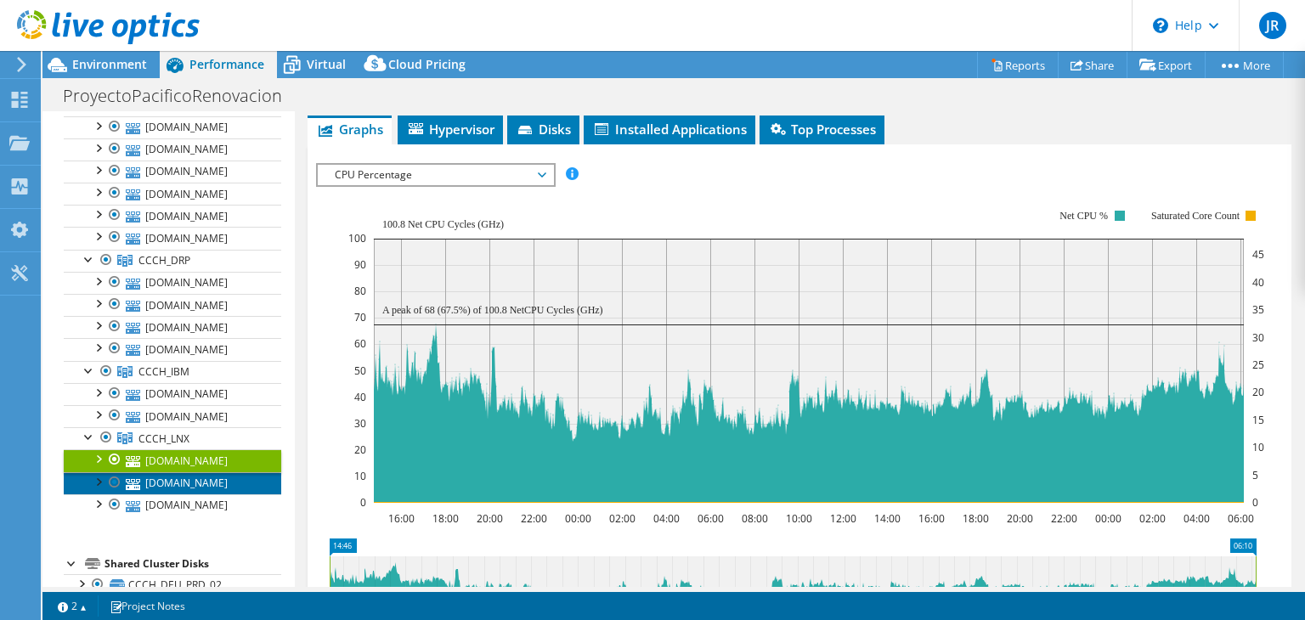
click at [189, 488] on link "[DOMAIN_NAME]" at bounding box center [172, 483] width 217 height 22
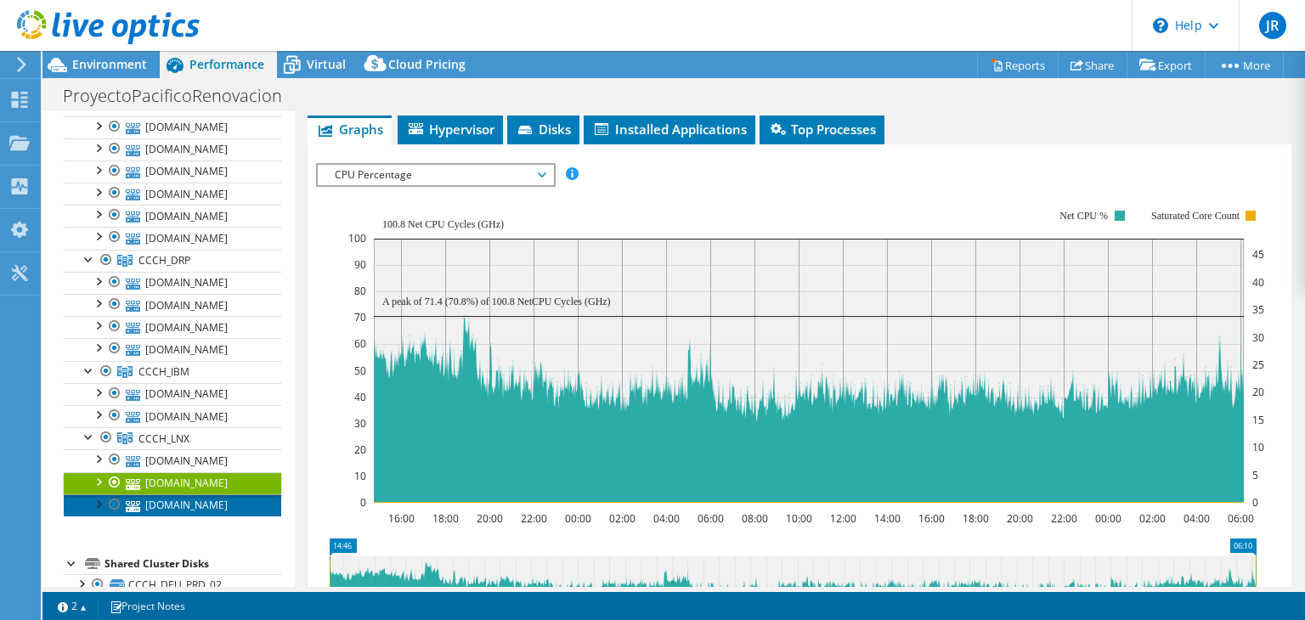
click at [209, 517] on link "[DOMAIN_NAME]" at bounding box center [172, 505] width 217 height 22
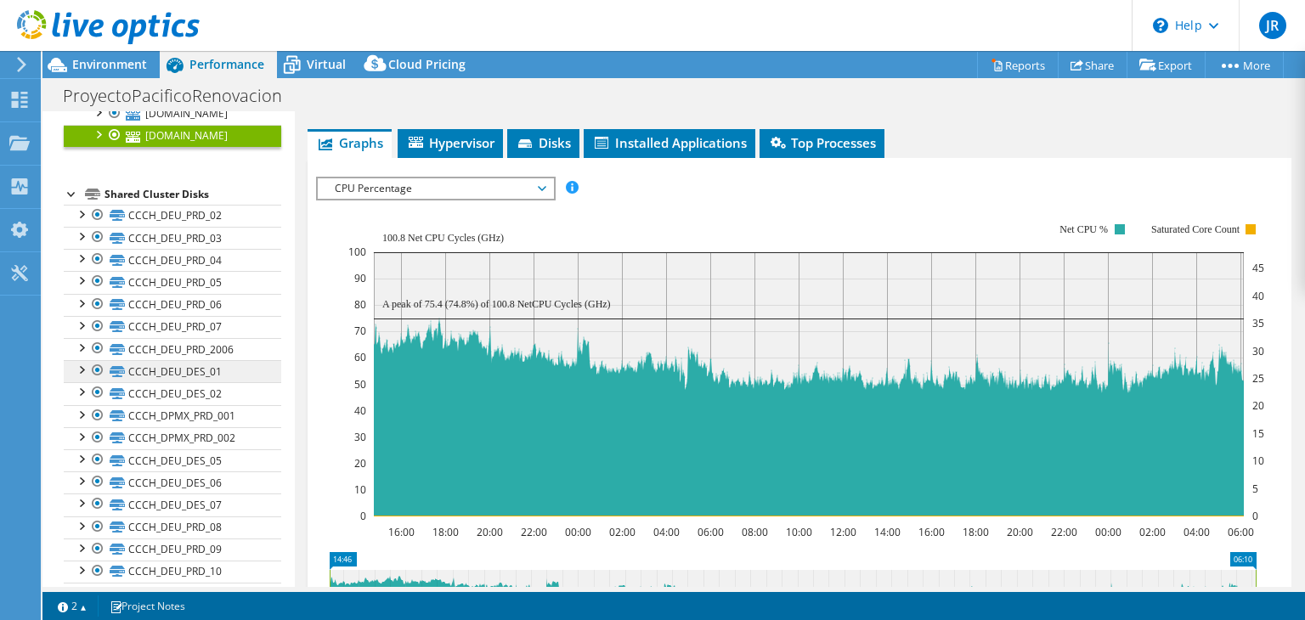
scroll to position [1019, 0]
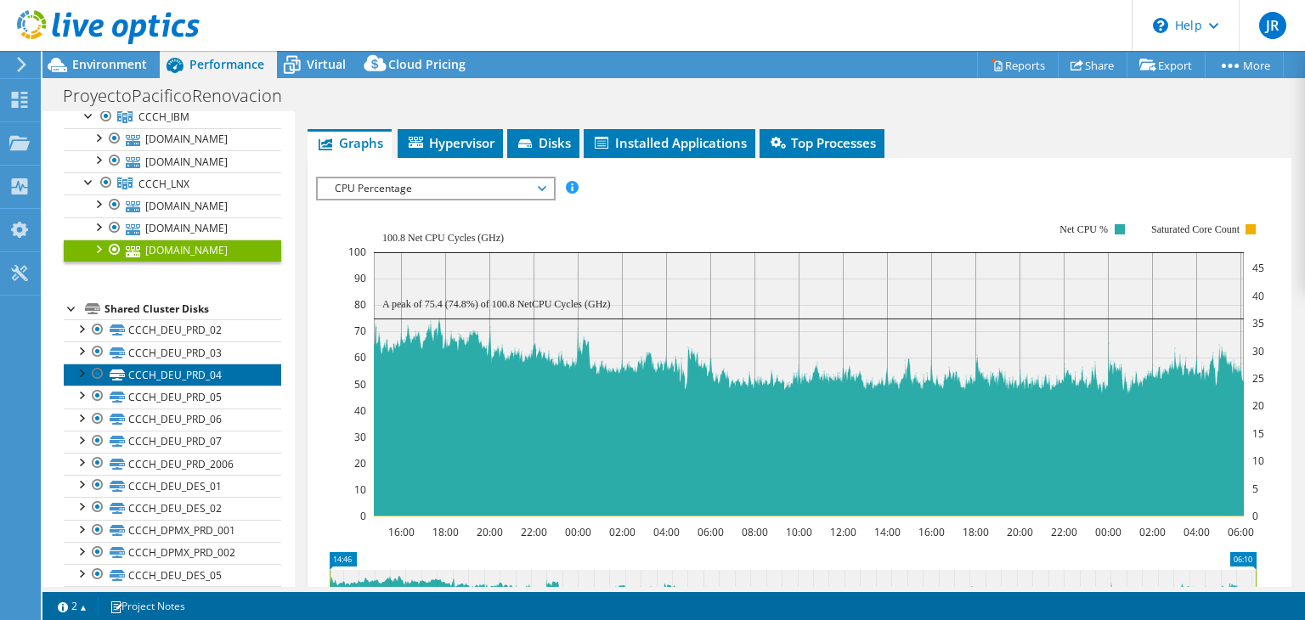
click at [181, 378] on link "CCCH_DEU_PRD_04" at bounding box center [172, 375] width 217 height 22
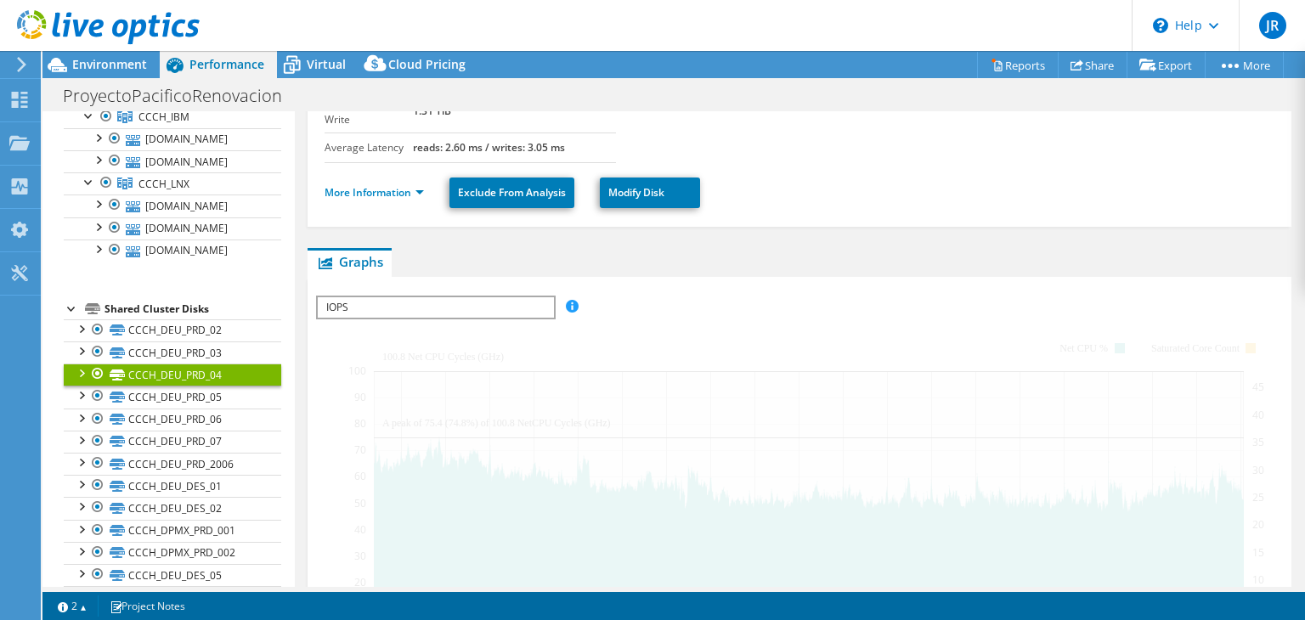
scroll to position [339, 0]
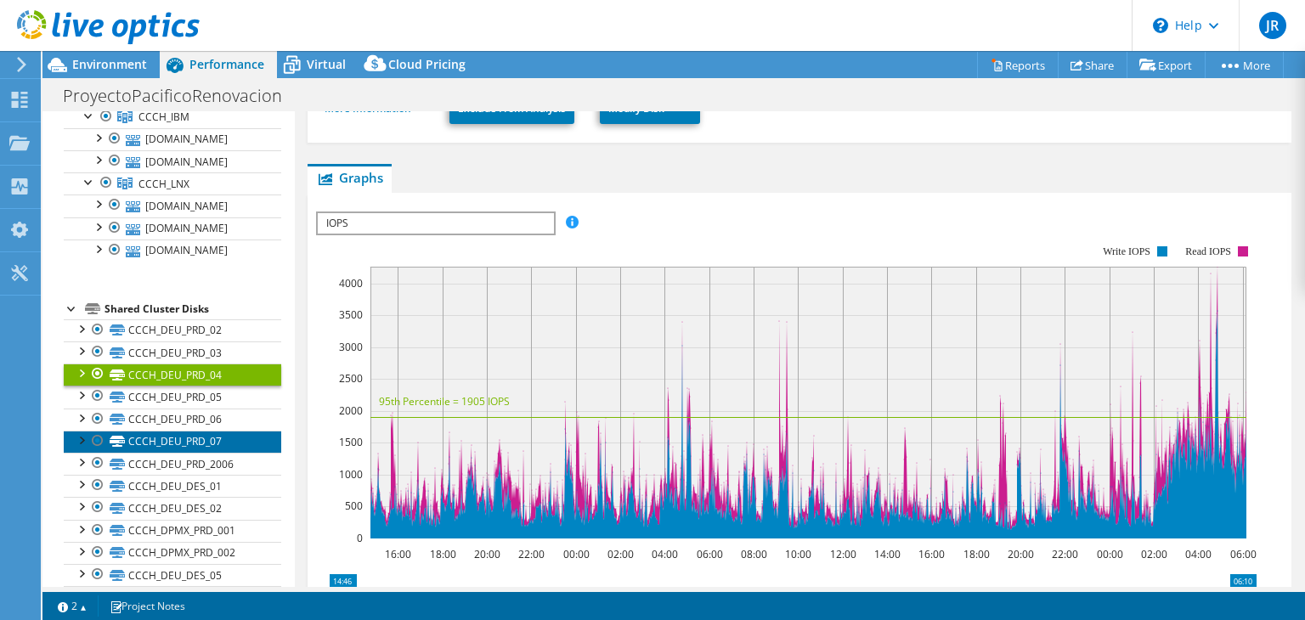
click at [191, 448] on link "CCCH_DEU_PRD_07" at bounding box center [172, 442] width 217 height 22
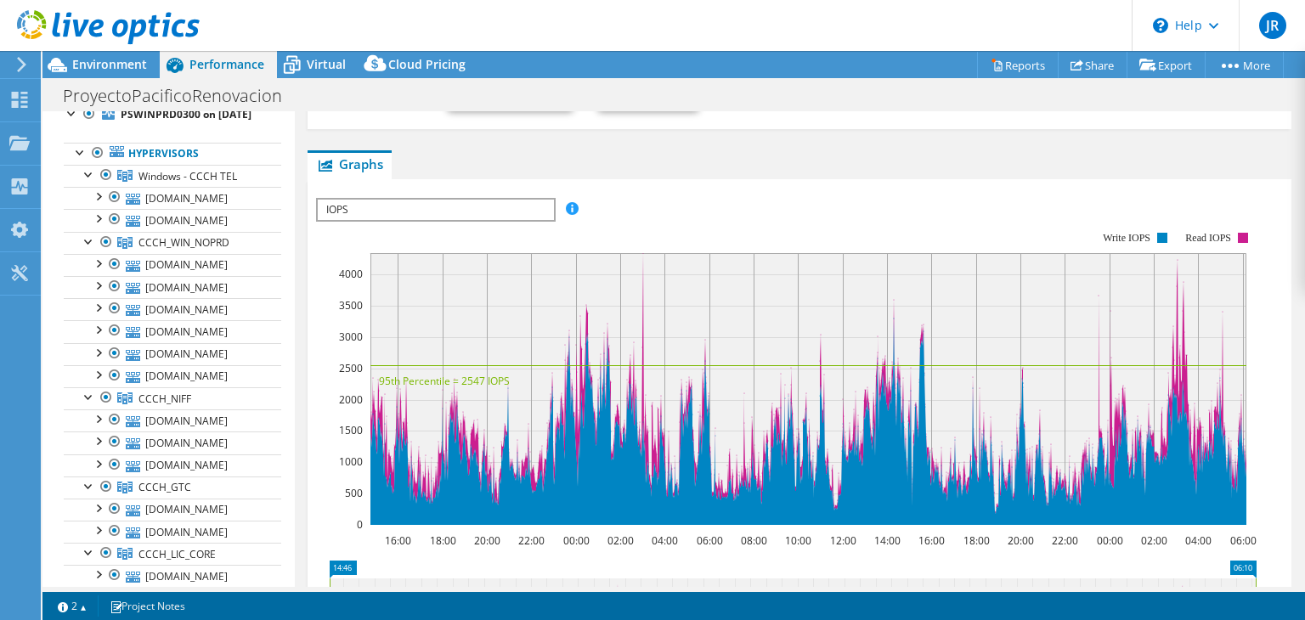
scroll to position [0, 0]
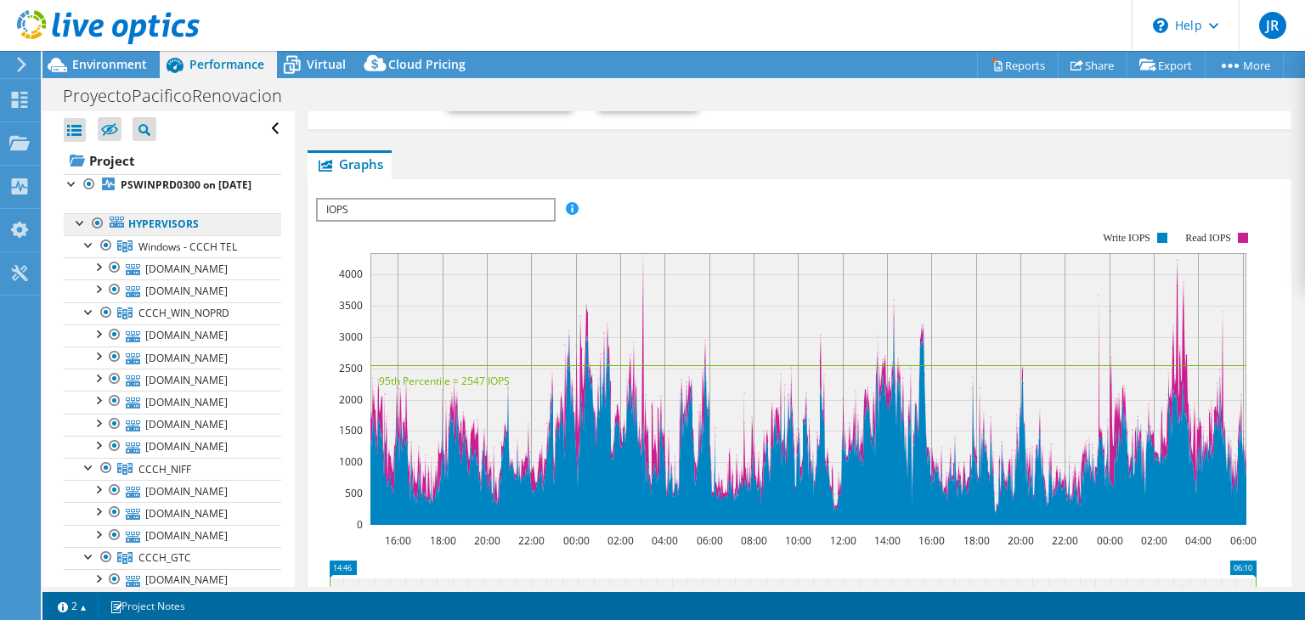
click at [171, 235] on link "Hypervisors" at bounding box center [172, 224] width 217 height 22
click at [184, 254] on span "Windows - CCCH TEL" at bounding box center [187, 247] width 99 height 14
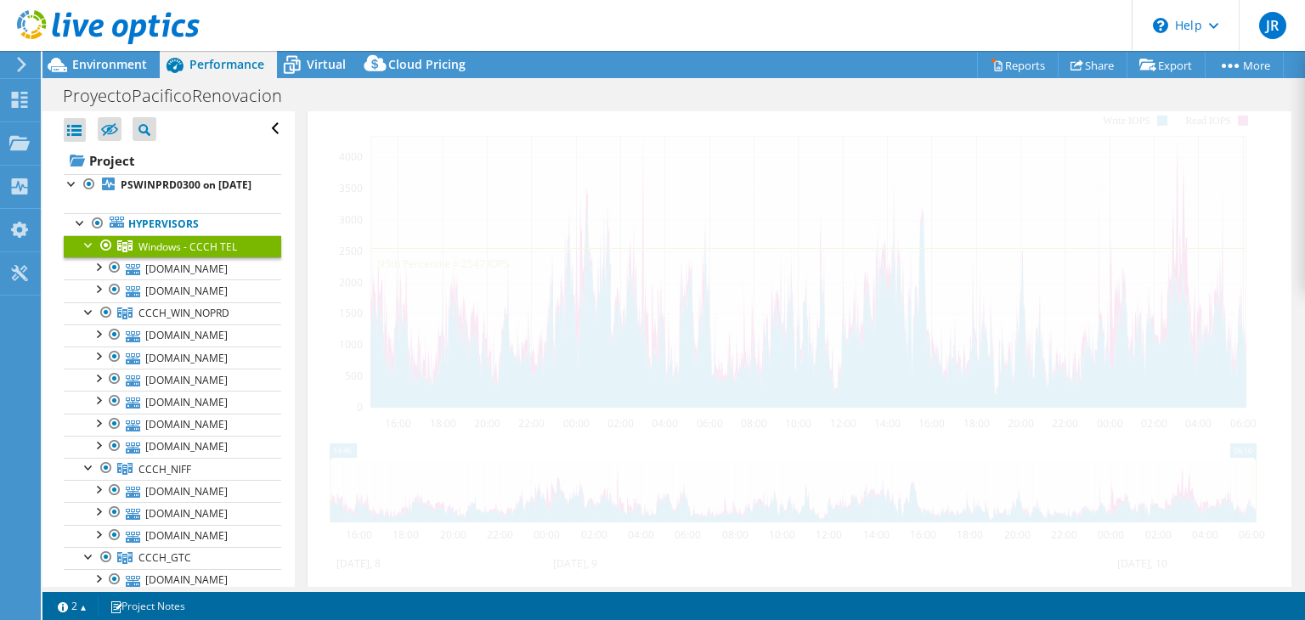
scroll to position [242, 0]
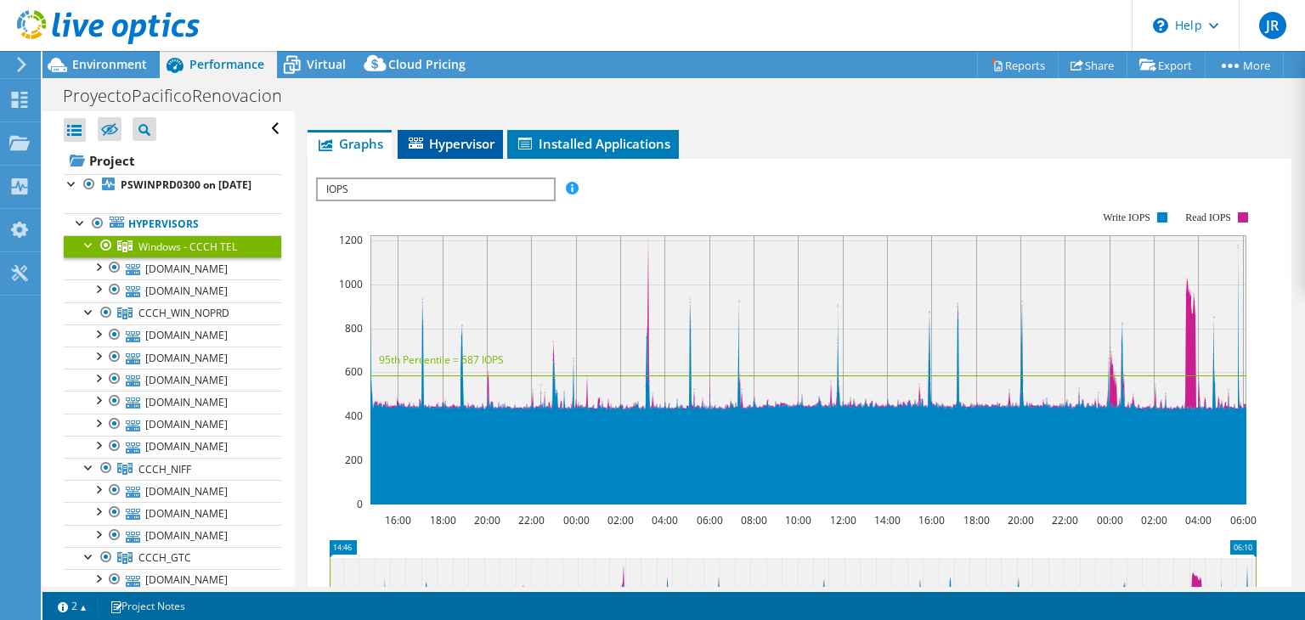
click at [467, 135] on span "Hypervisor" at bounding box center [450, 143] width 88 height 17
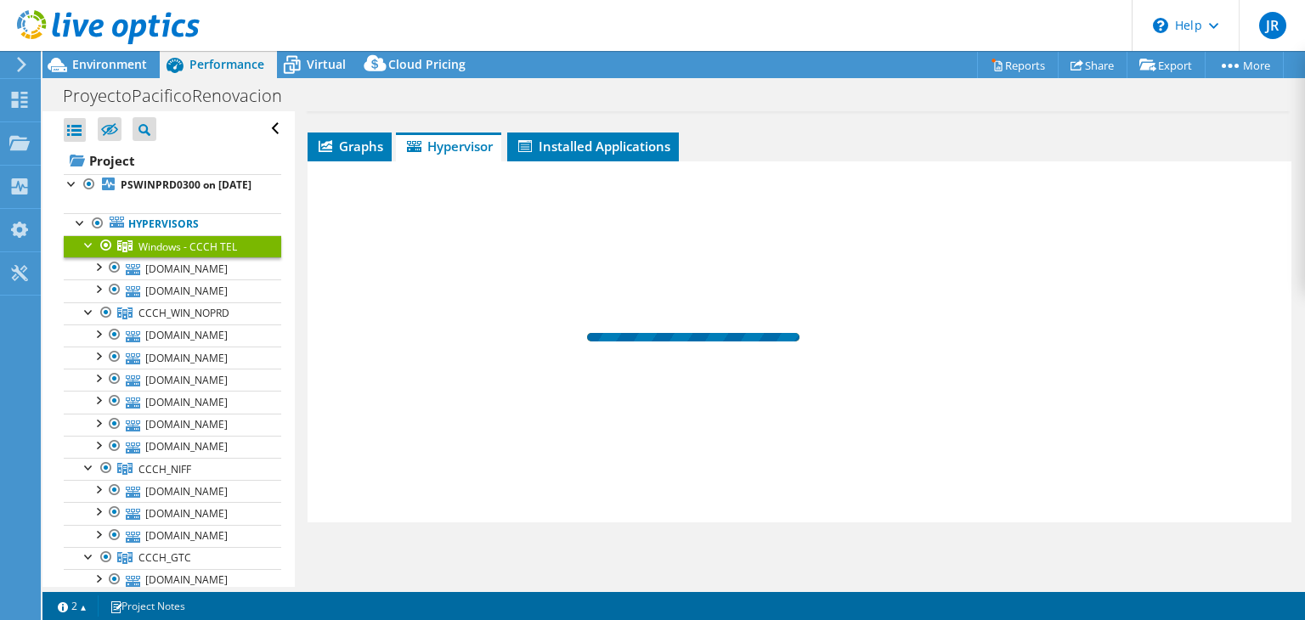
scroll to position [224, 0]
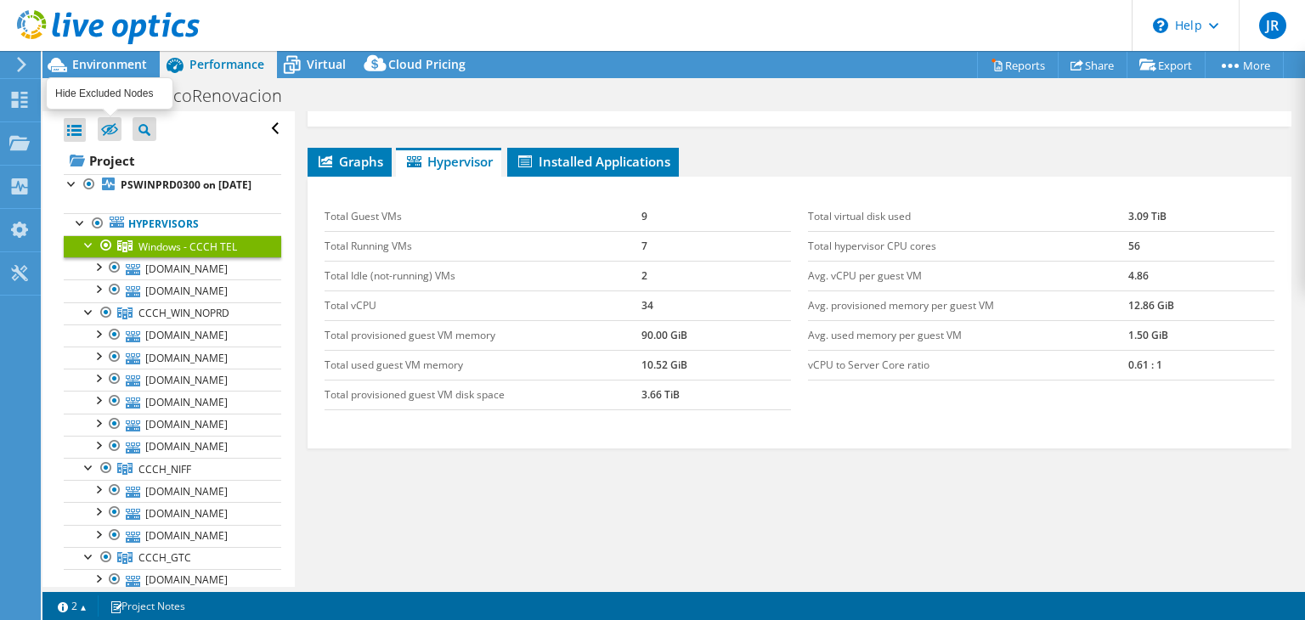
click at [109, 130] on icon at bounding box center [109, 130] width 17 height 13
click at [0, 0] on input "checkbox" at bounding box center [0, 0] width 0 height 0
click at [109, 130] on icon at bounding box center [109, 130] width 17 height 13
click at [0, 0] on input "checkbox" at bounding box center [0, 0] width 0 height 0
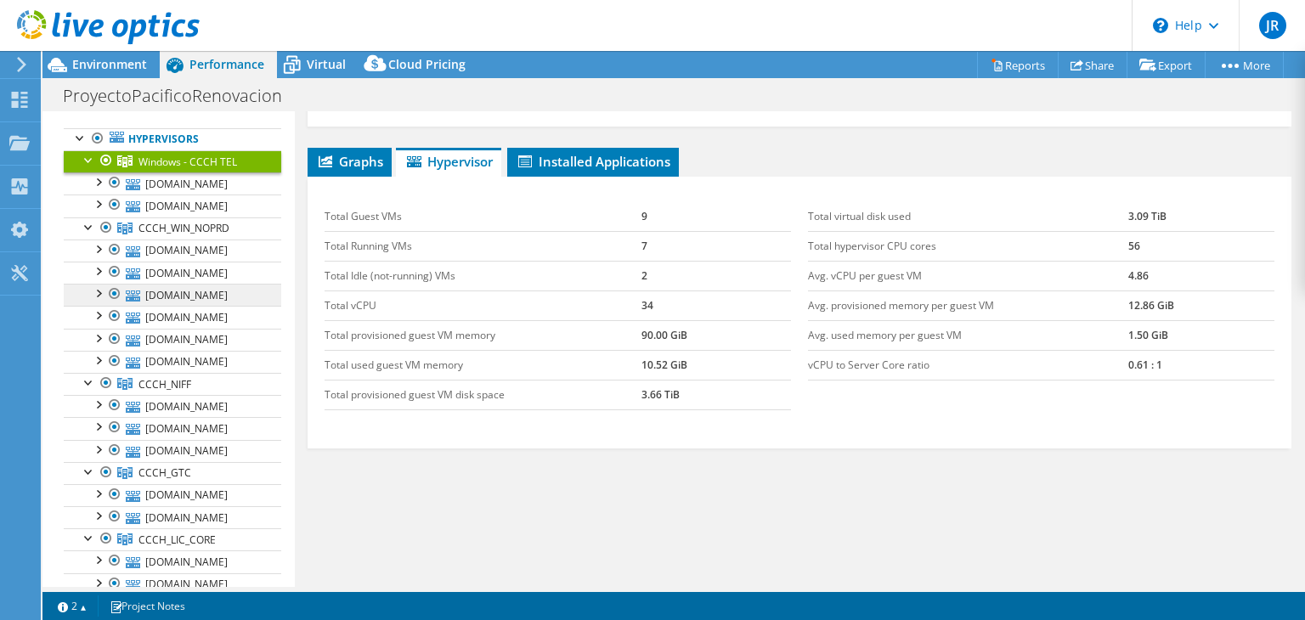
scroll to position [0, 0]
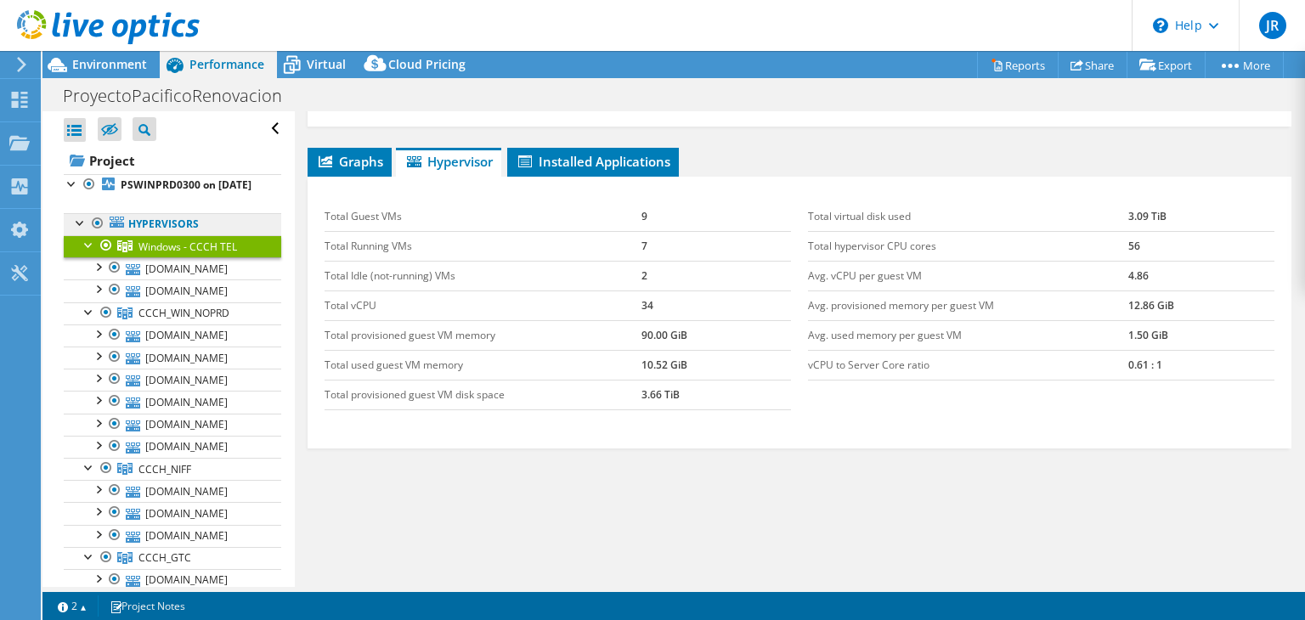
click at [143, 235] on link "Hypervisors" at bounding box center [172, 224] width 217 height 22
click at [77, 230] on div at bounding box center [80, 221] width 17 height 17
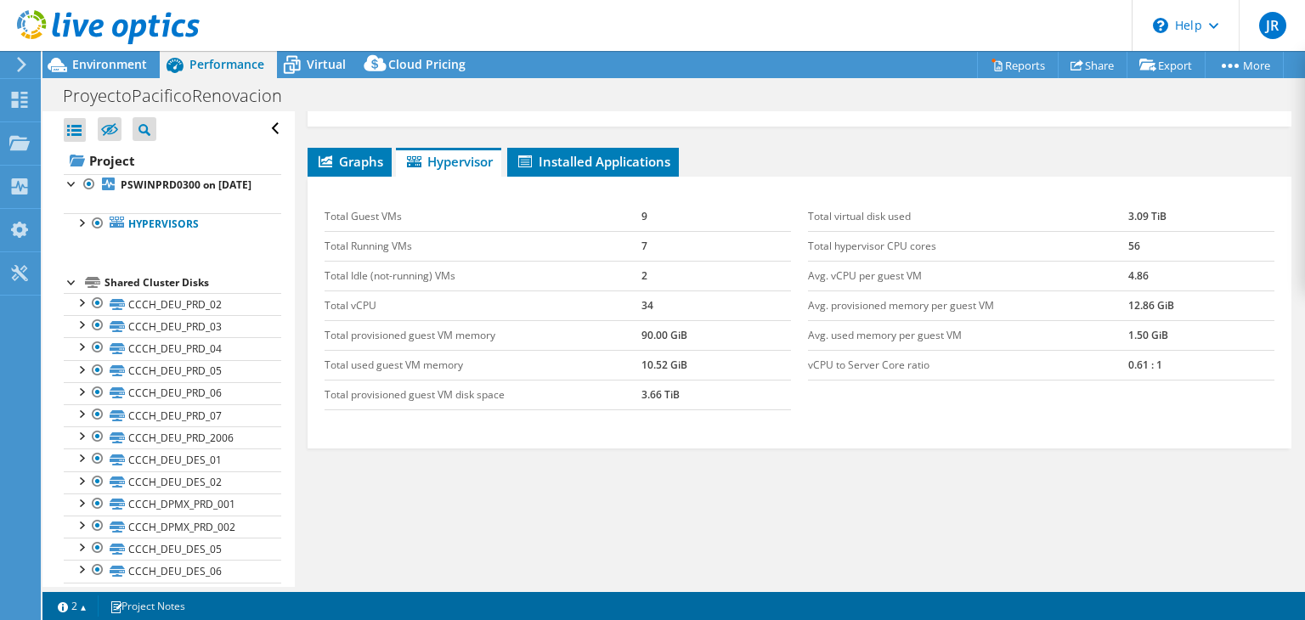
click at [70, 290] on div at bounding box center [72, 281] width 17 height 17
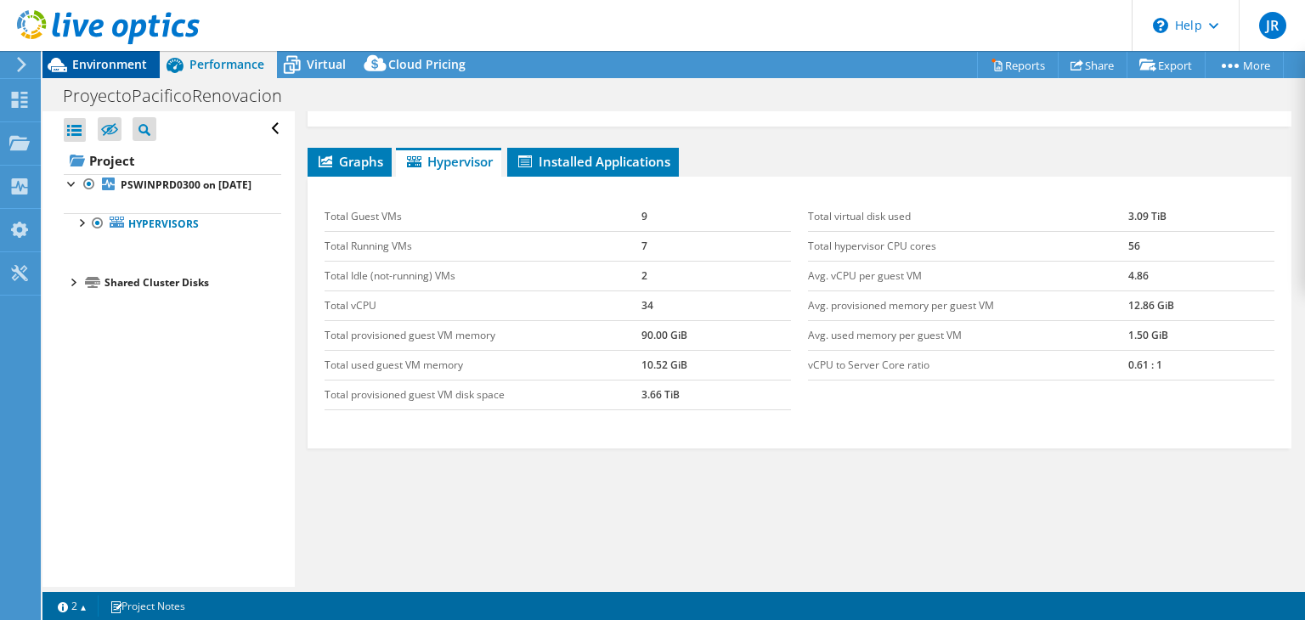
click at [95, 62] on span "Environment" at bounding box center [109, 64] width 75 height 16
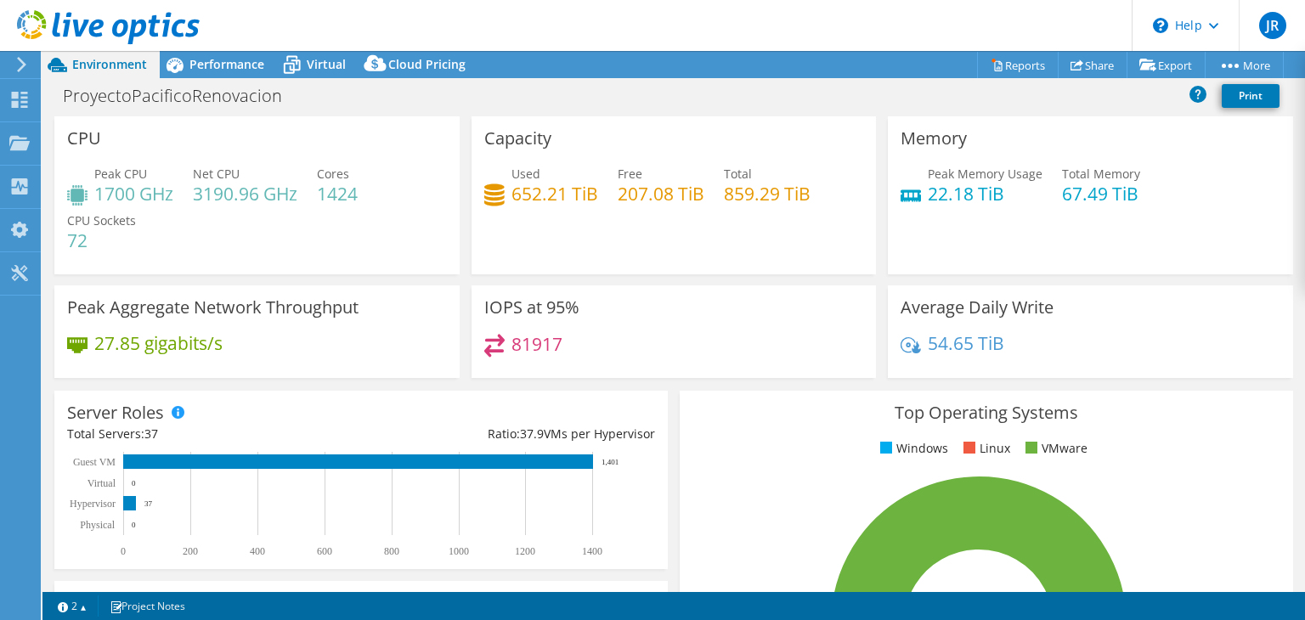
scroll to position [85, 0]
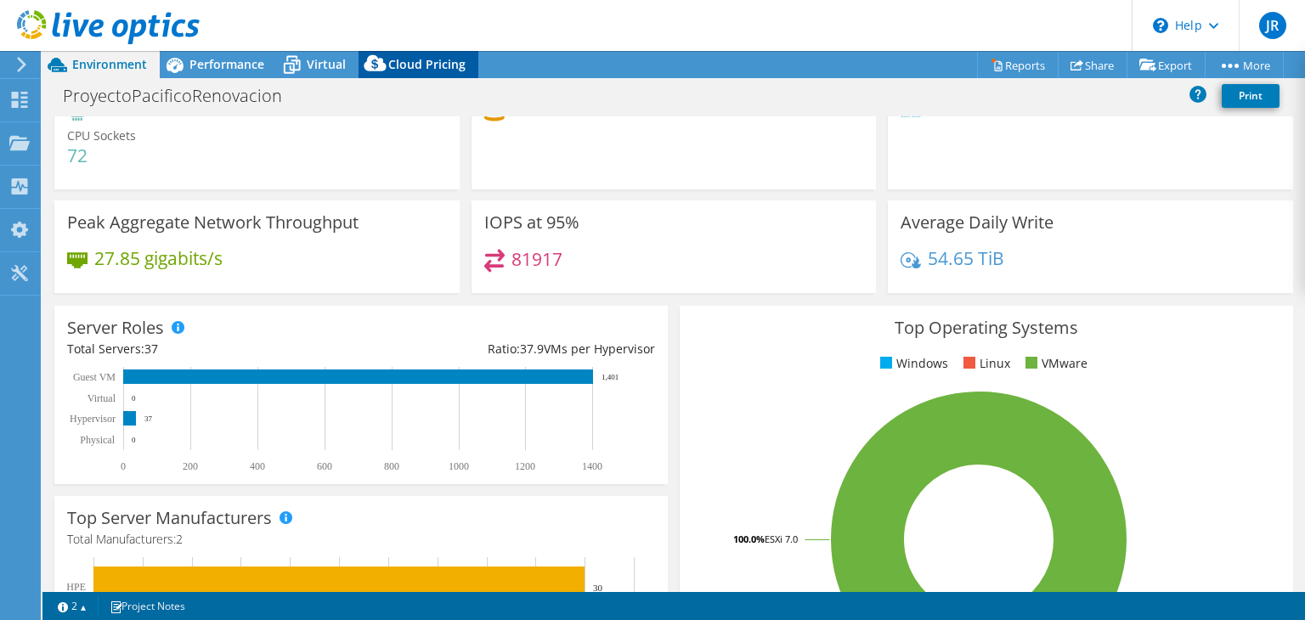
click at [412, 69] on span "Cloud Pricing" at bounding box center [426, 64] width 77 height 16
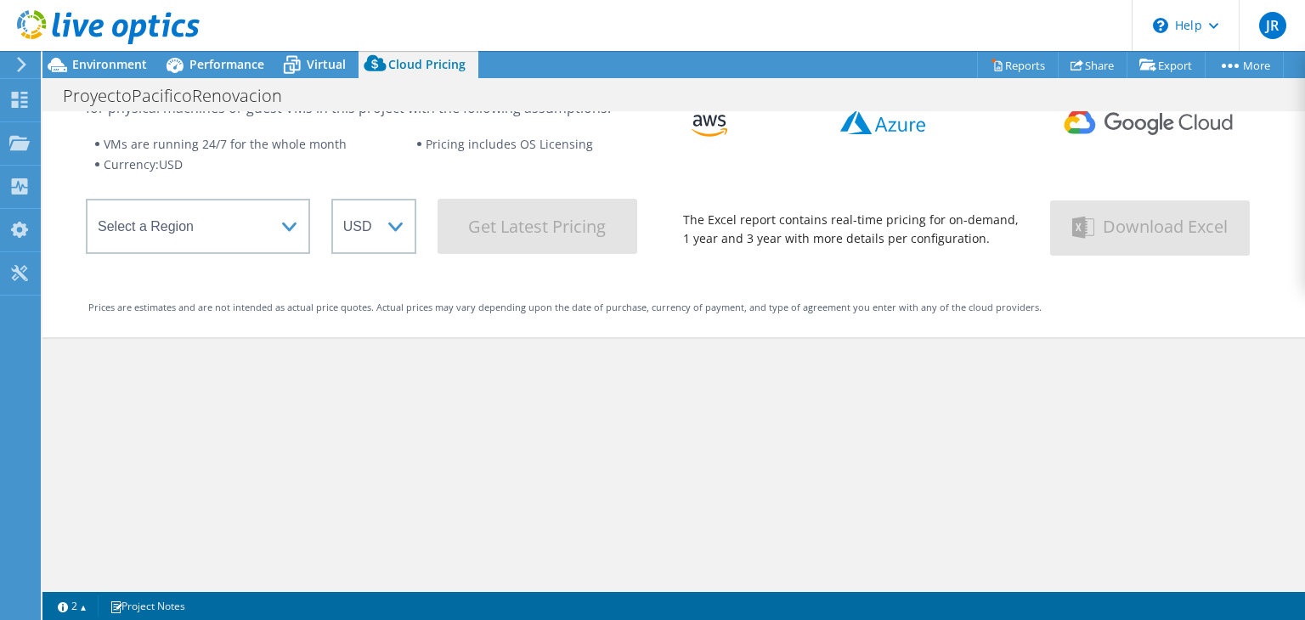
scroll to position [0, 0]
click at [313, 66] on span "Virtual" at bounding box center [326, 64] width 39 height 16
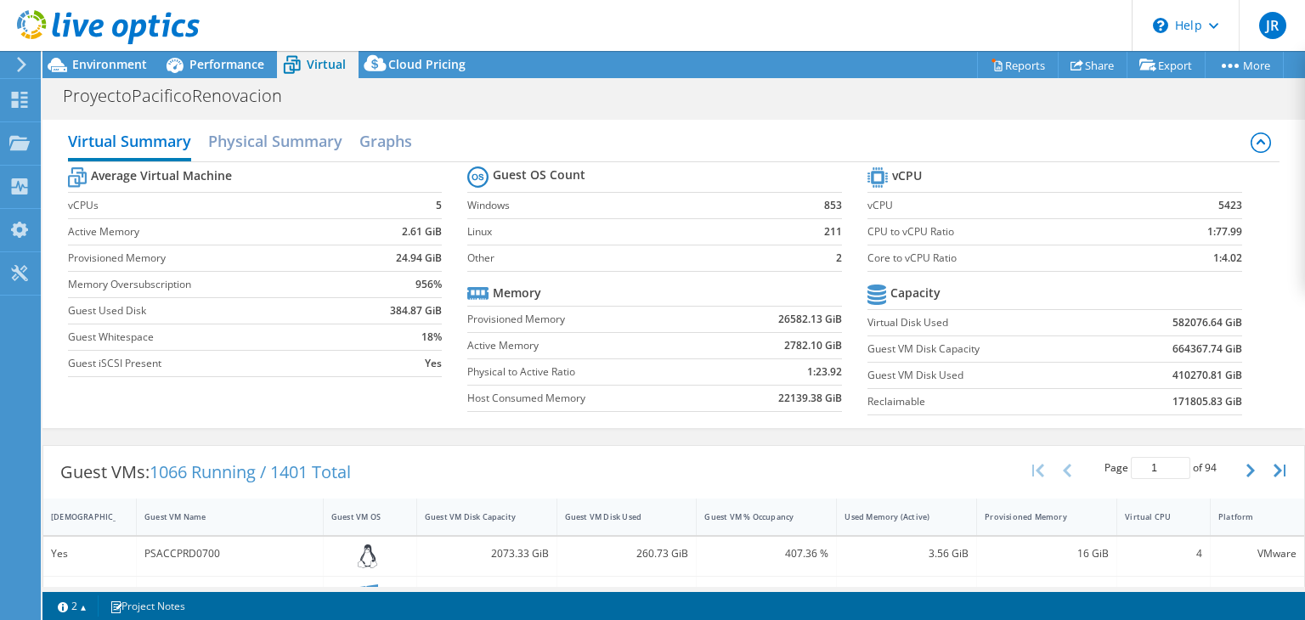
scroll to position [224, 0]
click at [295, 138] on h2 "Physical Summary" at bounding box center [275, 142] width 134 height 37
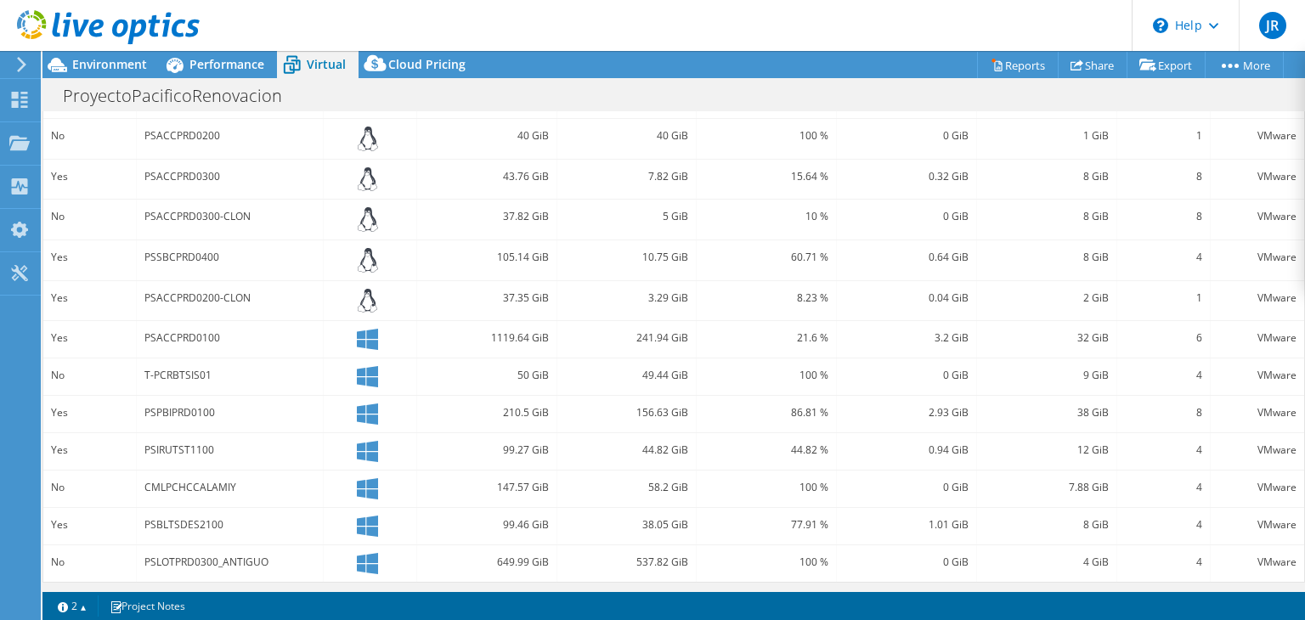
scroll to position [0, 0]
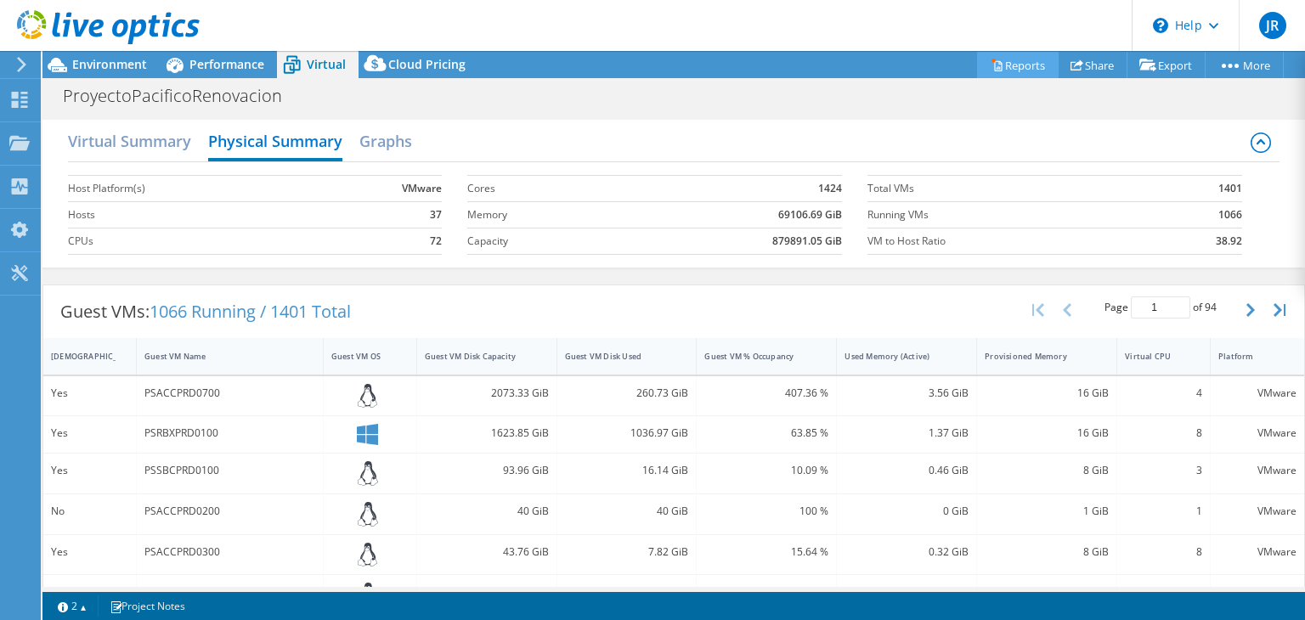
click at [996, 65] on link "Reports" at bounding box center [1018, 65] width 82 height 26
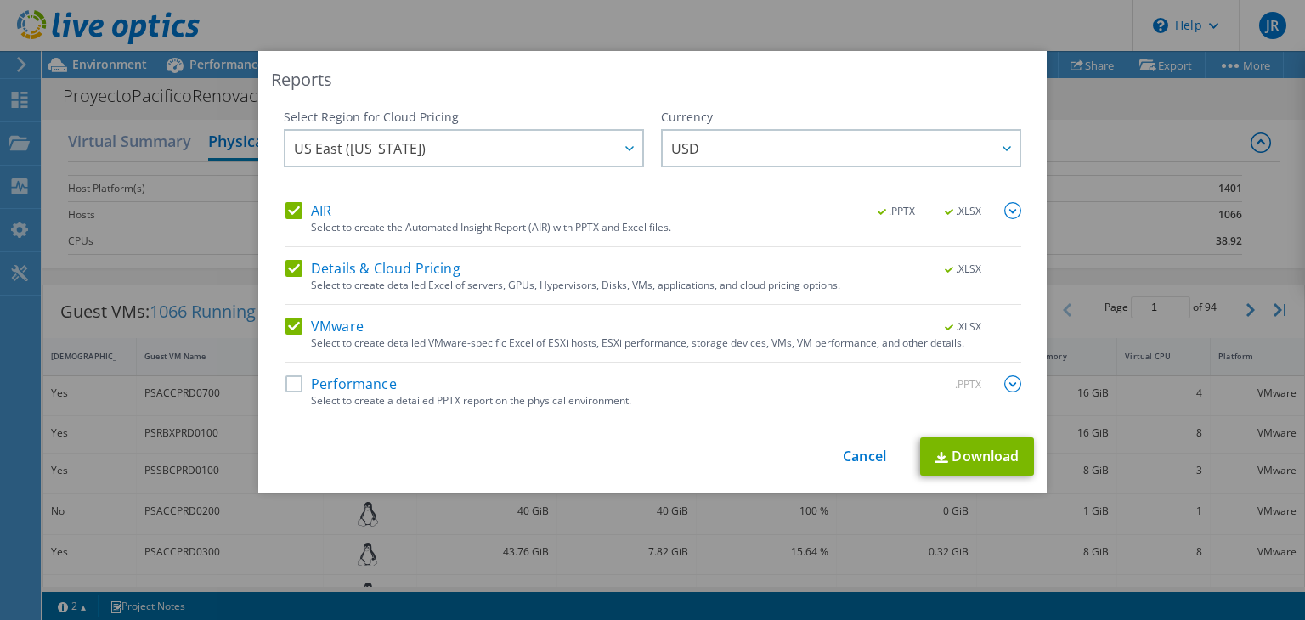
click at [285, 389] on label "Performance" at bounding box center [340, 384] width 111 height 17
click at [0, 0] on input "Performance" at bounding box center [0, 0] width 0 height 0
click at [948, 458] on link "Download" at bounding box center [977, 457] width 114 height 38
click at [1126, 144] on div "Reports Select Region for Cloud Pricing Asia Pacific ([GEOGRAPHIC_DATA]) [GEOGR…" at bounding box center [652, 310] width 1305 height 518
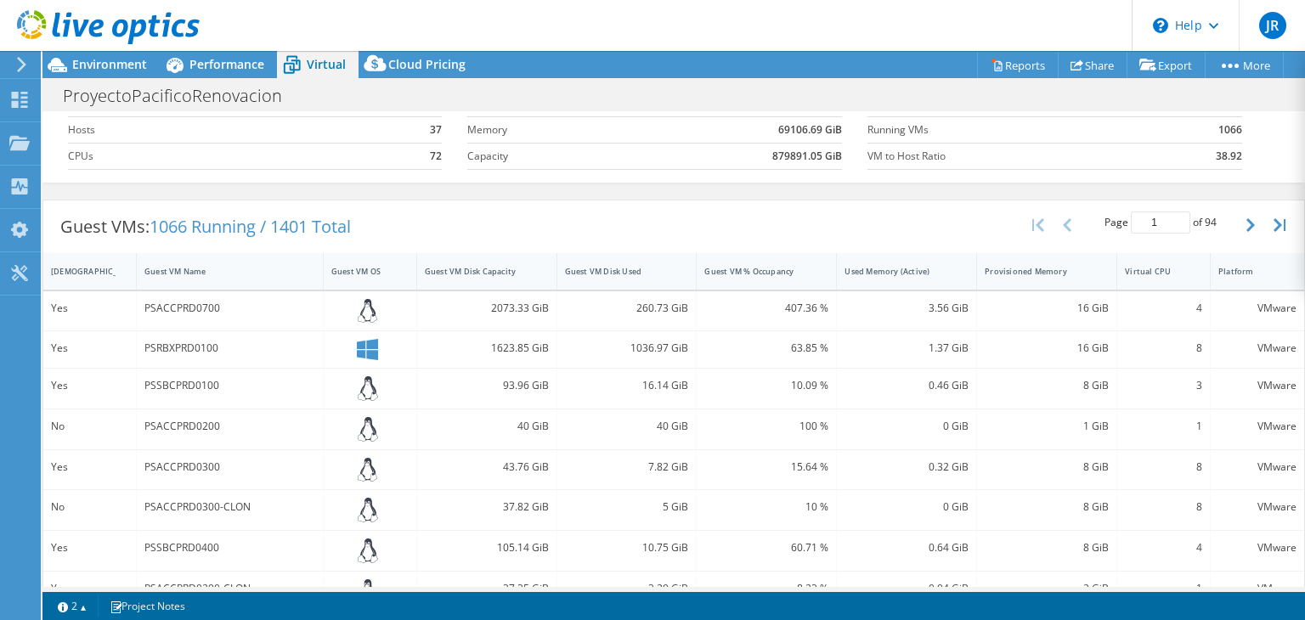
scroll to position [54, 0]
click at [992, 63] on link "Reports" at bounding box center [1018, 65] width 82 height 26
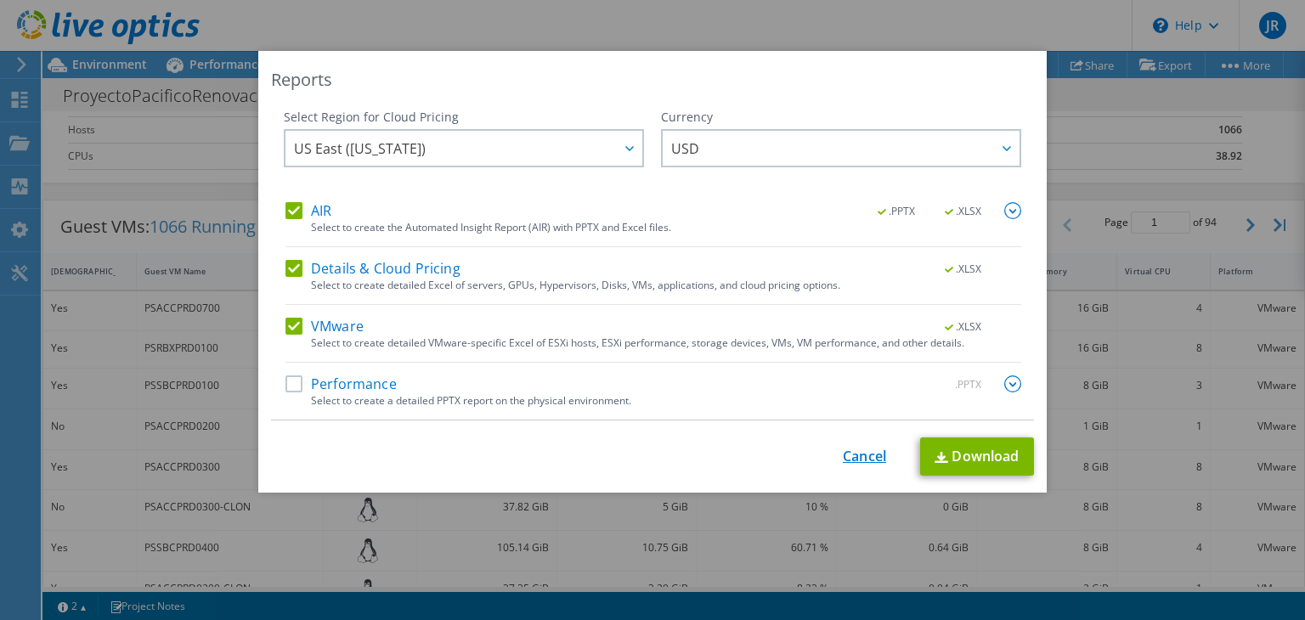
click at [869, 458] on link "Cancel" at bounding box center [864, 457] width 43 height 16
